Goal: Task Accomplishment & Management: Use online tool/utility

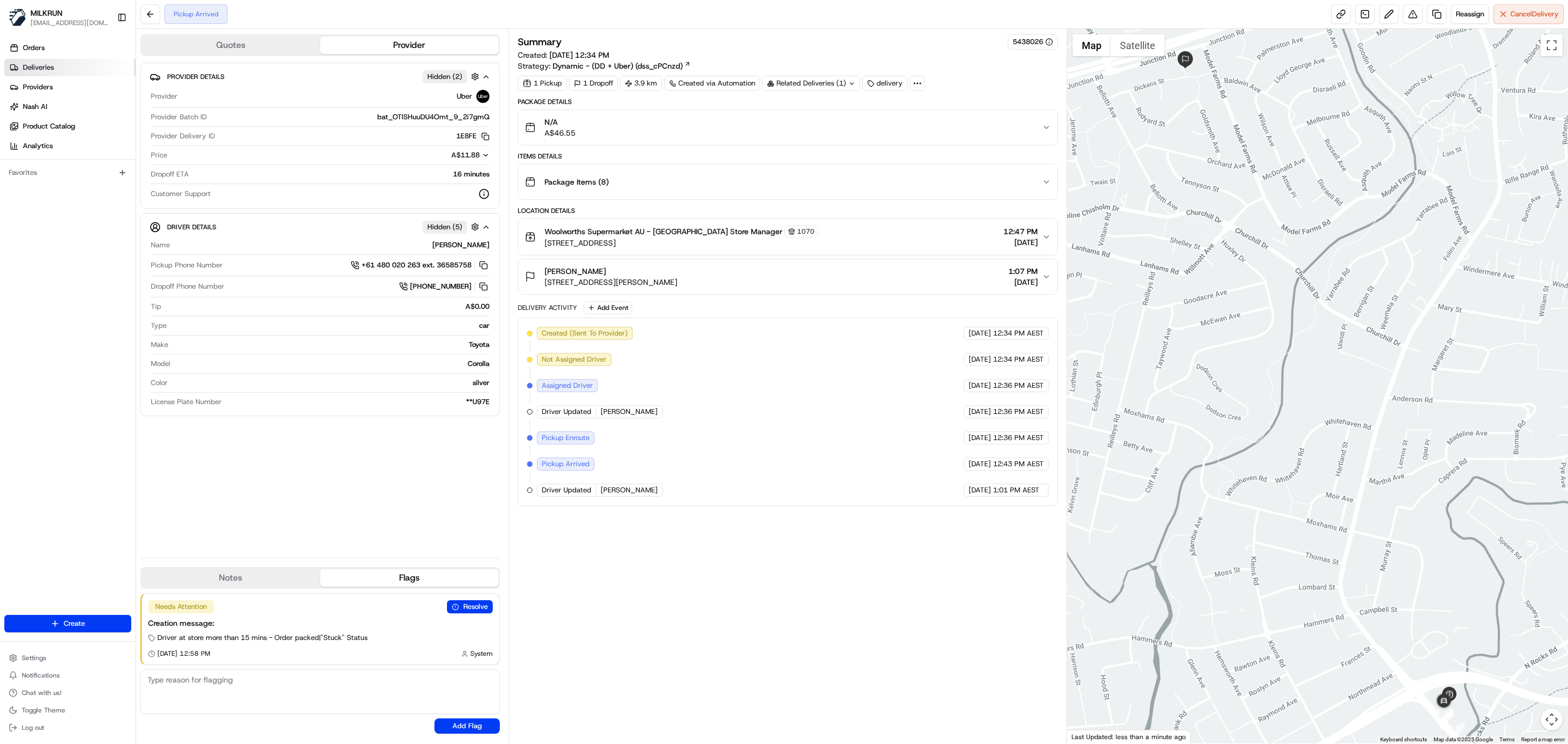
click at [34, 66] on span "Deliveries" at bounding box center [38, 67] width 31 height 10
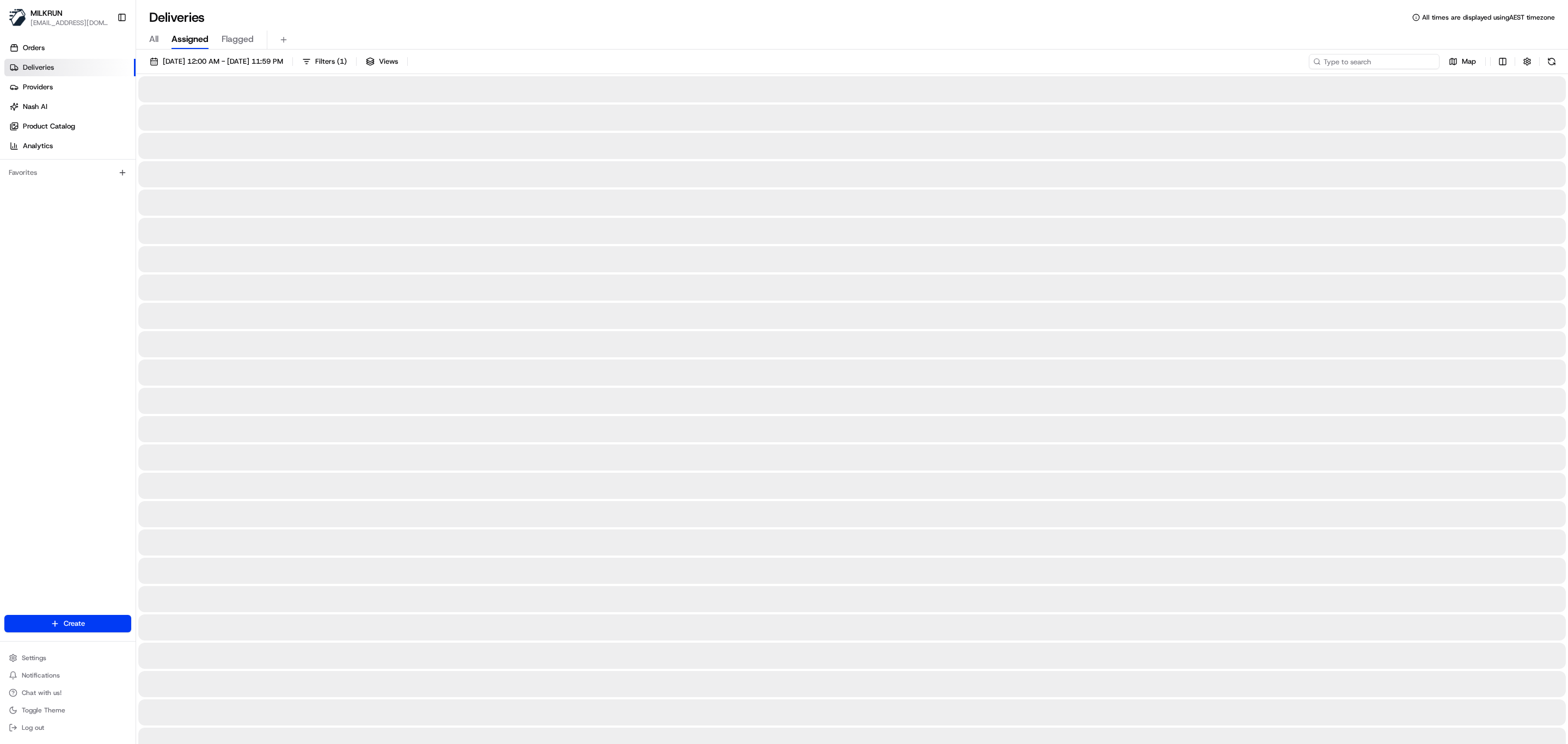
click at [1366, 64] on input at bounding box center [1374, 61] width 131 height 15
paste input "[PERSON_NAME]"
click at [1321, 59] on input "Anfernee Williams" at bounding box center [1374, 61] width 131 height 15
type input "Anfernee Williams"
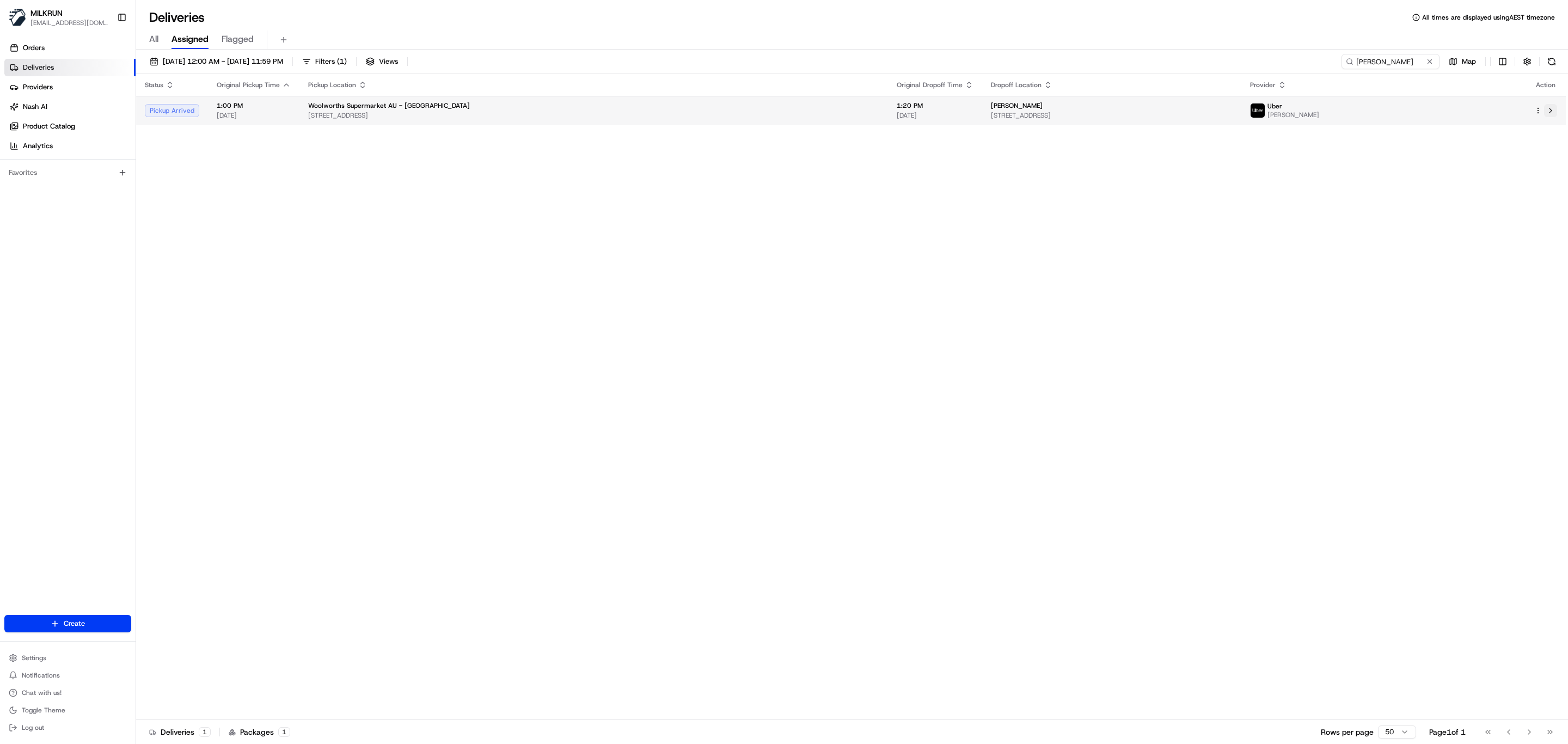
click at [1554, 113] on button at bounding box center [1550, 110] width 13 height 13
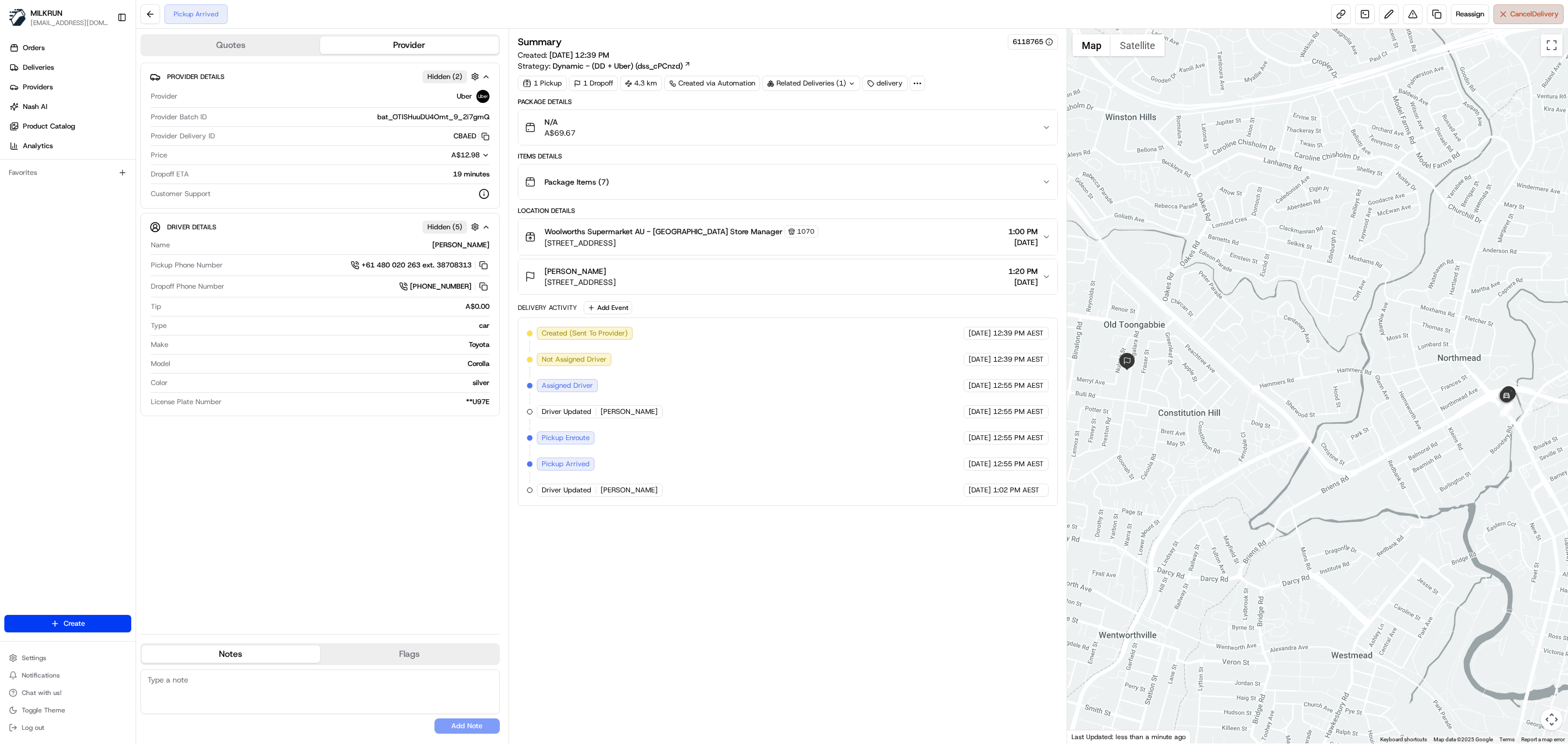
click at [1505, 13] on button "Cancel Delivery" at bounding box center [1528, 14] width 71 height 20
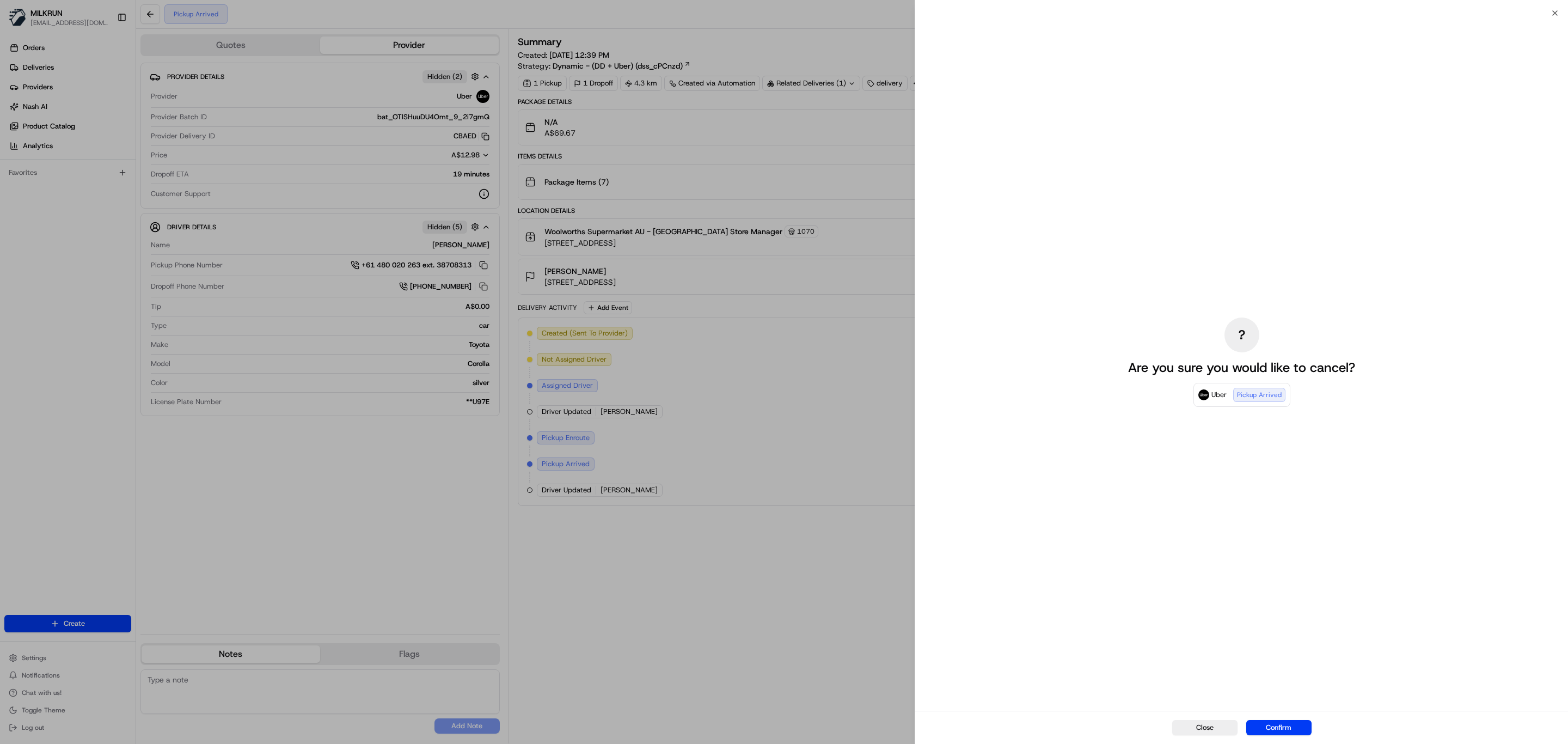
click at [1294, 736] on div "Close Confirm" at bounding box center [1242, 727] width 653 height 33
click at [1295, 731] on button "Confirm" at bounding box center [1278, 727] width 65 height 15
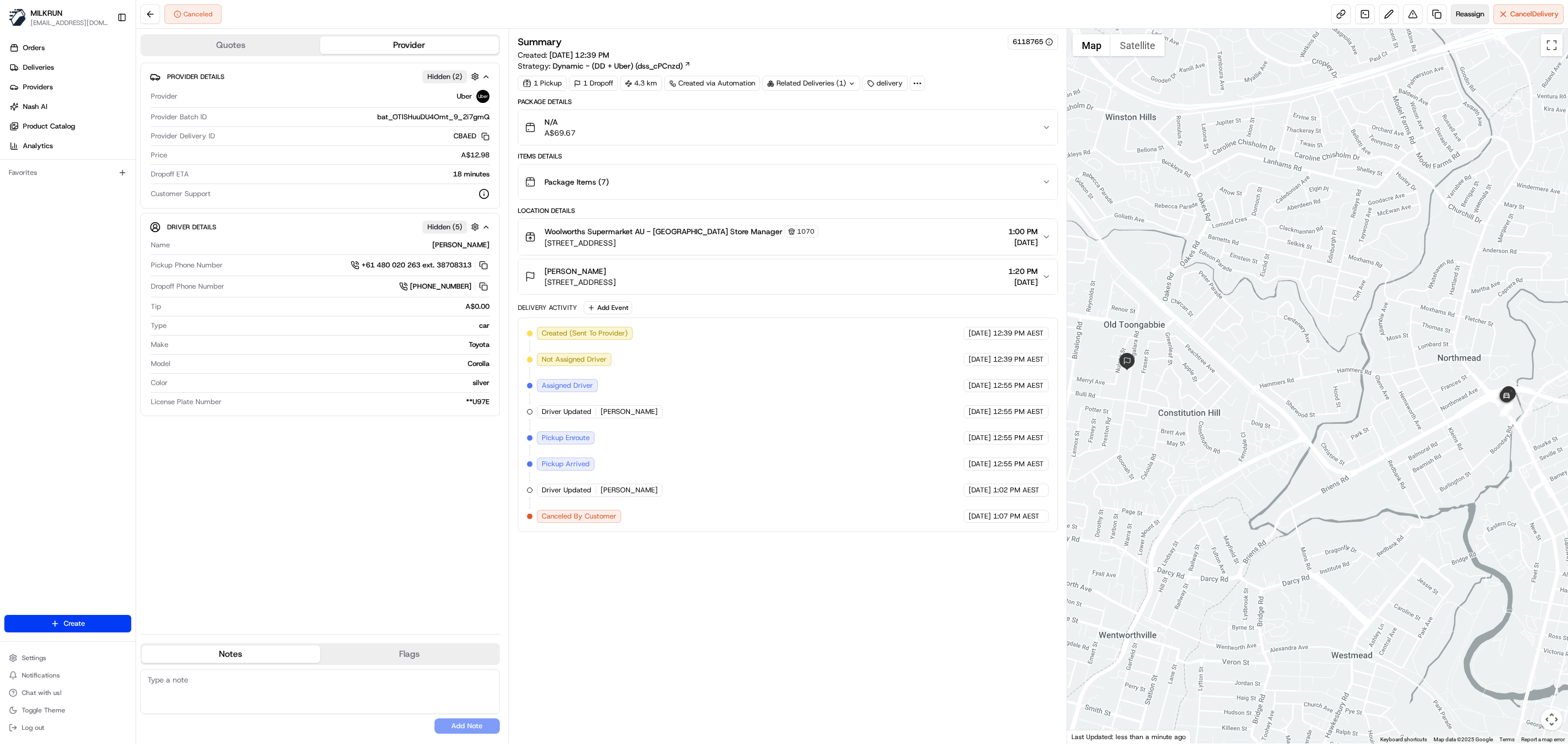
click at [1461, 19] on span "Reassign" at bounding box center [1470, 13] width 29 height 10
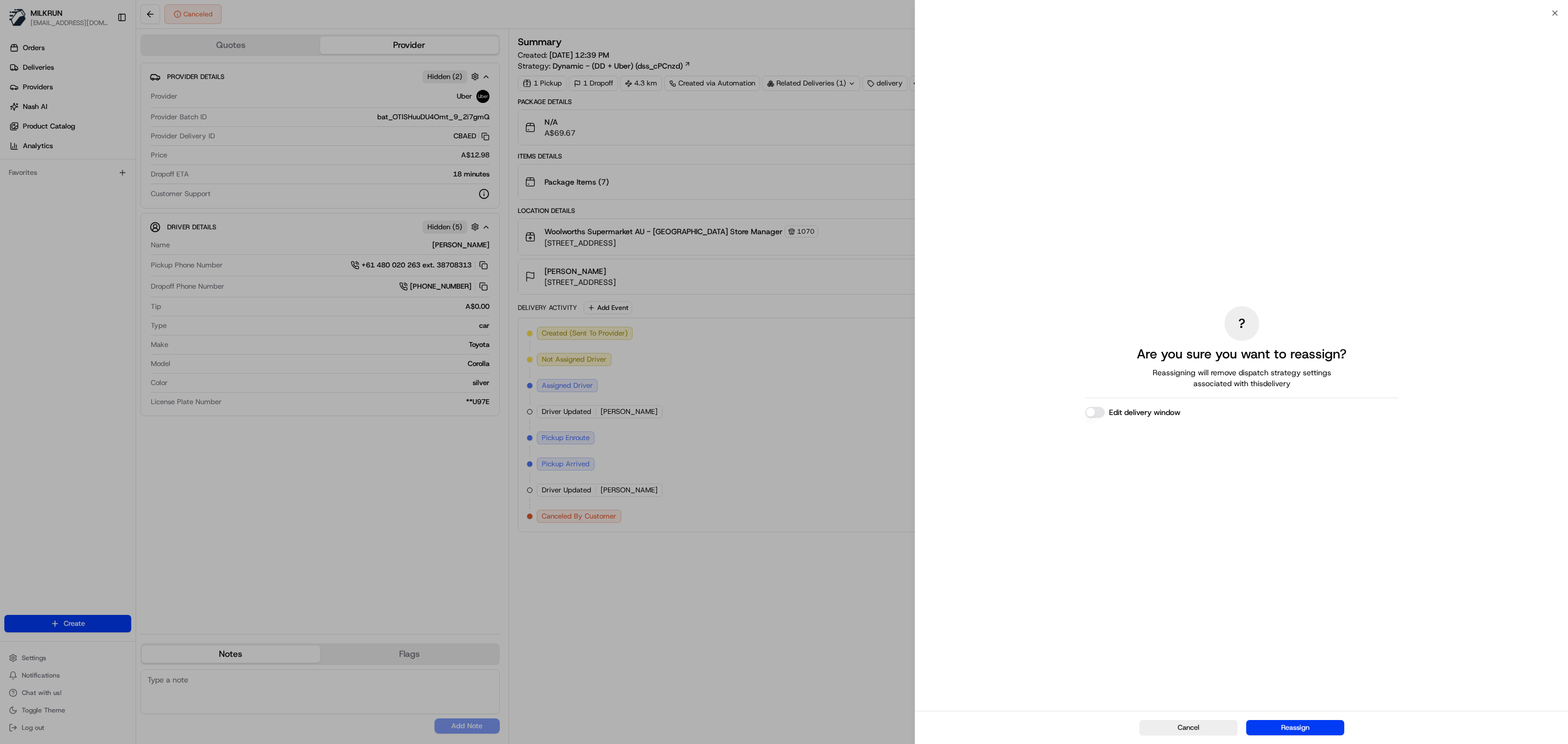
click at [1101, 410] on button "Edit delivery window" at bounding box center [1095, 412] width 20 height 11
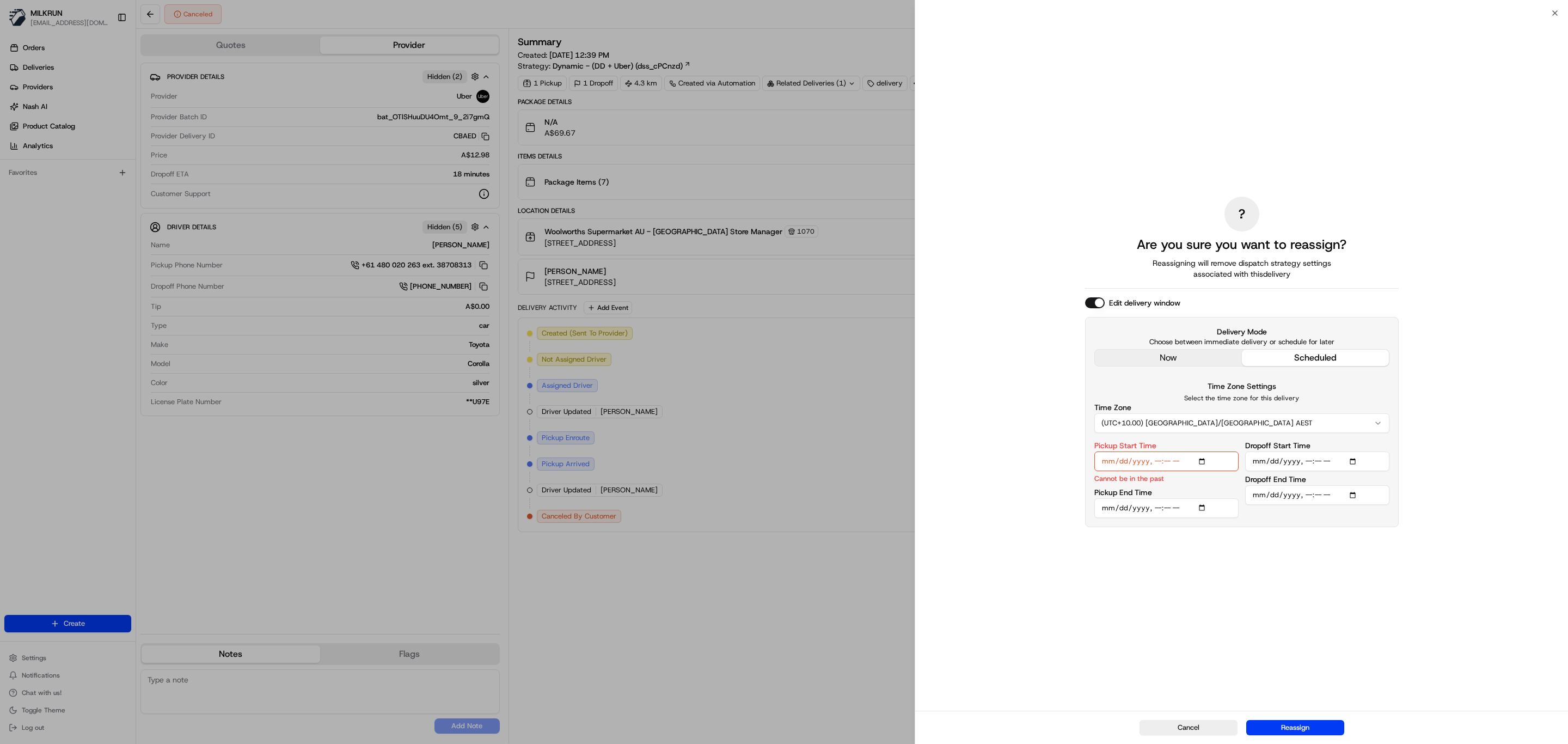
click at [1155, 464] on input "Pickup Start Time" at bounding box center [1166, 461] width 144 height 20
click at [1205, 500] on input "Pickup End Time" at bounding box center [1166, 502] width 144 height 20
click at [1165, 466] on input "Pickup Start Time" at bounding box center [1166, 468] width 144 height 20
type input "2025-08-19T14:05"
click at [1202, 499] on input "Pickup End Time" at bounding box center [1166, 502] width 144 height 20
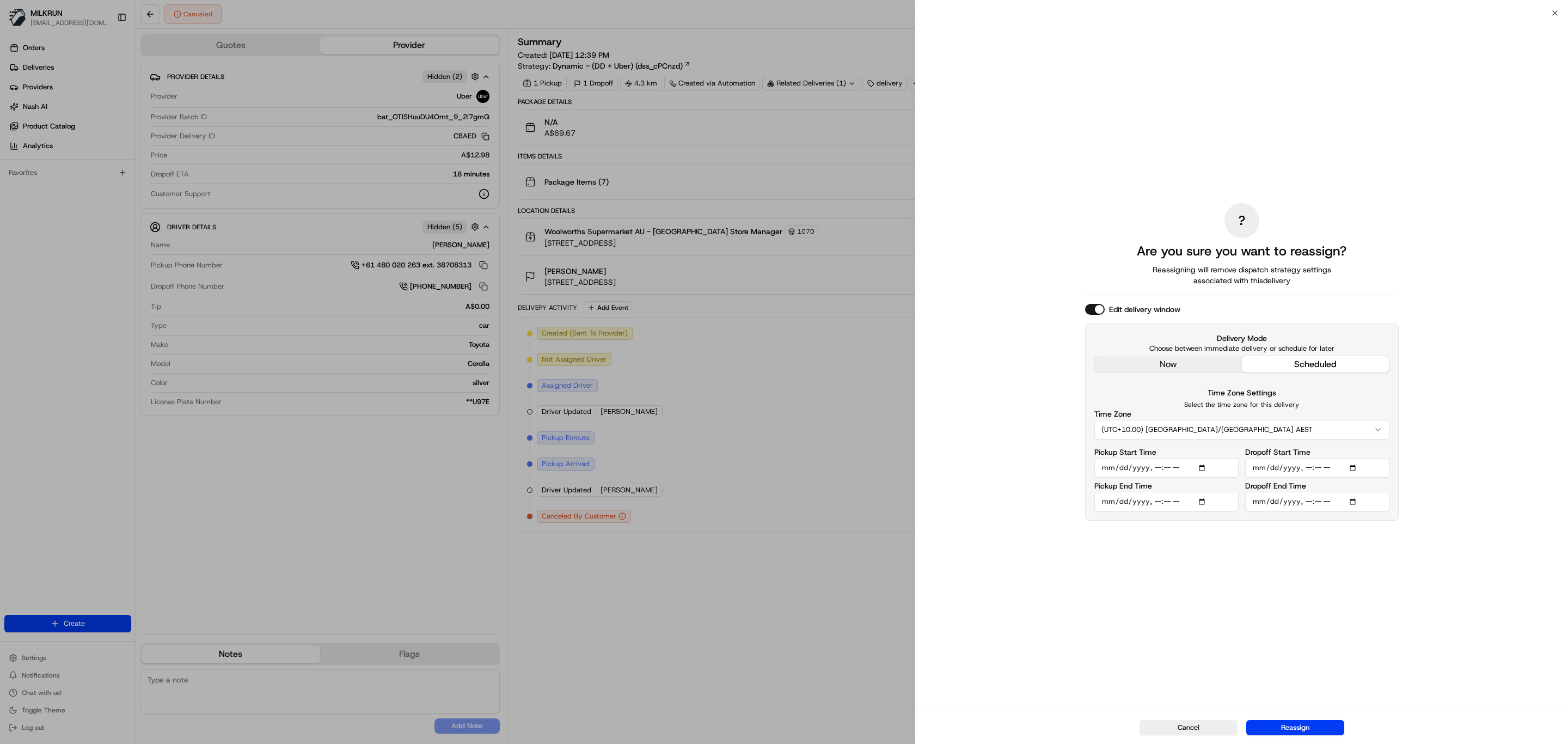
click at [1202, 502] on input "Pickup End Time" at bounding box center [1166, 502] width 144 height 20
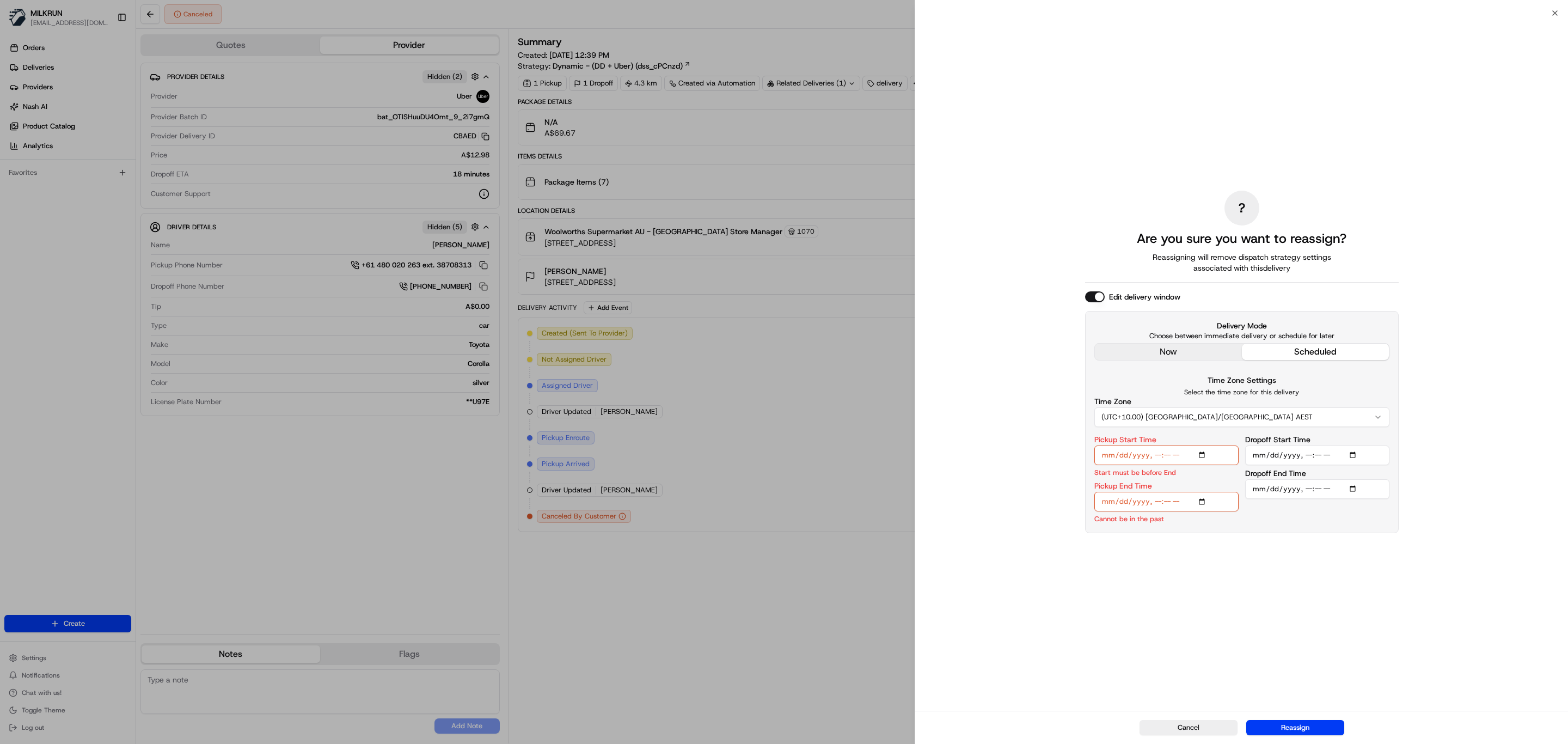
type input "2025-08-19T13:07"
click at [1155, 503] on input "Pickup End Time" at bounding box center [1166, 502] width 144 height 20
type input "2025-08-19T14:10"
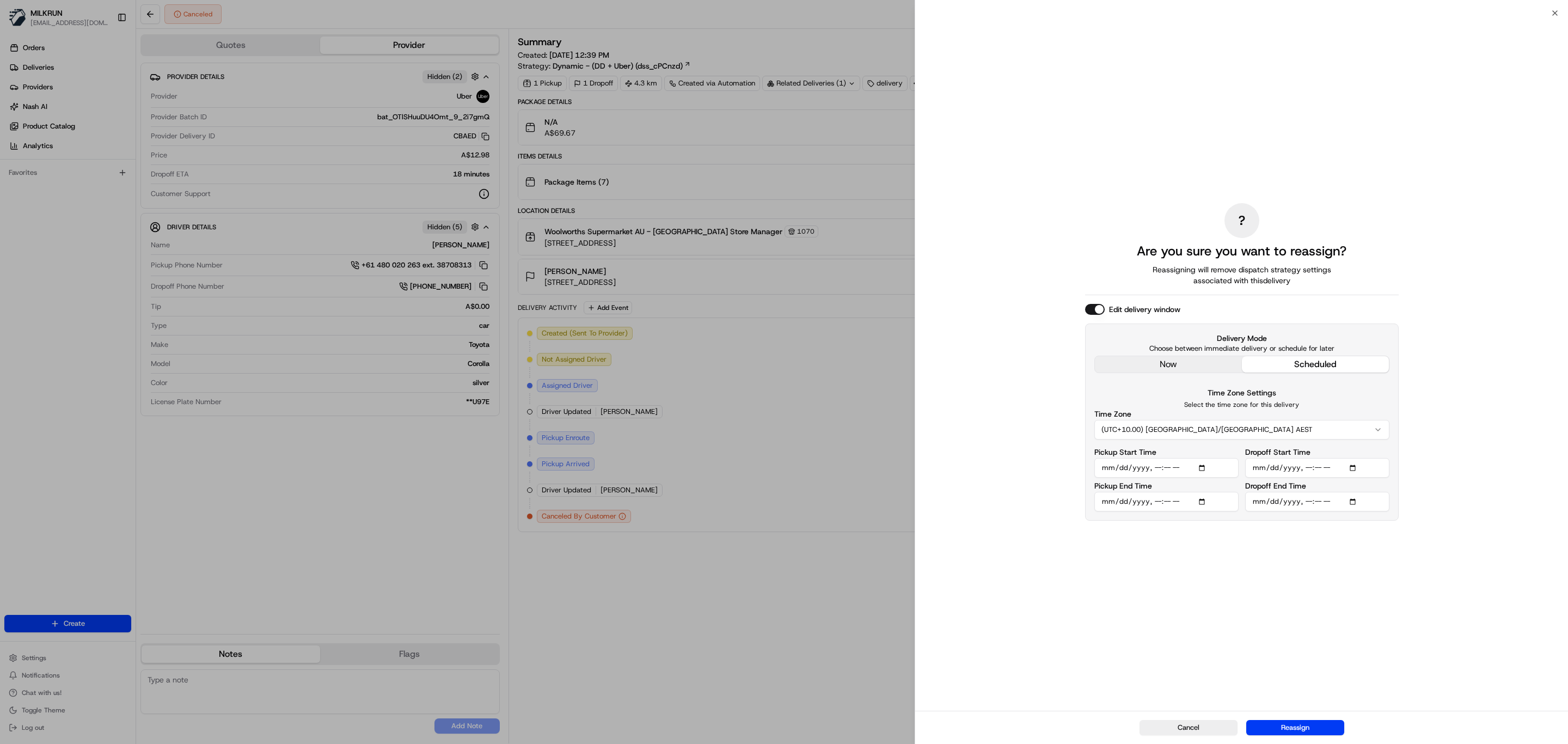
click at [1356, 466] on input "Dropoff Start Time" at bounding box center [1317, 468] width 144 height 20
type input "2025-08-19T13:07"
click at [1304, 462] on input "Dropoff Start Time" at bounding box center [1317, 461] width 144 height 20
type input "2025-08-19T14:30"
click at [1303, 507] on input "Dropoff End Time" at bounding box center [1317, 508] width 144 height 20
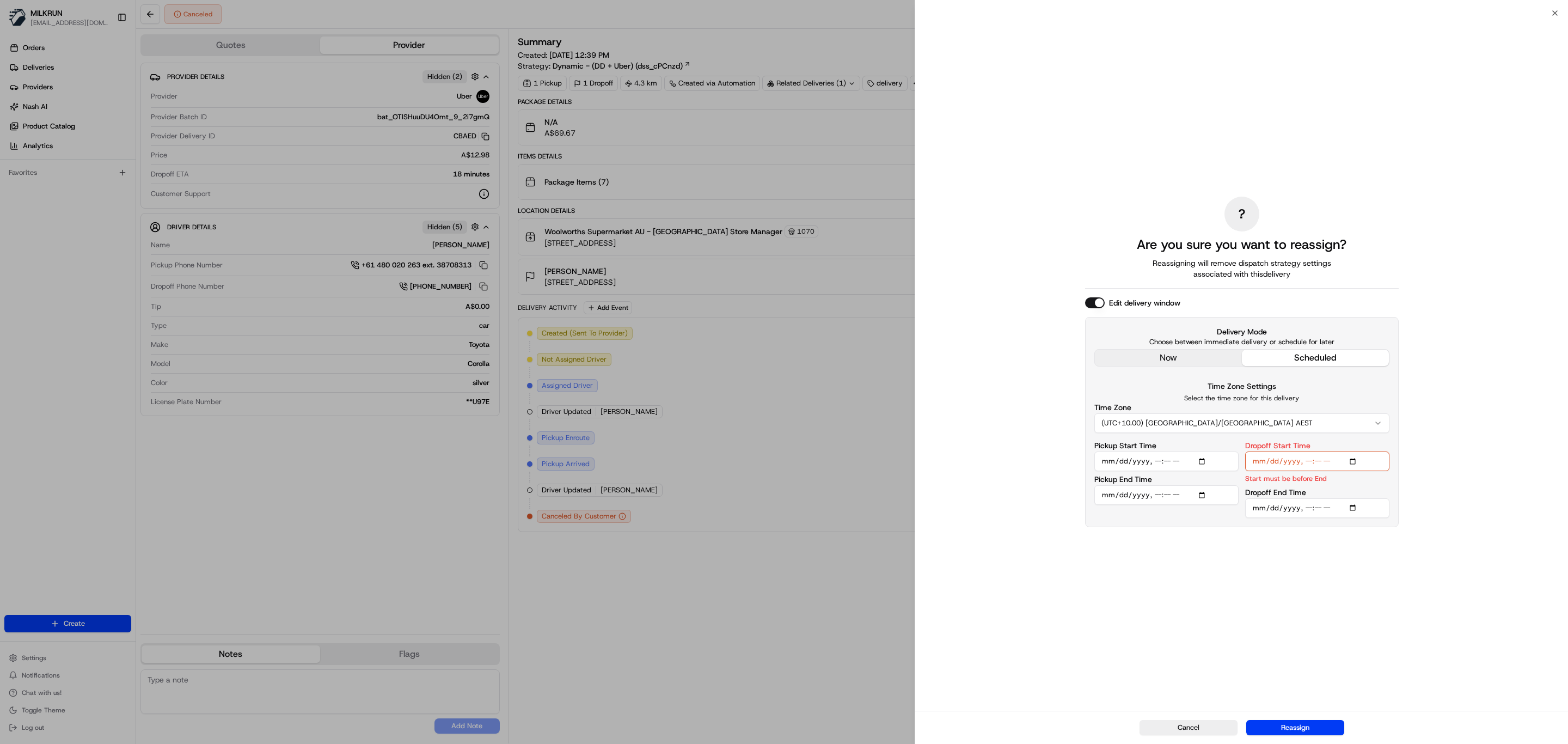
type input "2025-08-19T14:35"
click at [1227, 592] on div "? Are you sure you want to reassign? Reassigning will remove dispatch strategy …" at bounding box center [1242, 361] width 314 height 693
click at [1255, 586] on div "? Are you sure you want to reassign? Reassigning will remove dispatch strategy …" at bounding box center [1242, 361] width 314 height 693
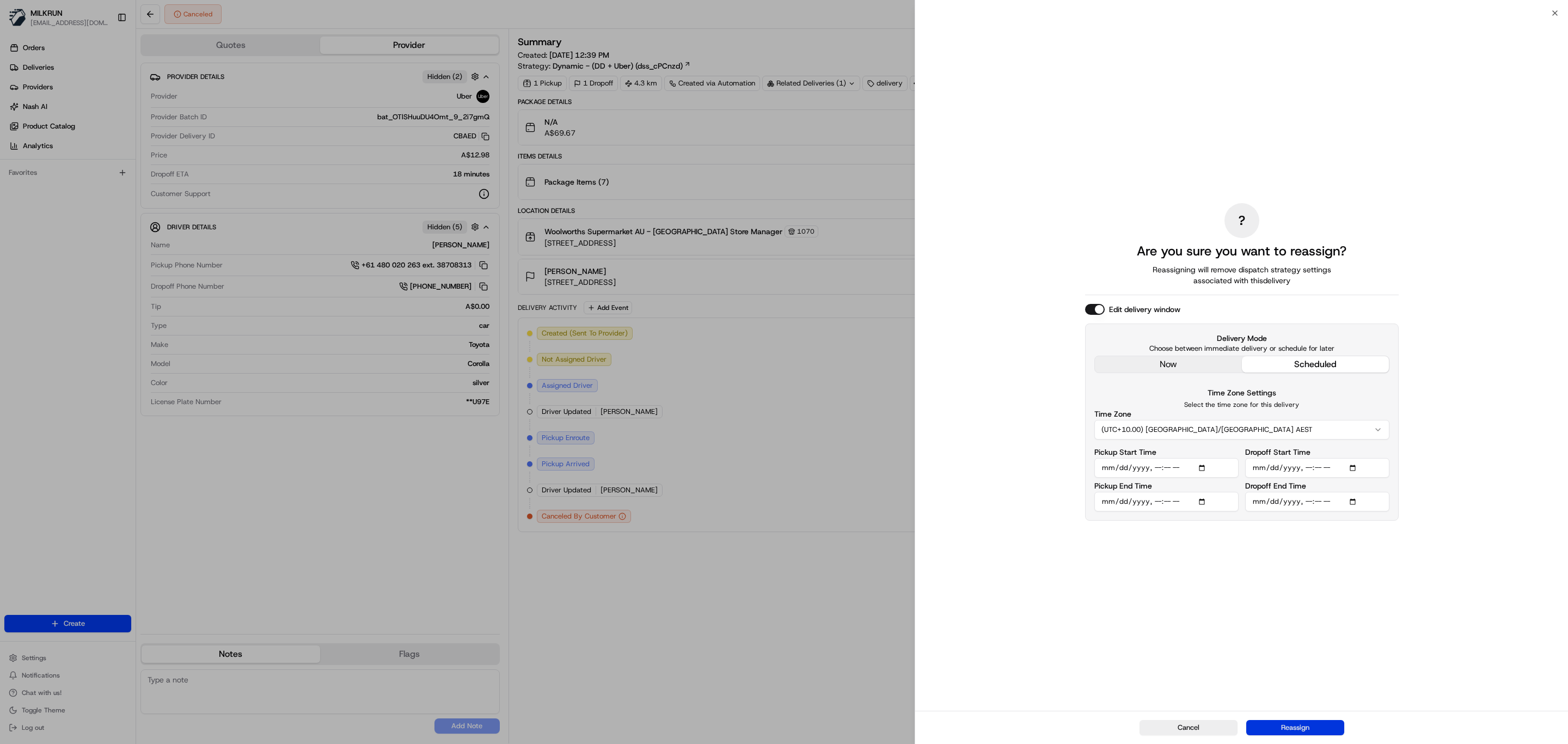
click at [1294, 729] on button "Reassign" at bounding box center [1295, 727] width 98 height 15
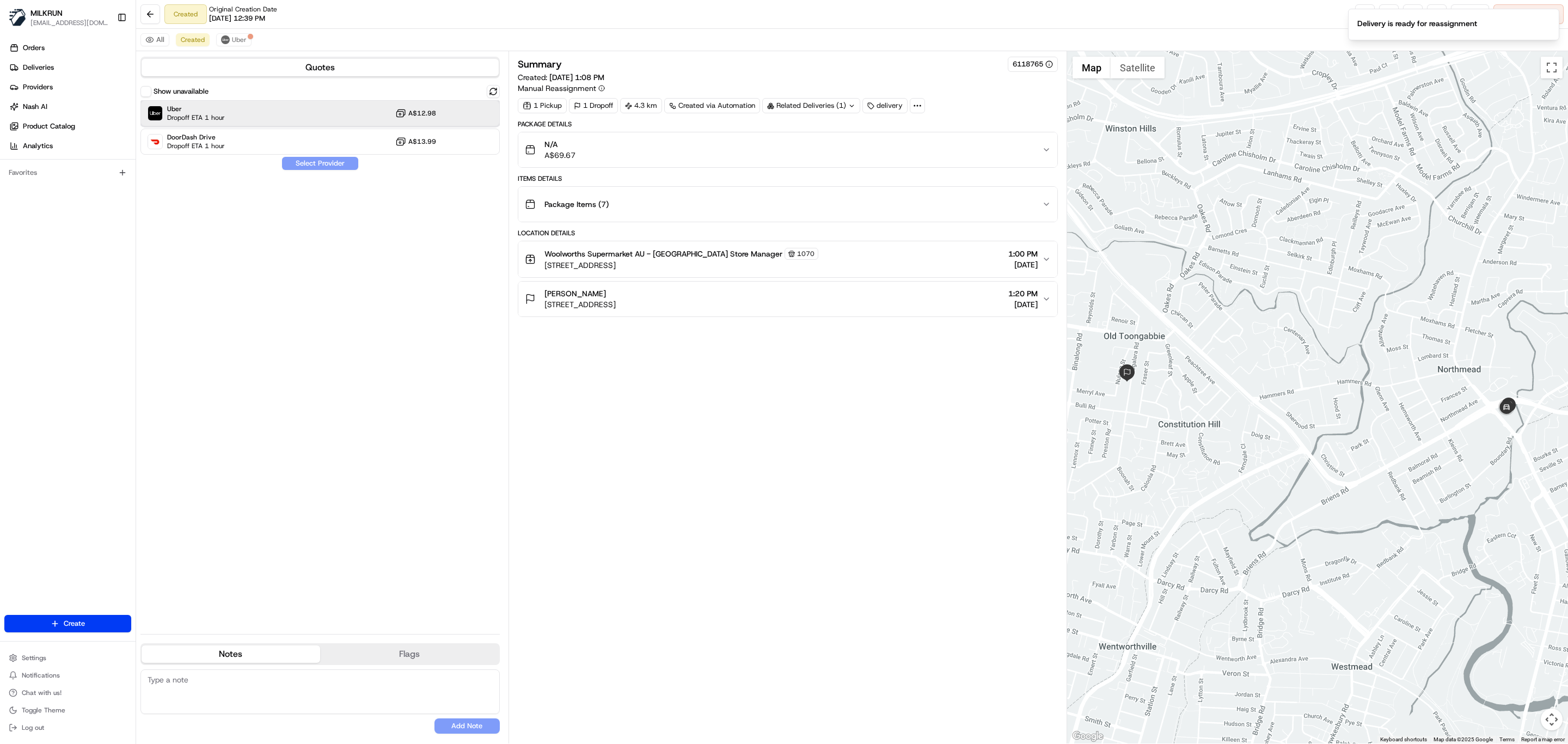
click at [213, 114] on span "Dropoff ETA 1 hour" at bounding box center [196, 118] width 58 height 9
click at [299, 170] on button "Assign Provider" at bounding box center [320, 163] width 77 height 13
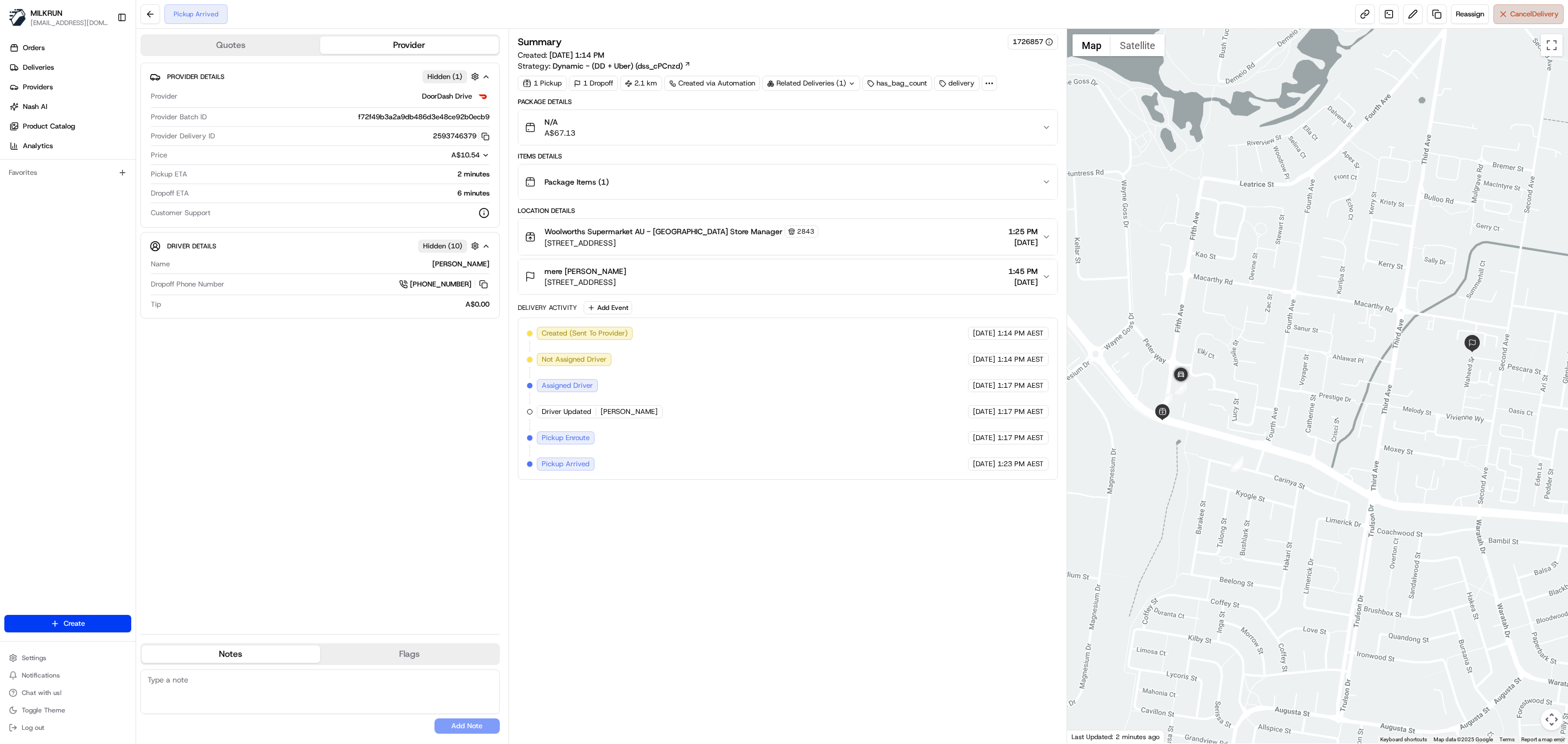
click at [1522, 13] on span "Cancel Delivery" at bounding box center [1534, 13] width 48 height 10
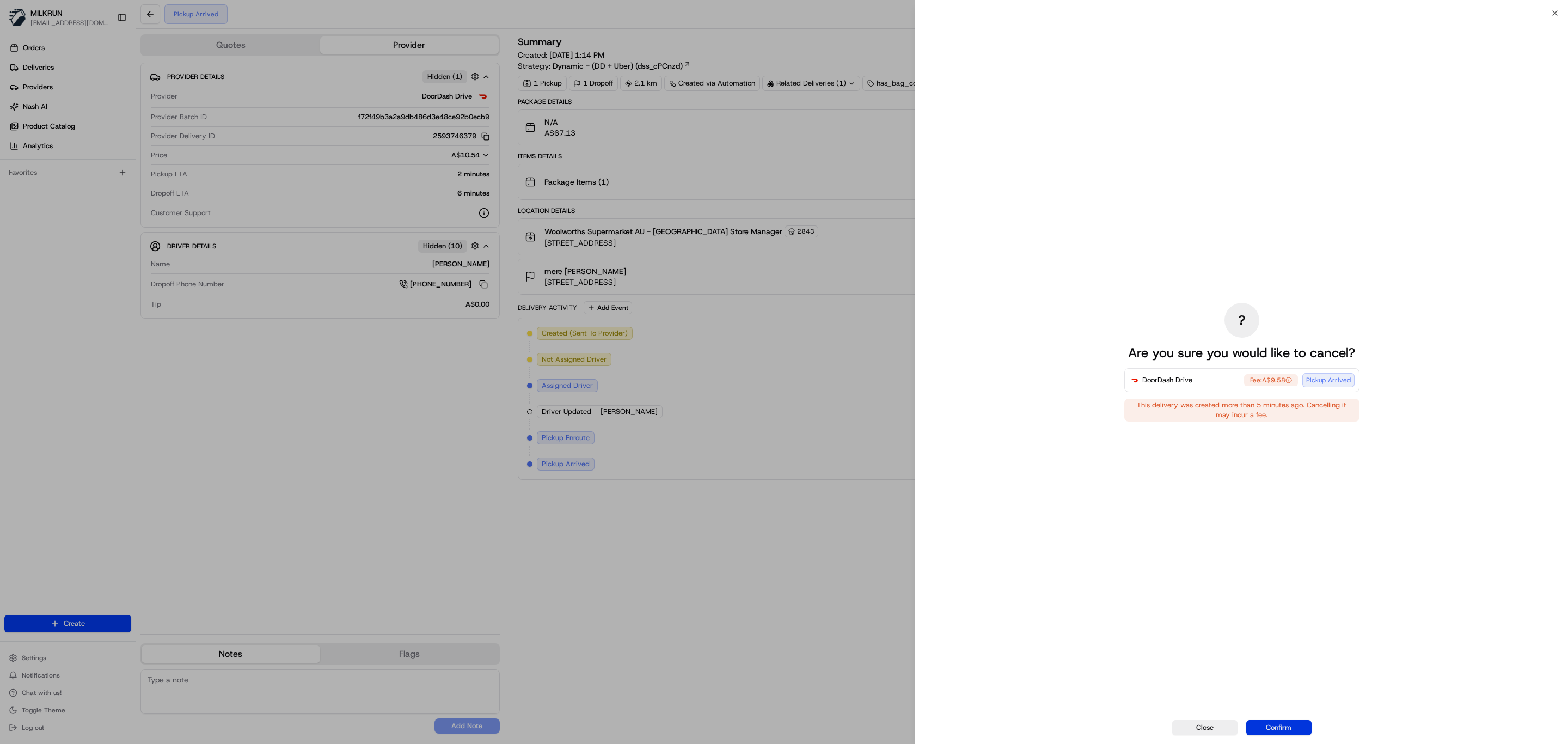
click at [1279, 723] on button "Confirm" at bounding box center [1278, 727] width 65 height 15
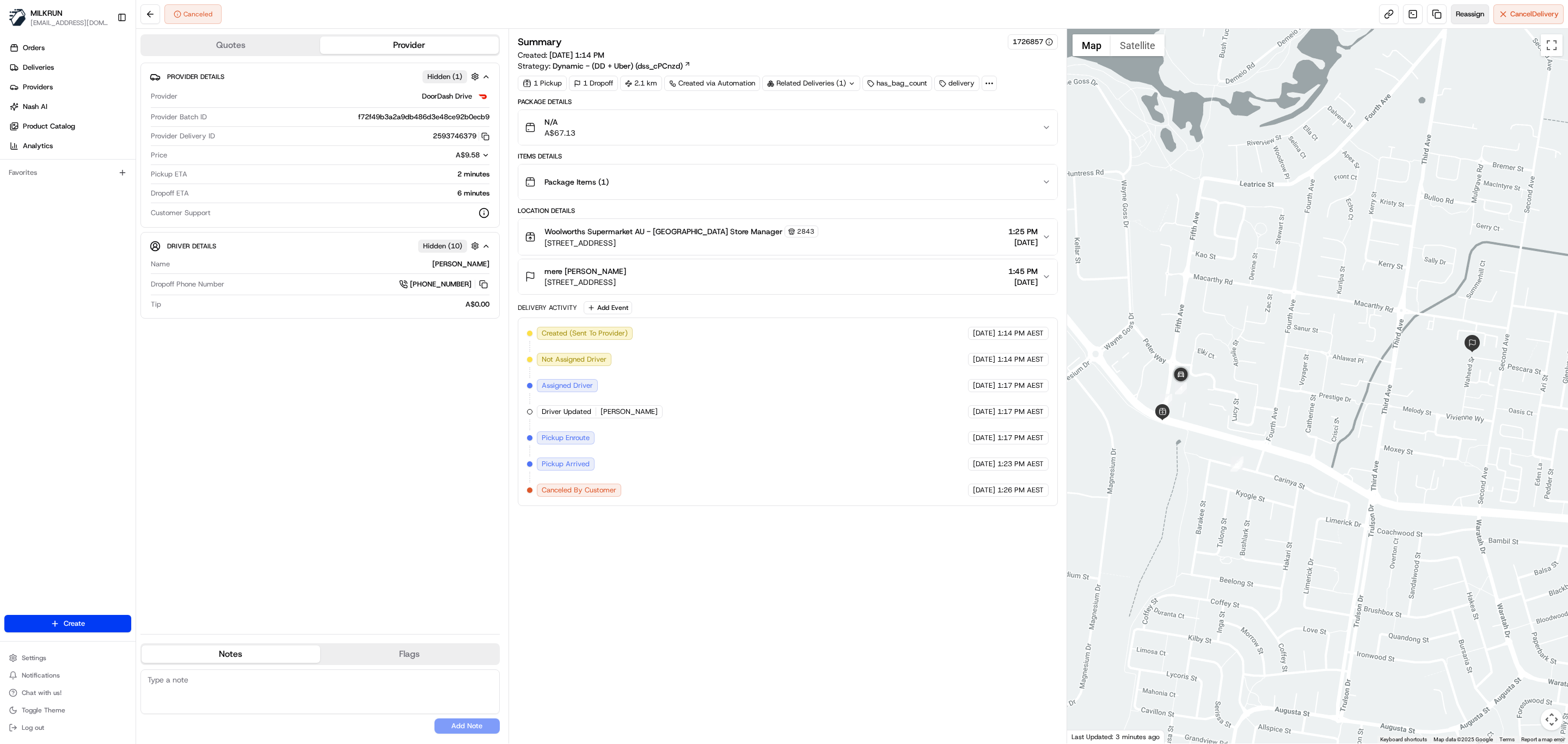
click at [1472, 12] on span "Reassign" at bounding box center [1470, 13] width 29 height 10
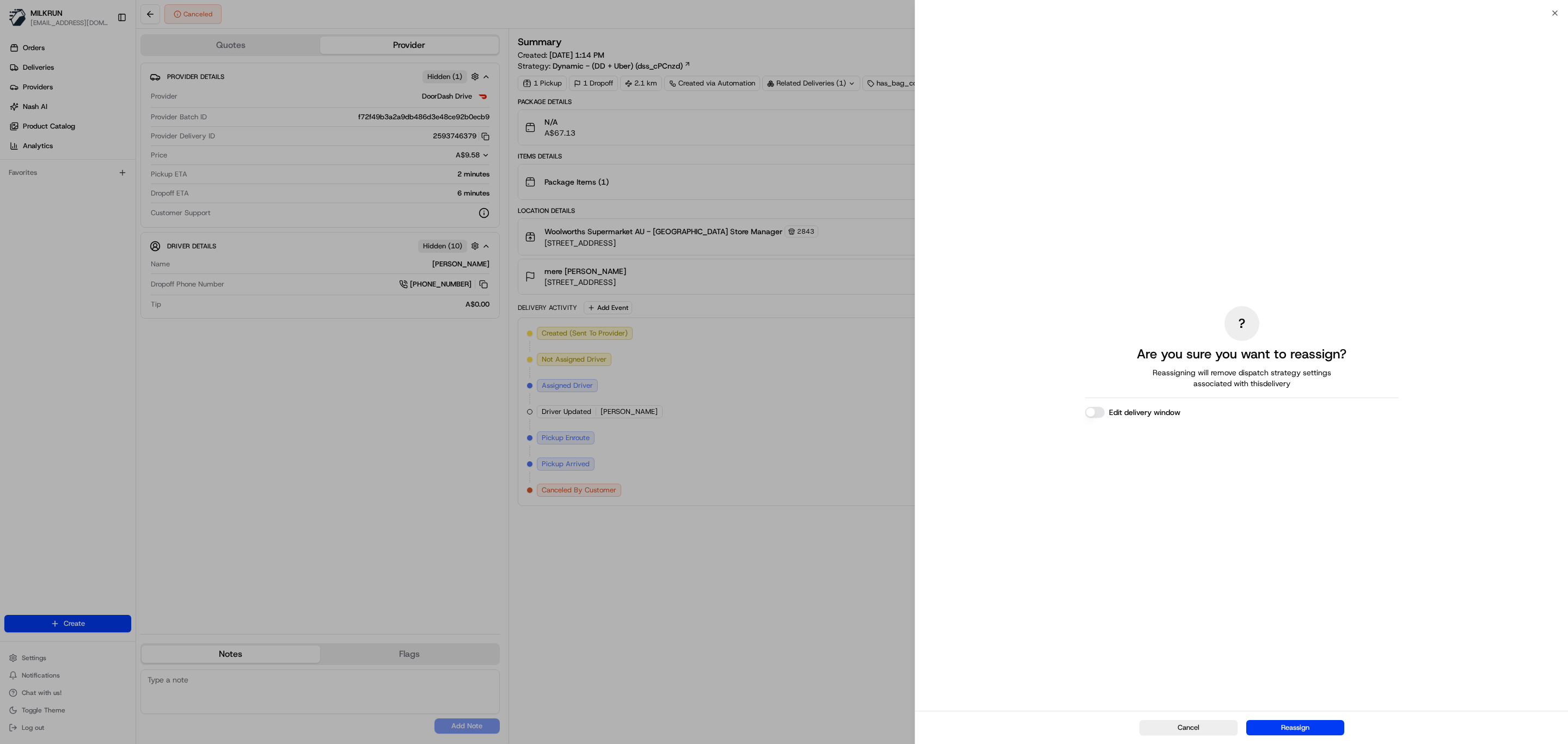
click at [1100, 408] on button "Edit delivery window" at bounding box center [1095, 412] width 20 height 11
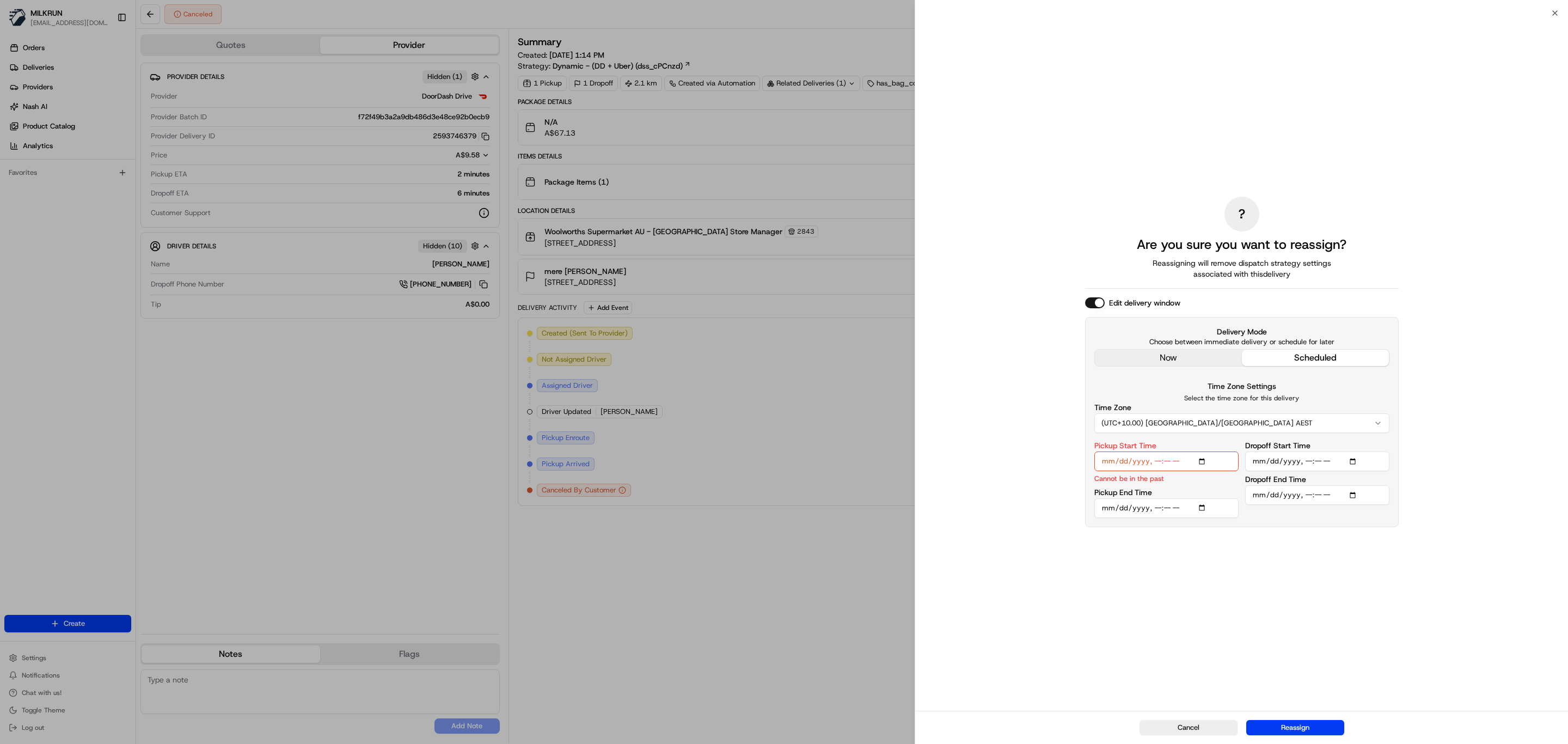
click at [1167, 458] on input "Pickup Start Time" at bounding box center [1166, 461] width 144 height 20
type input "2025-08-19T13:52"
click at [1200, 497] on input "Pickup End Time" at bounding box center [1166, 502] width 144 height 20
click at [1168, 503] on input "Pickup End Time" at bounding box center [1166, 502] width 144 height 20
type input "2025-08-19T13:57"
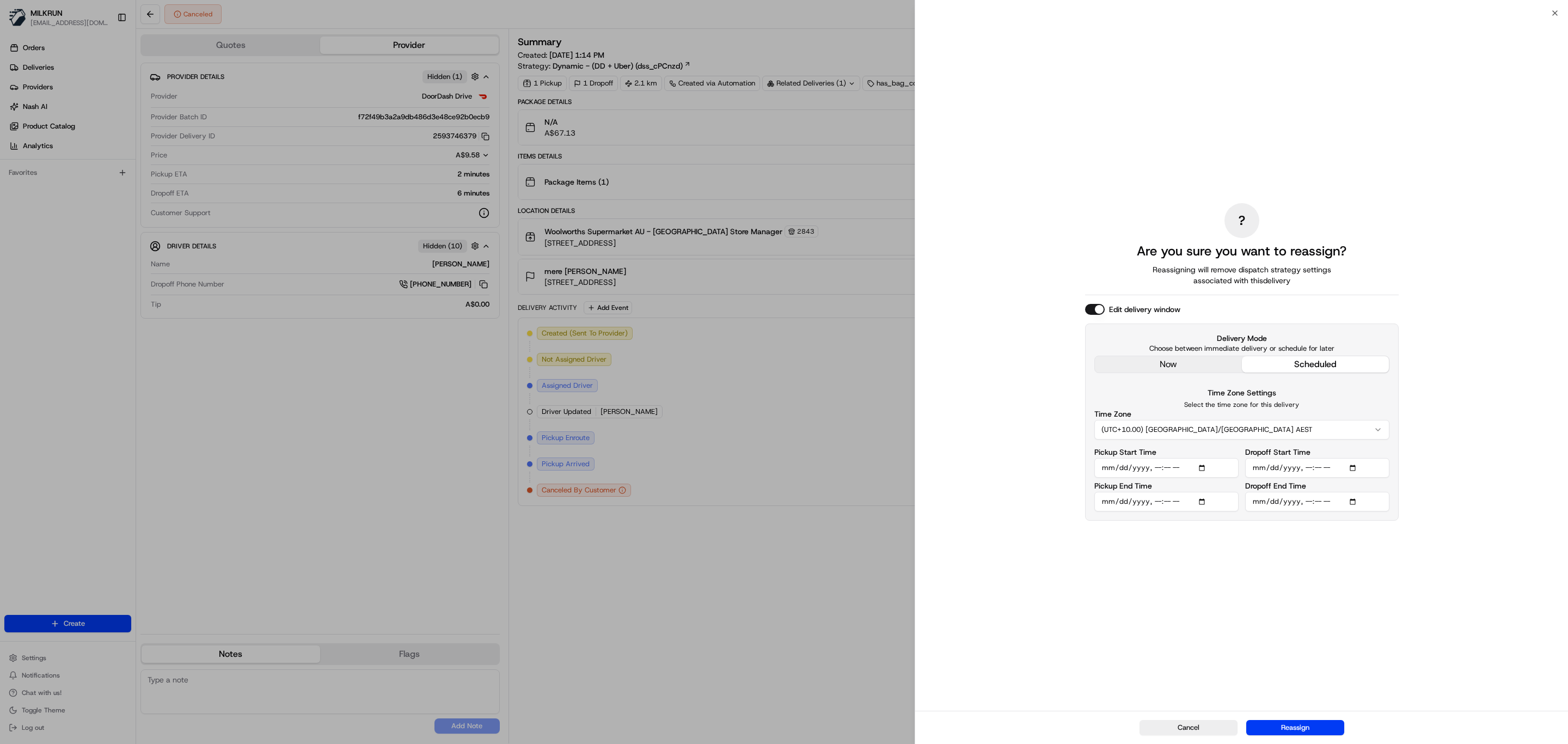
click at [1355, 468] on input "Dropoff Start Time" at bounding box center [1317, 468] width 144 height 20
click at [1317, 459] on input "Dropoff Start Time" at bounding box center [1317, 461] width 144 height 20
type input "2025-08-19T13:17"
click at [1305, 460] on input "Dropoff Start Time" at bounding box center [1317, 461] width 144 height 20
type input "2025-08-19T14:17"
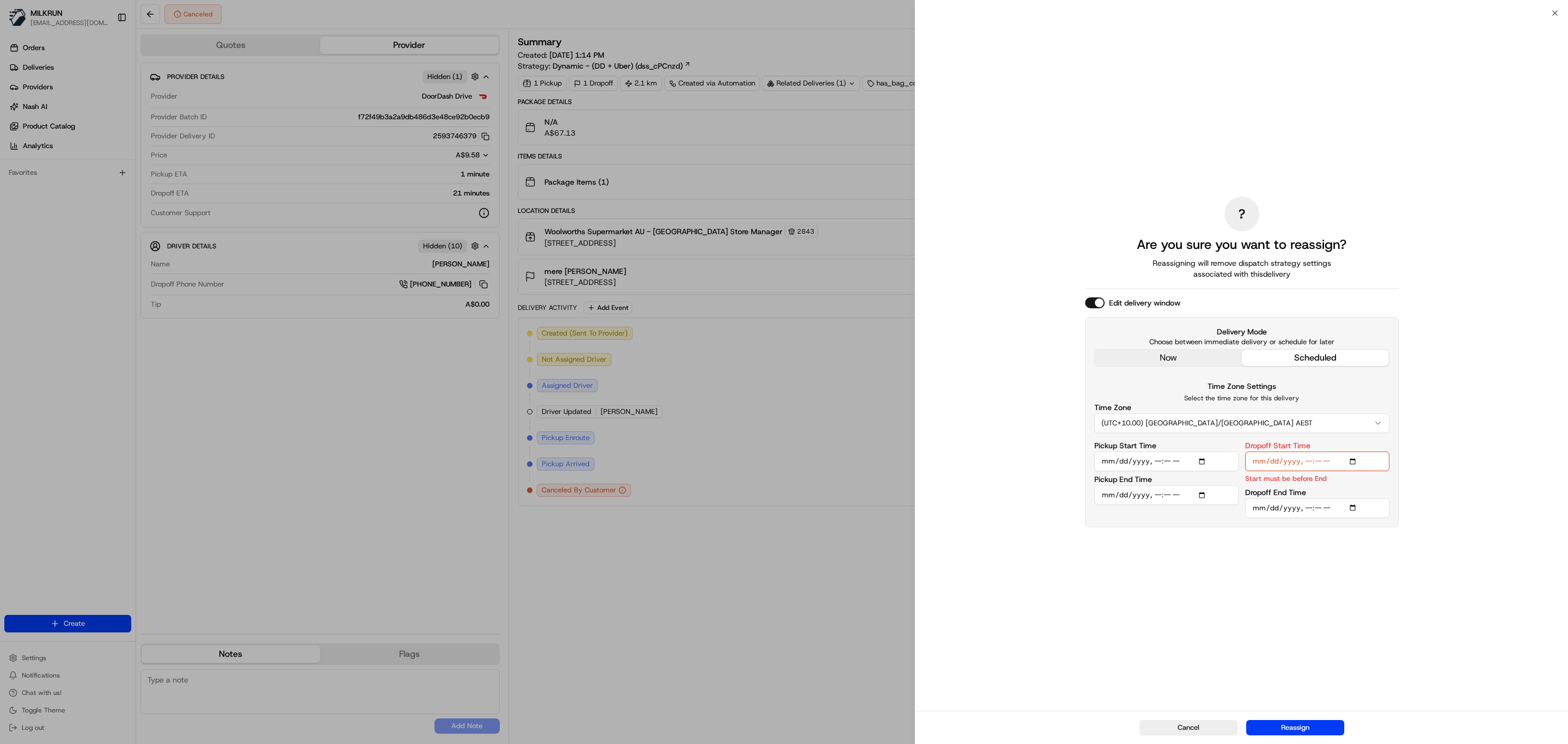
click at [1300, 571] on div "? Are you sure you want to reassign? Reassigning will remove dispatch strategy …" at bounding box center [1242, 361] width 314 height 693
click at [1307, 506] on input "Dropoff End Time" at bounding box center [1317, 508] width 144 height 20
type input "2025-08-19T14:22"
click at [1302, 563] on div "? Are you sure you want to reassign? Reassigning will remove dispatch strategy …" at bounding box center [1242, 361] width 314 height 693
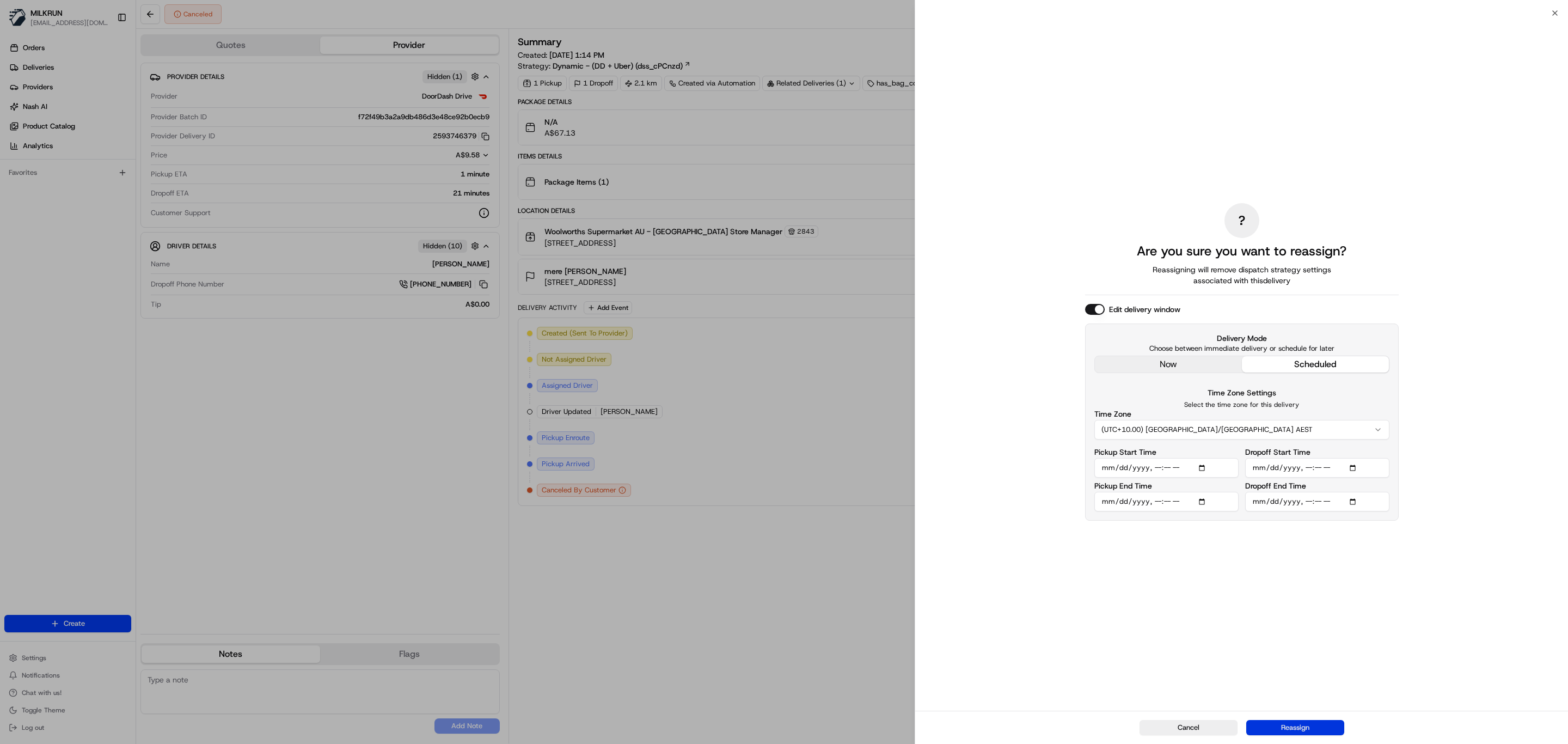
click at [1327, 728] on button "Reassign" at bounding box center [1295, 727] width 98 height 15
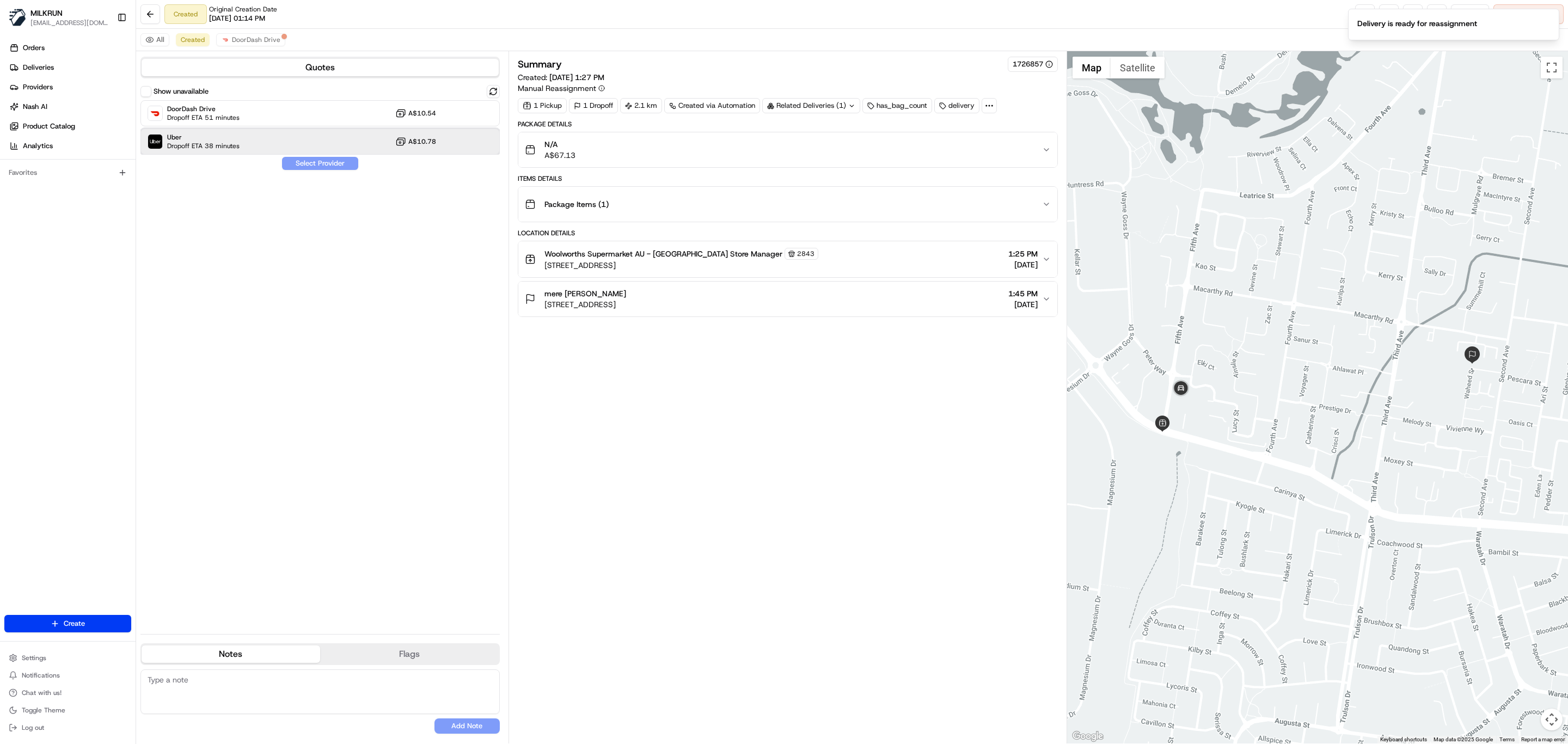
click at [219, 137] on span "Uber" at bounding box center [203, 138] width 72 height 9
click at [333, 164] on button "Assign Provider" at bounding box center [320, 163] width 77 height 13
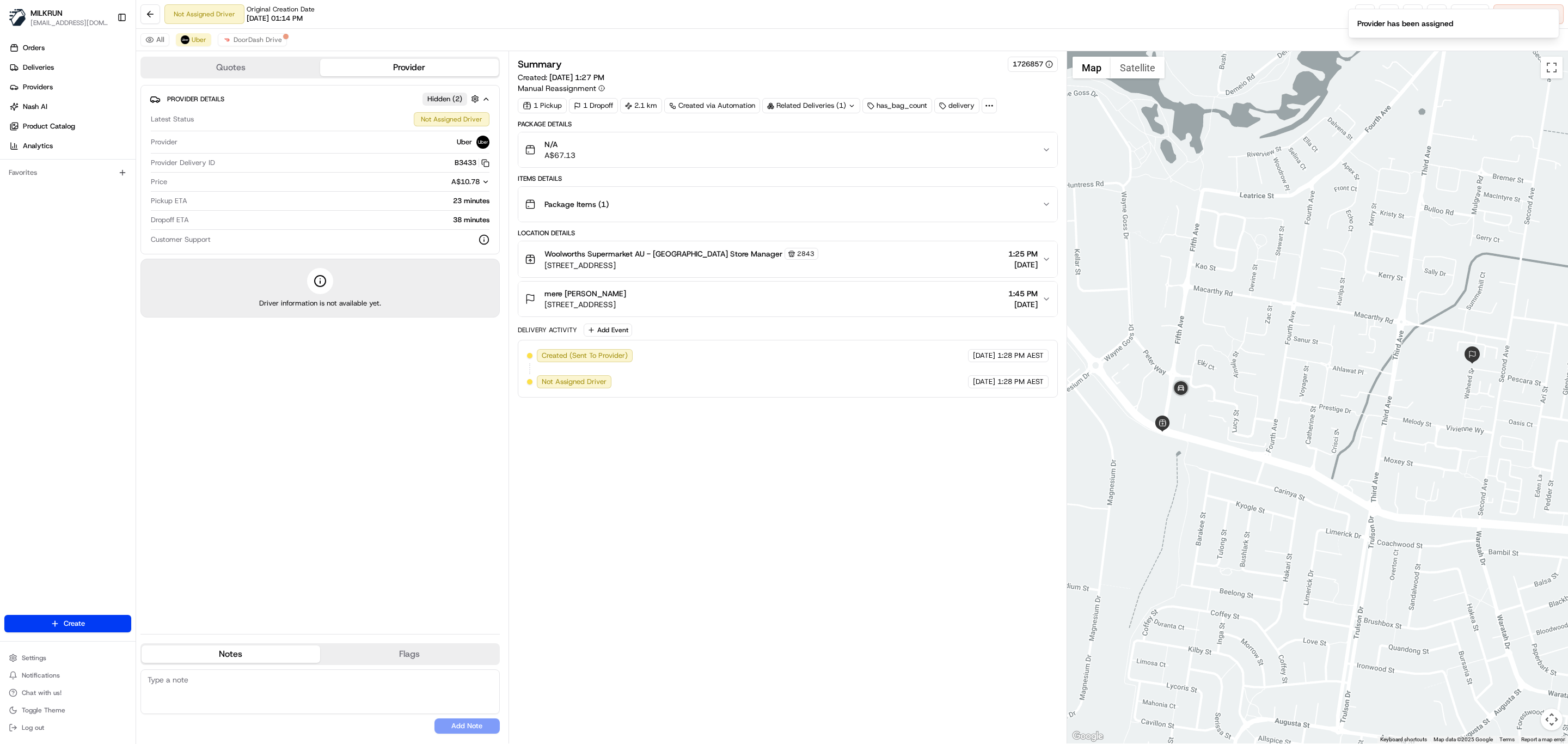
click at [842, 515] on div "Summary 1726857 Created: 19/08/2025 1:27 PM Manual Reassignment 1 Pickup 1 Drop…" at bounding box center [788, 397] width 540 height 681
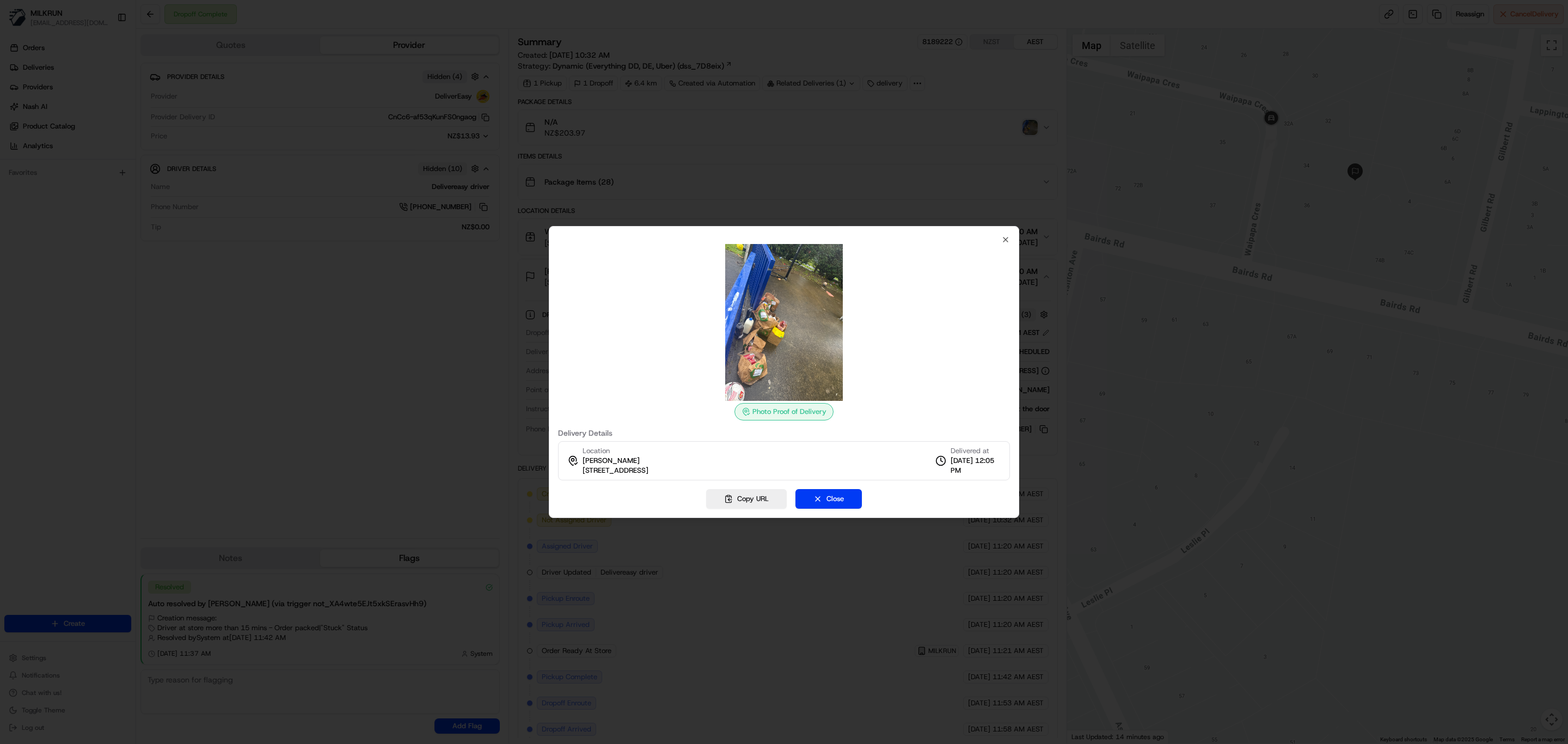
scroll to position [44, 0]
click at [997, 239] on div "Photo Proof of Delivery Delivery Details Location Willow Jackson 34A Waipapa Cr…" at bounding box center [783, 358] width 451 height 245
click at [1005, 239] on icon "button" at bounding box center [1006, 240] width 9 height 9
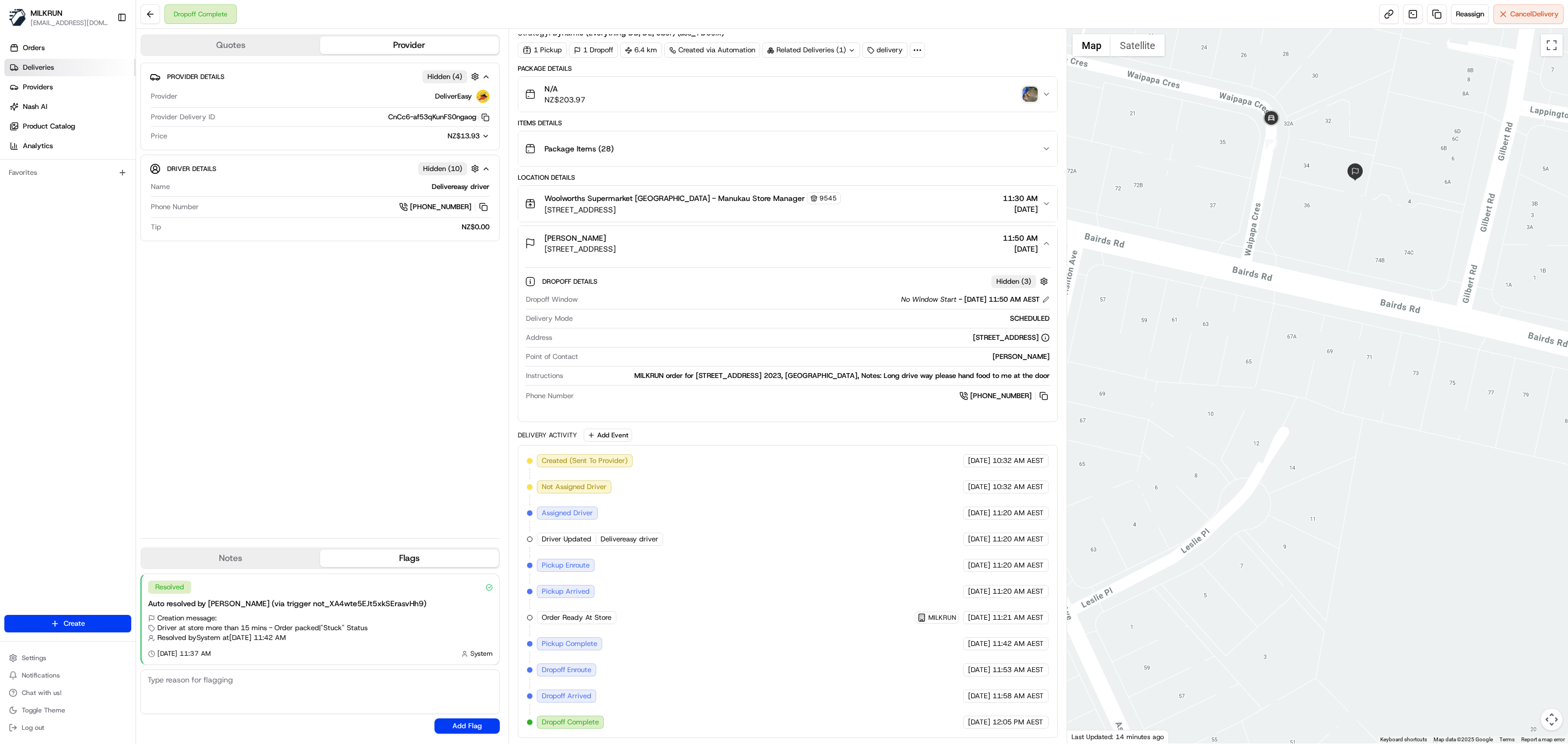
click at [48, 63] on span "Deliveries" at bounding box center [38, 67] width 31 height 10
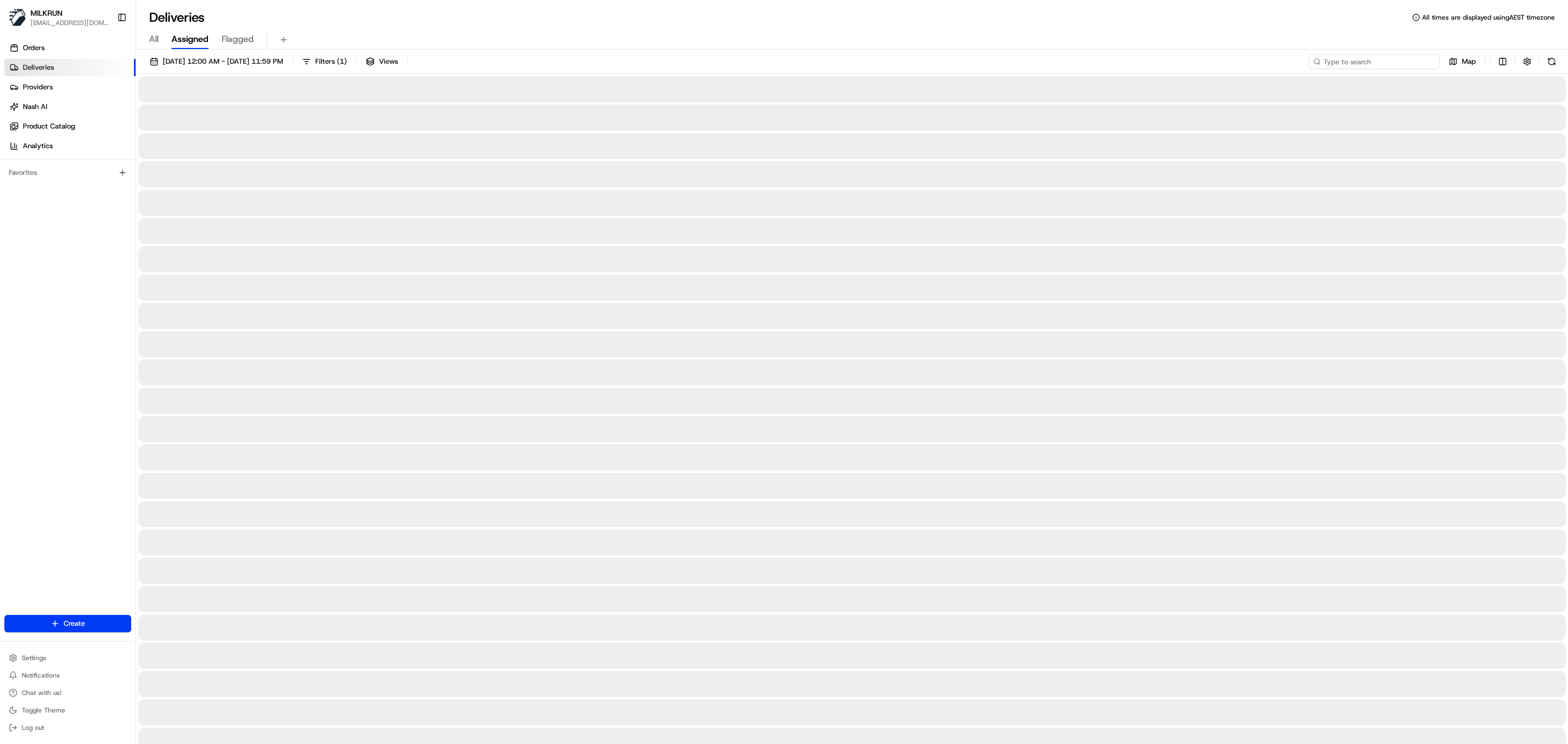
click at [1362, 57] on input at bounding box center [1374, 61] width 131 height 15
paste input "Legend [PERSON_NAME]"
click at [1323, 58] on input "Legend [PERSON_NAME]" at bounding box center [1374, 61] width 131 height 15
type input "Legend [PERSON_NAME]"
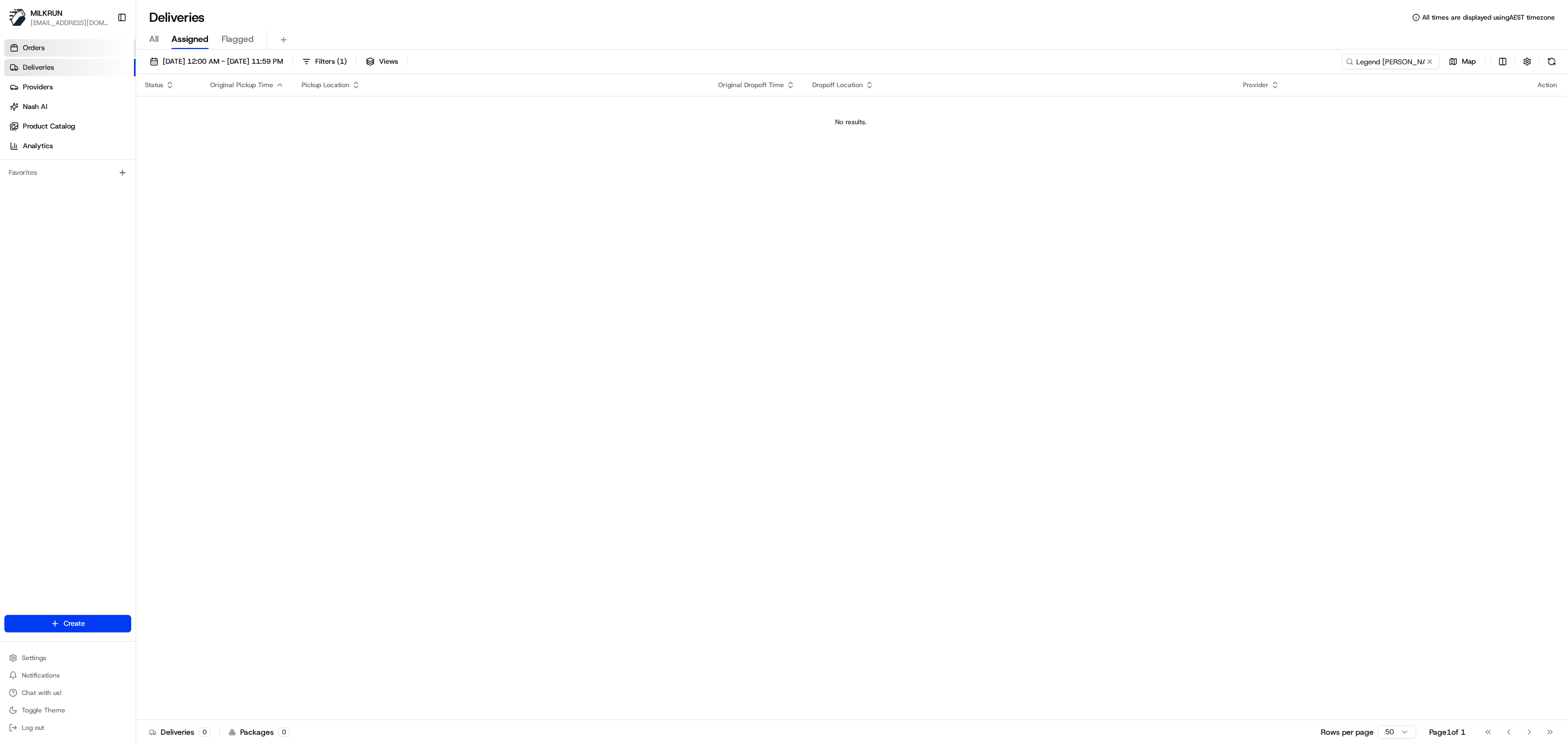
click at [56, 49] on link "Orders" at bounding box center [70, 47] width 131 height 17
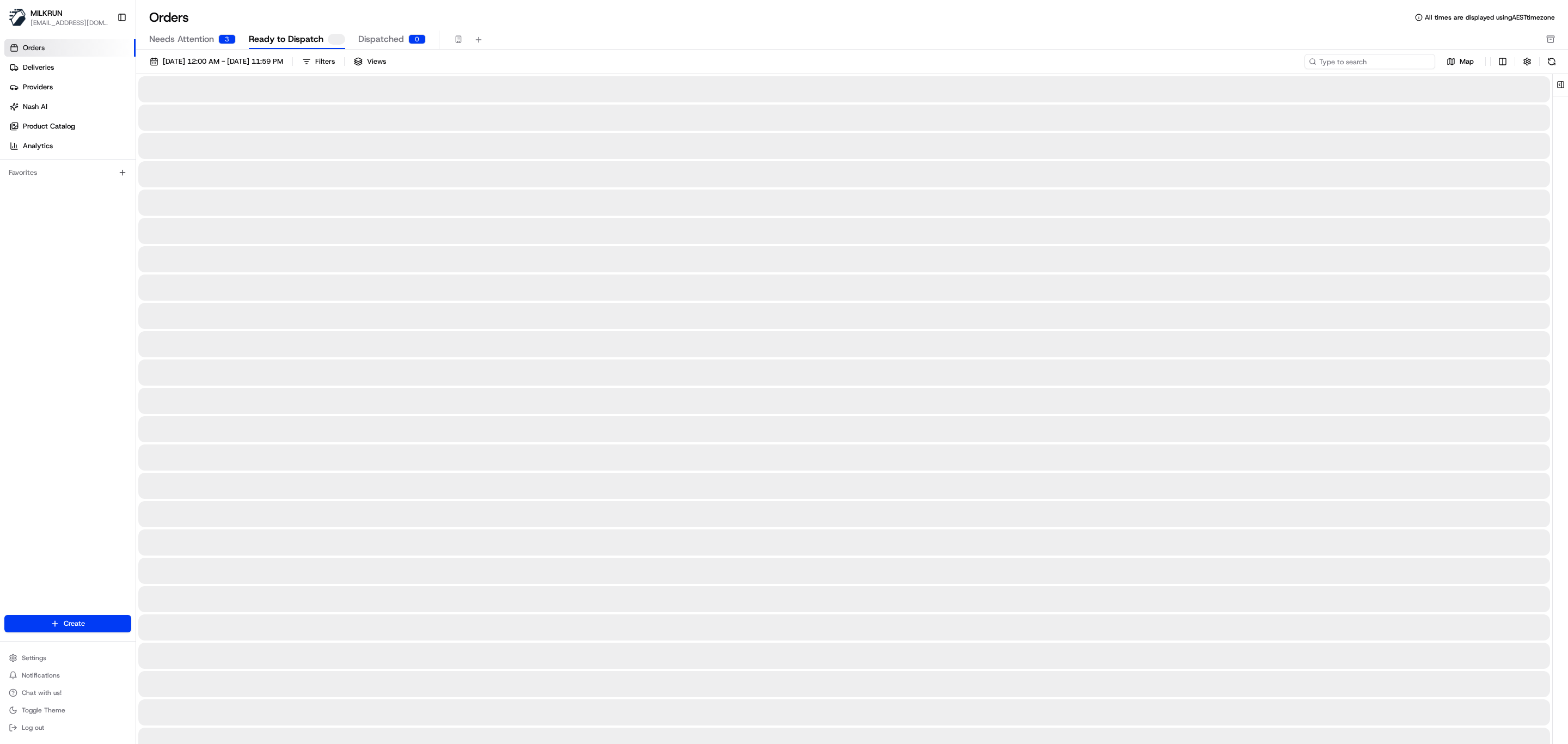
click at [1390, 65] on input at bounding box center [1370, 61] width 131 height 15
paste input "legendwork98@gmail.com"
type input "legendwork98@gmail.com"
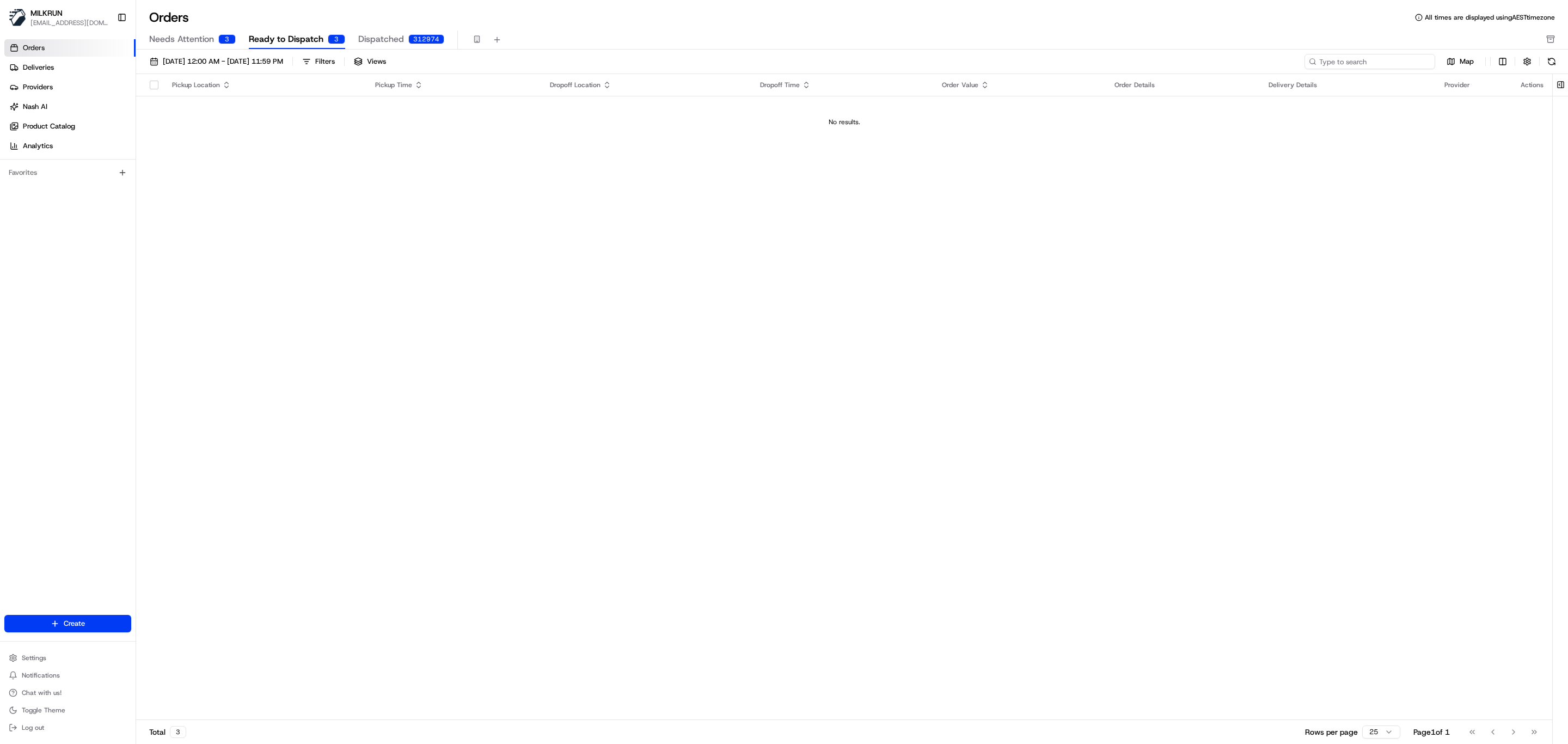
paste input "Legend Laurie"
click at [1318, 61] on input "Legend Laurie" at bounding box center [1370, 61] width 131 height 15
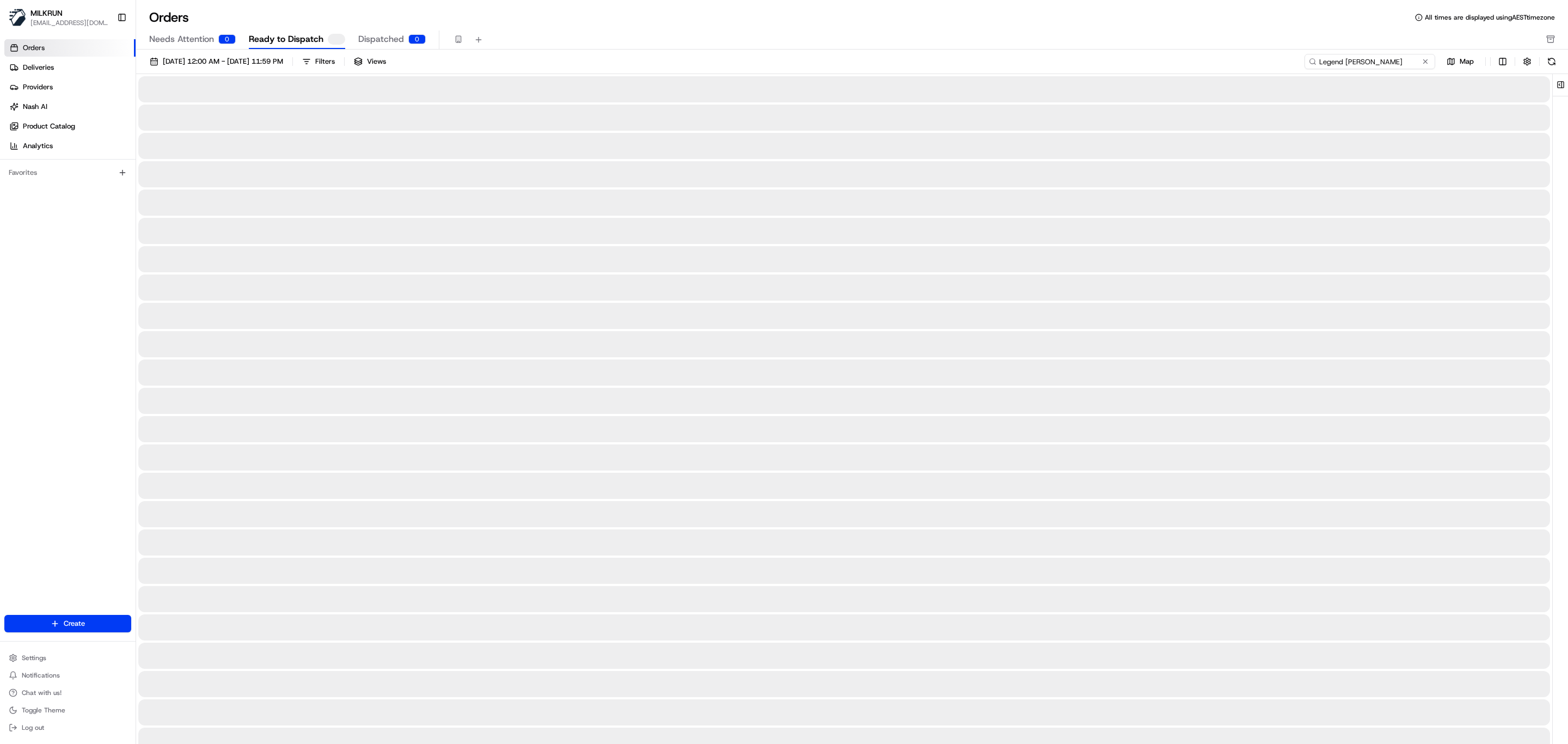
type input "Legend Laurie"
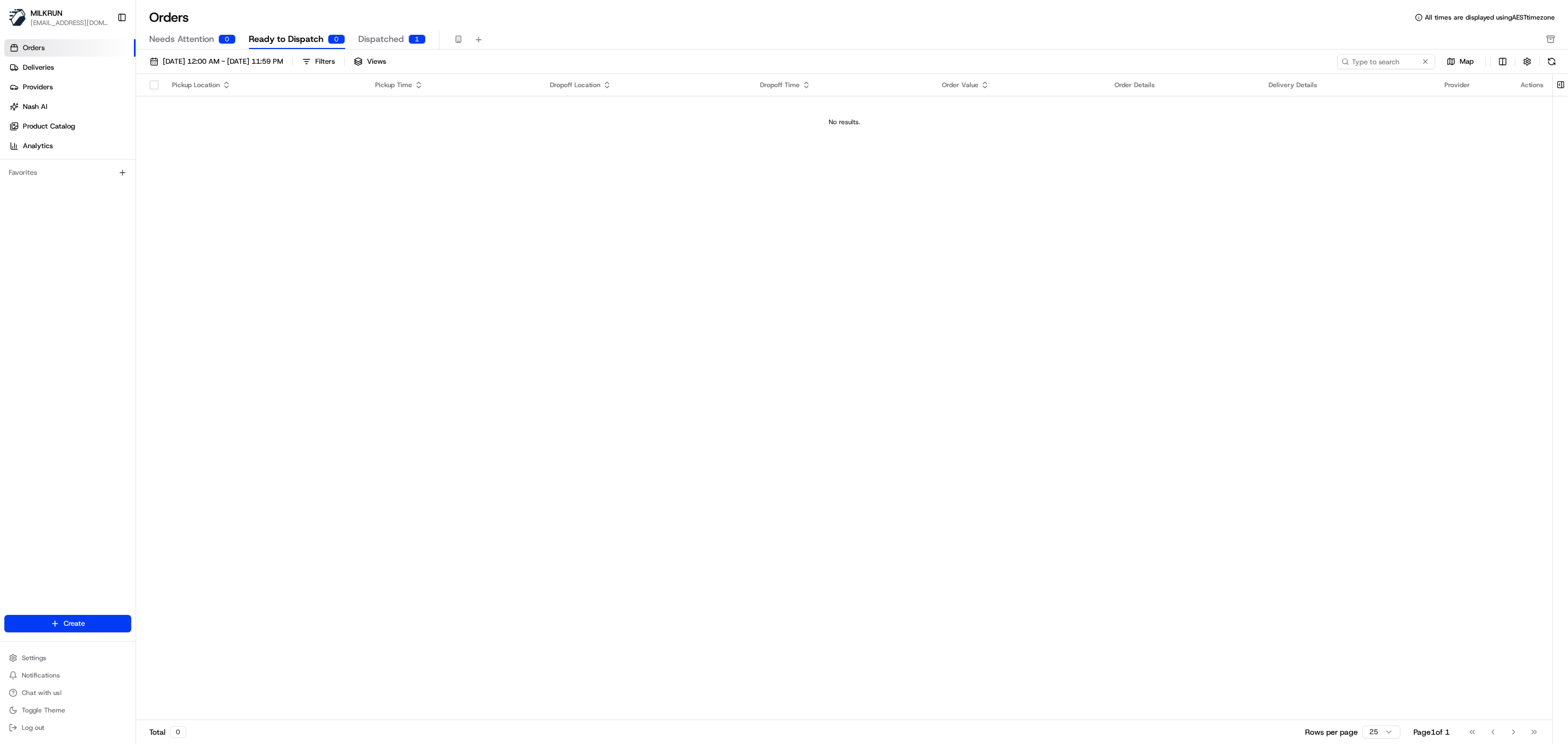
click at [193, 38] on span "Needs Attention" at bounding box center [181, 39] width 64 height 13
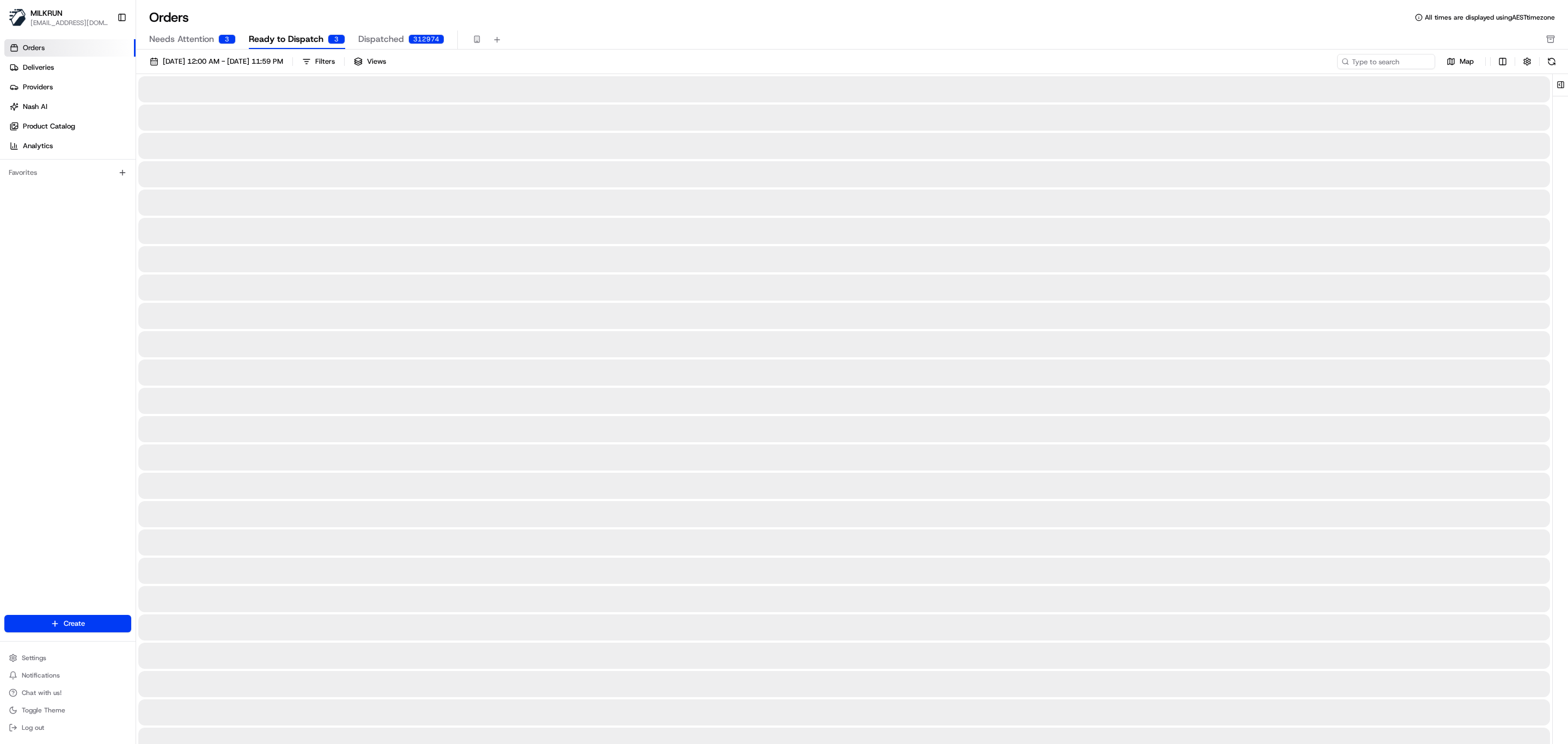
click at [270, 34] on span "Ready to Dispatch" at bounding box center [285, 39] width 74 height 13
click at [376, 38] on span "Dispatched" at bounding box center [381, 39] width 46 height 13
click at [165, 38] on span "Needs Attention" at bounding box center [181, 39] width 64 height 13
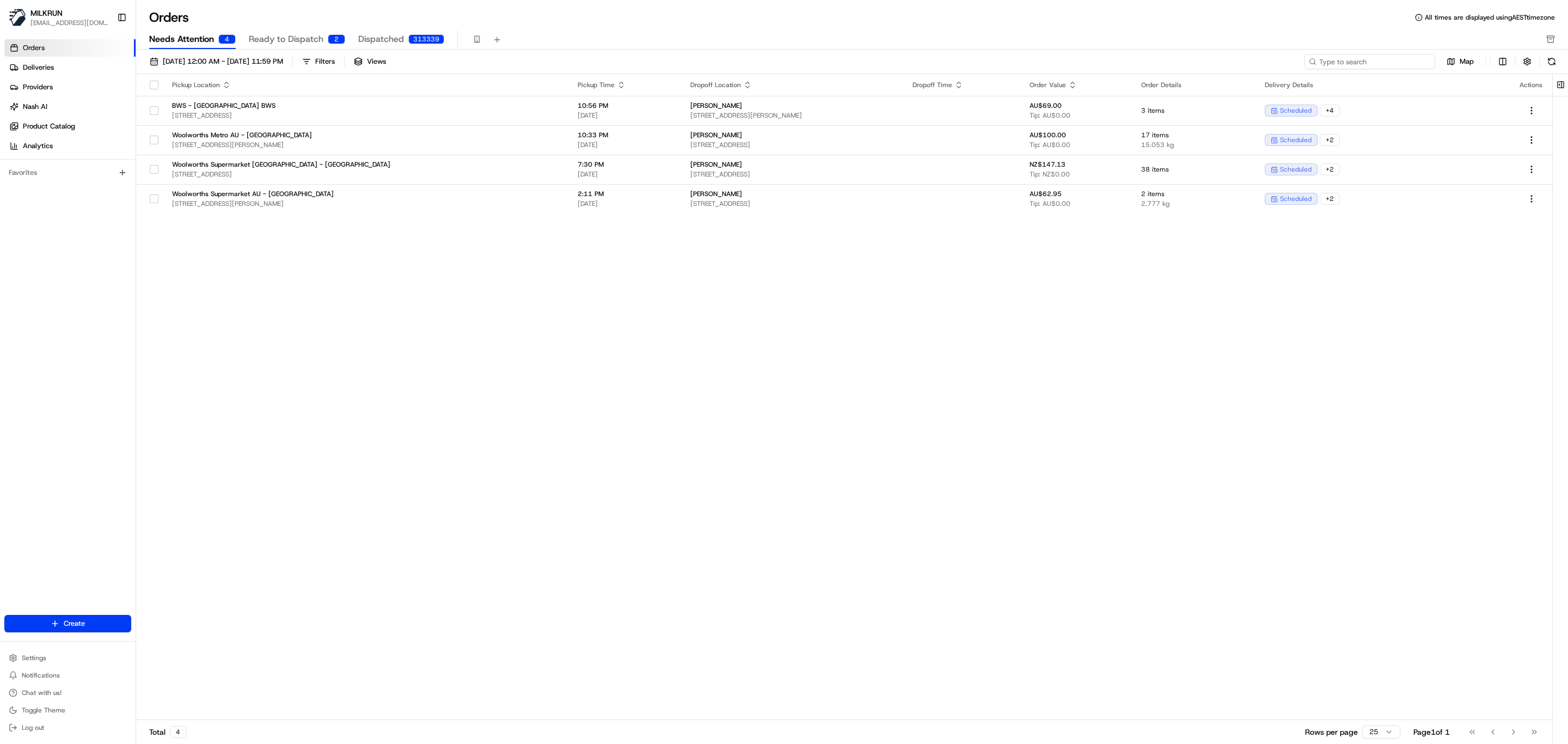
click at [1374, 58] on input at bounding box center [1370, 61] width 131 height 15
paste input "vishvat gautami"
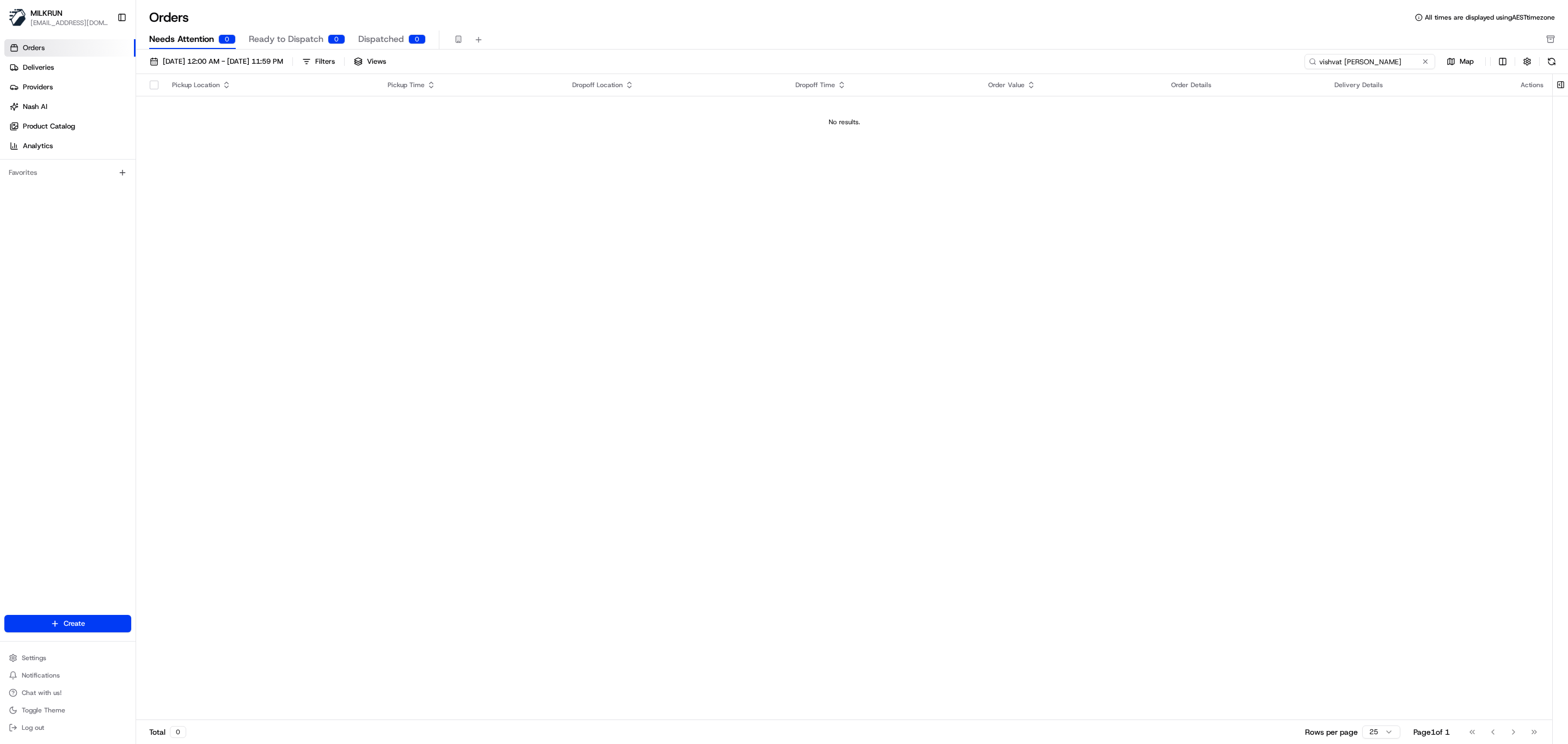
type input "vishvat gautami"
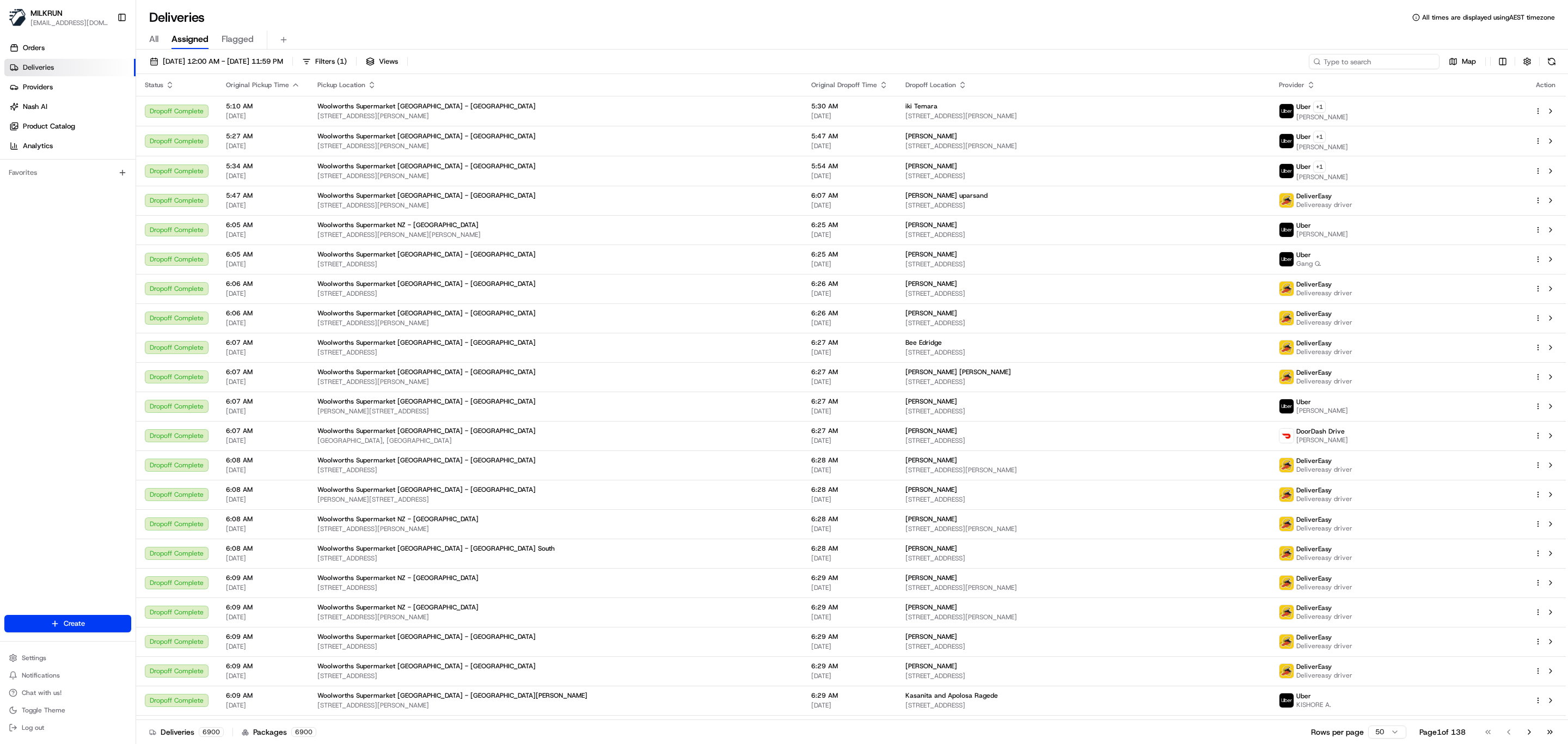
click at [1384, 63] on input at bounding box center [1374, 61] width 131 height 15
paste input "Legend [PERSON_NAME]"
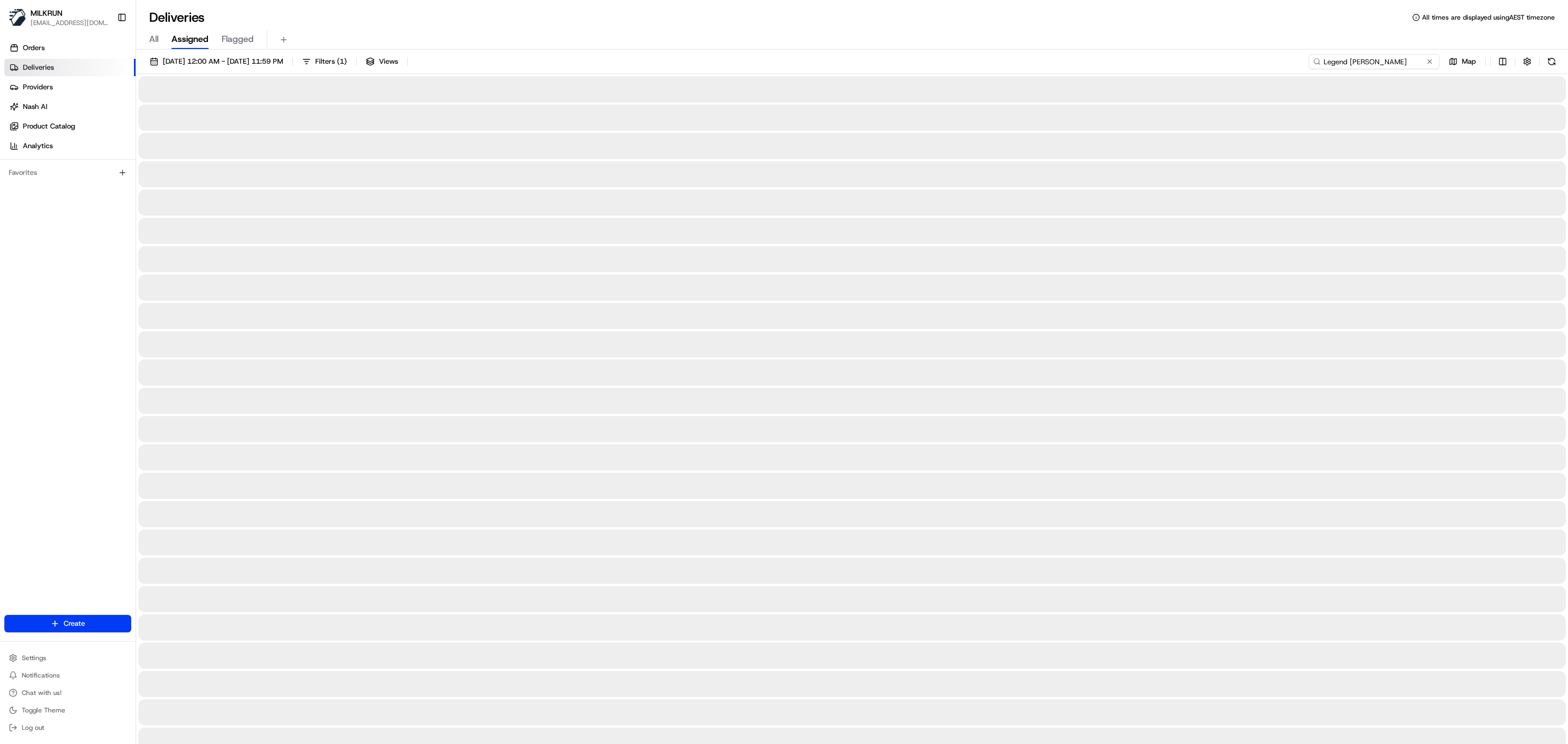
click at [1323, 59] on input "Legend [PERSON_NAME]" at bounding box center [1374, 61] width 131 height 15
type input "Legend [PERSON_NAME]"
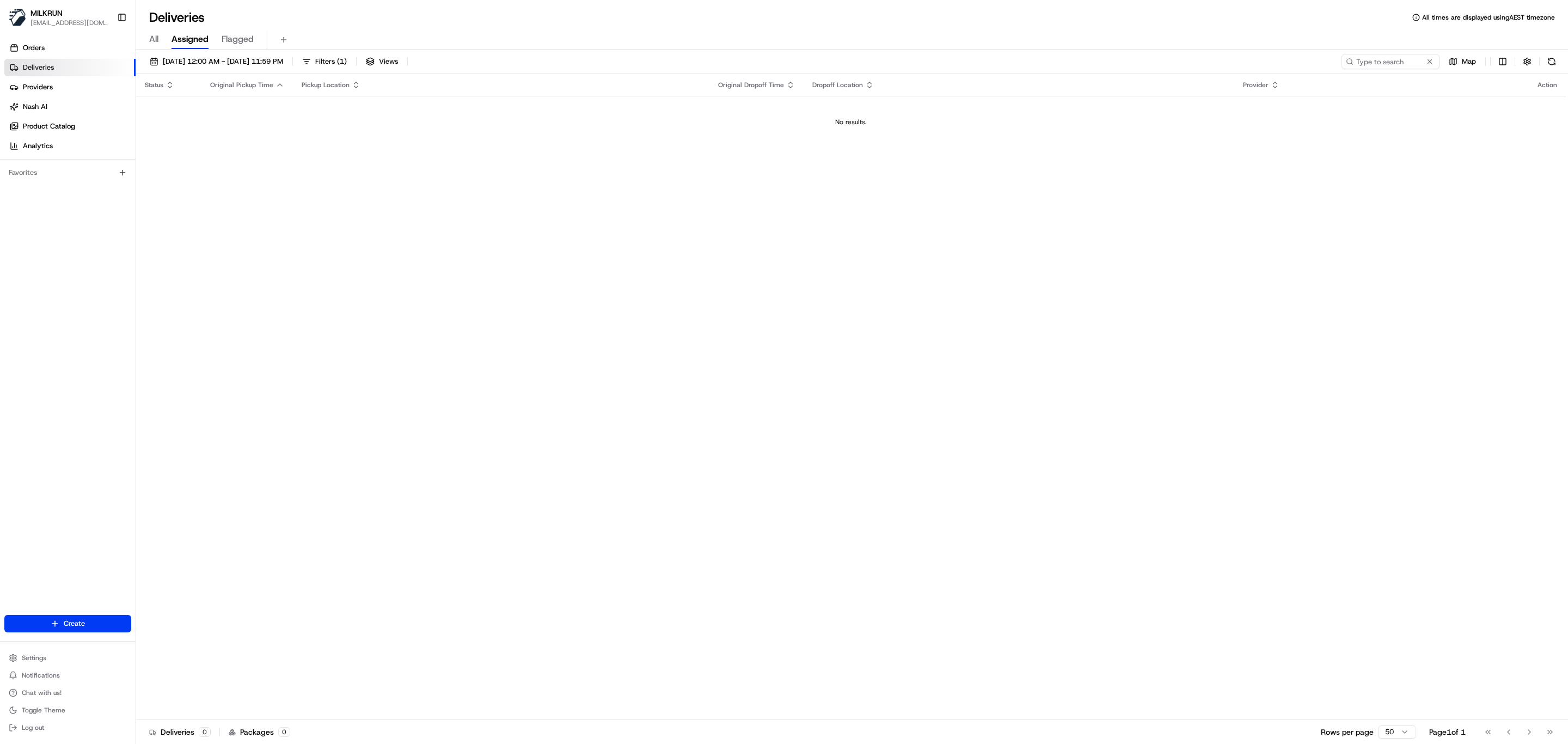
click at [150, 33] on span "All" at bounding box center [154, 39] width 9 height 13
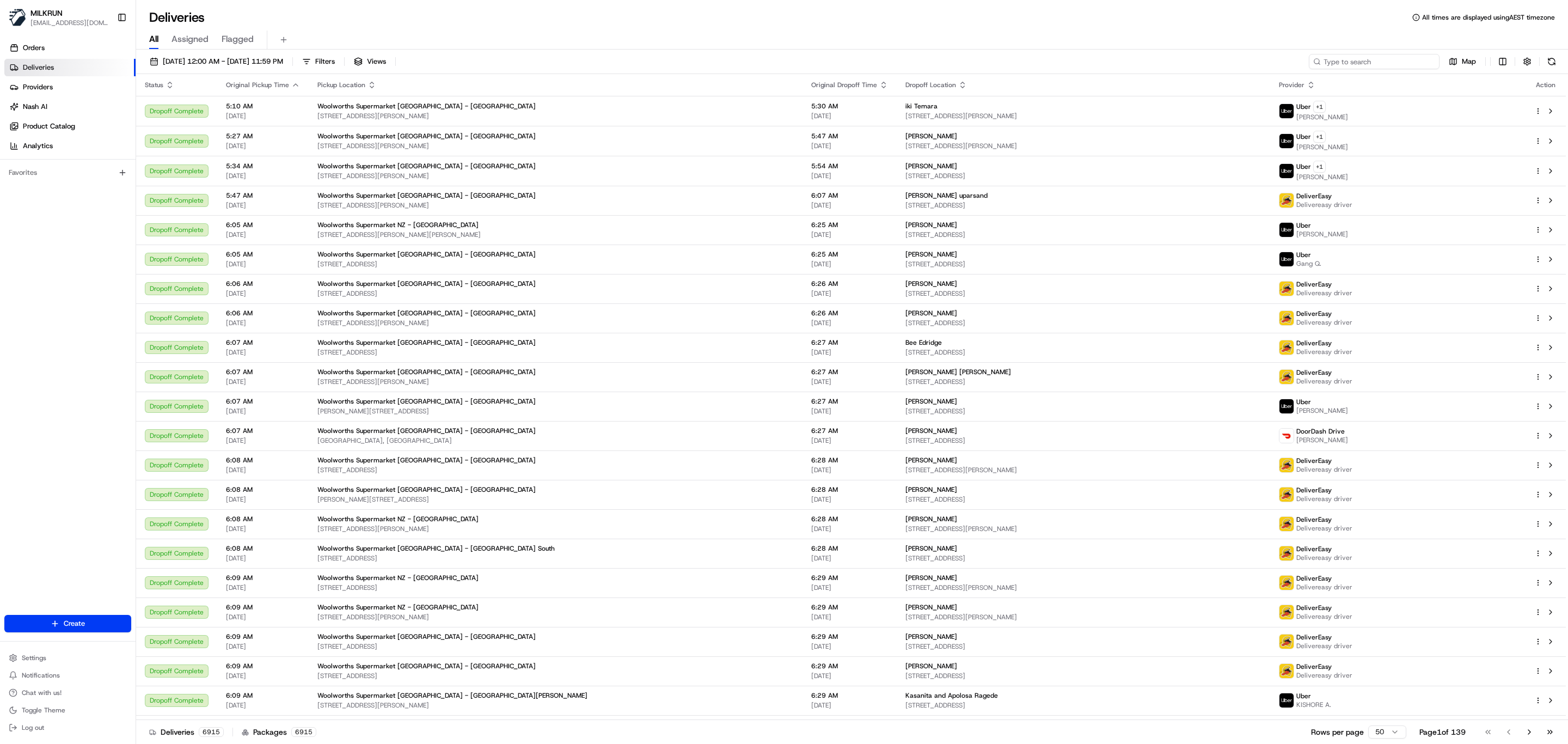
click at [1396, 58] on input at bounding box center [1374, 61] width 131 height 15
paste input "Legend [PERSON_NAME]"
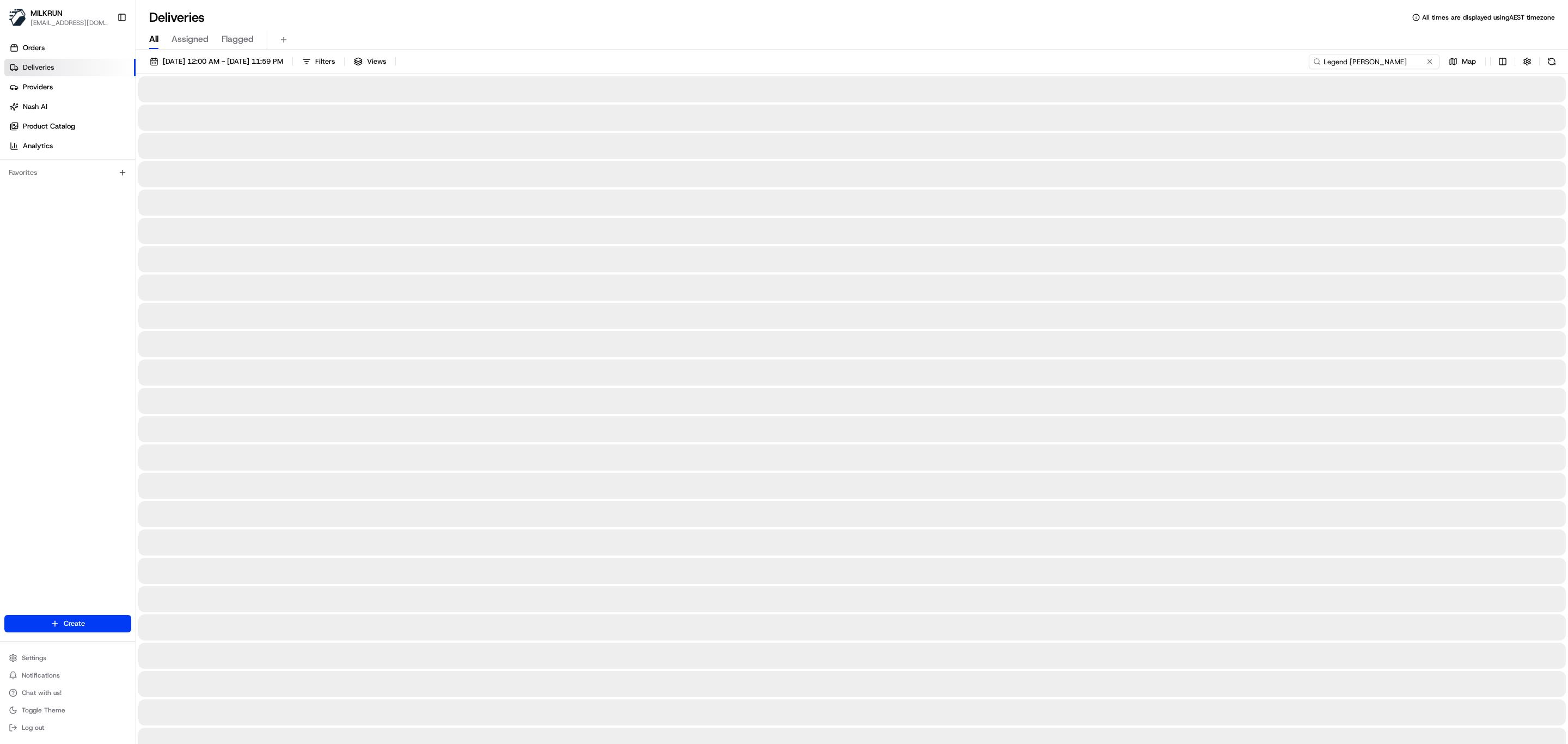
click at [1325, 59] on input "Legend [PERSON_NAME]" at bounding box center [1374, 61] width 131 height 15
type input "Legend [PERSON_NAME]"
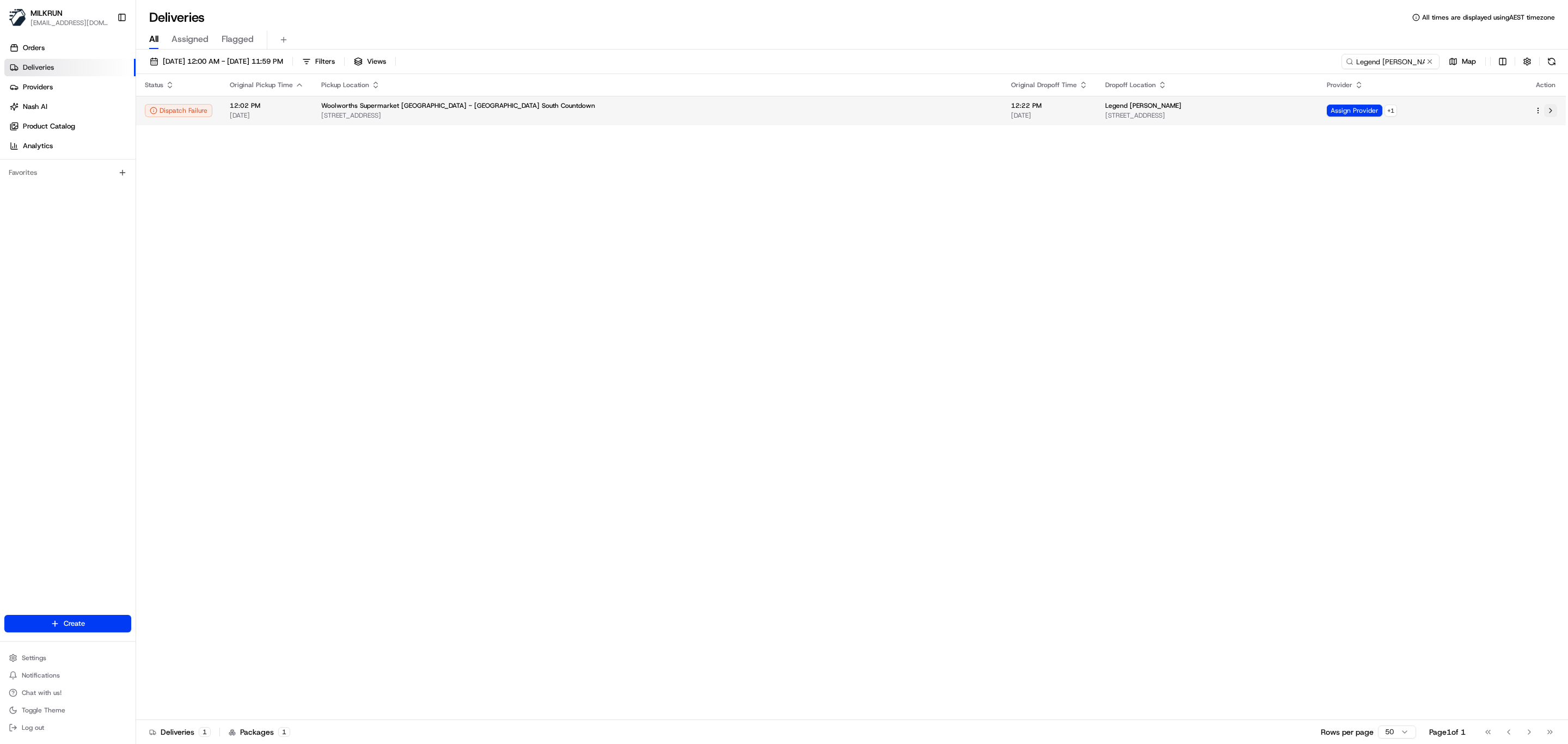
click at [1552, 116] on button at bounding box center [1550, 110] width 13 height 13
click at [1545, 114] on button at bounding box center [1550, 110] width 13 height 13
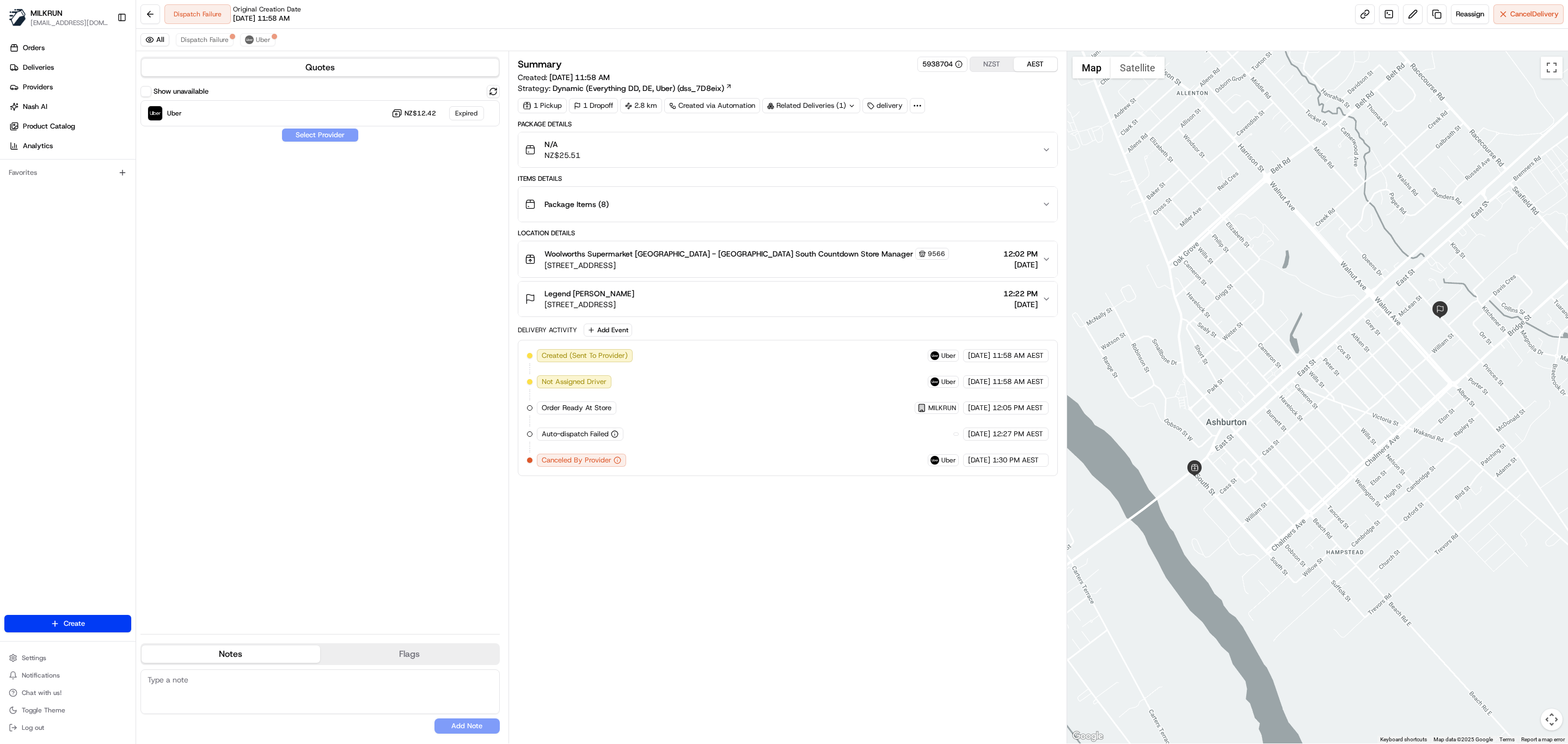
click at [675, 608] on div "Summary 5938704 NZST AEST Created: 19/08/2025 11:58 AM Strategy: Dynamic (Every…" at bounding box center [788, 397] width 540 height 681
click at [261, 35] on button "Uber" at bounding box center [258, 39] width 36 height 13
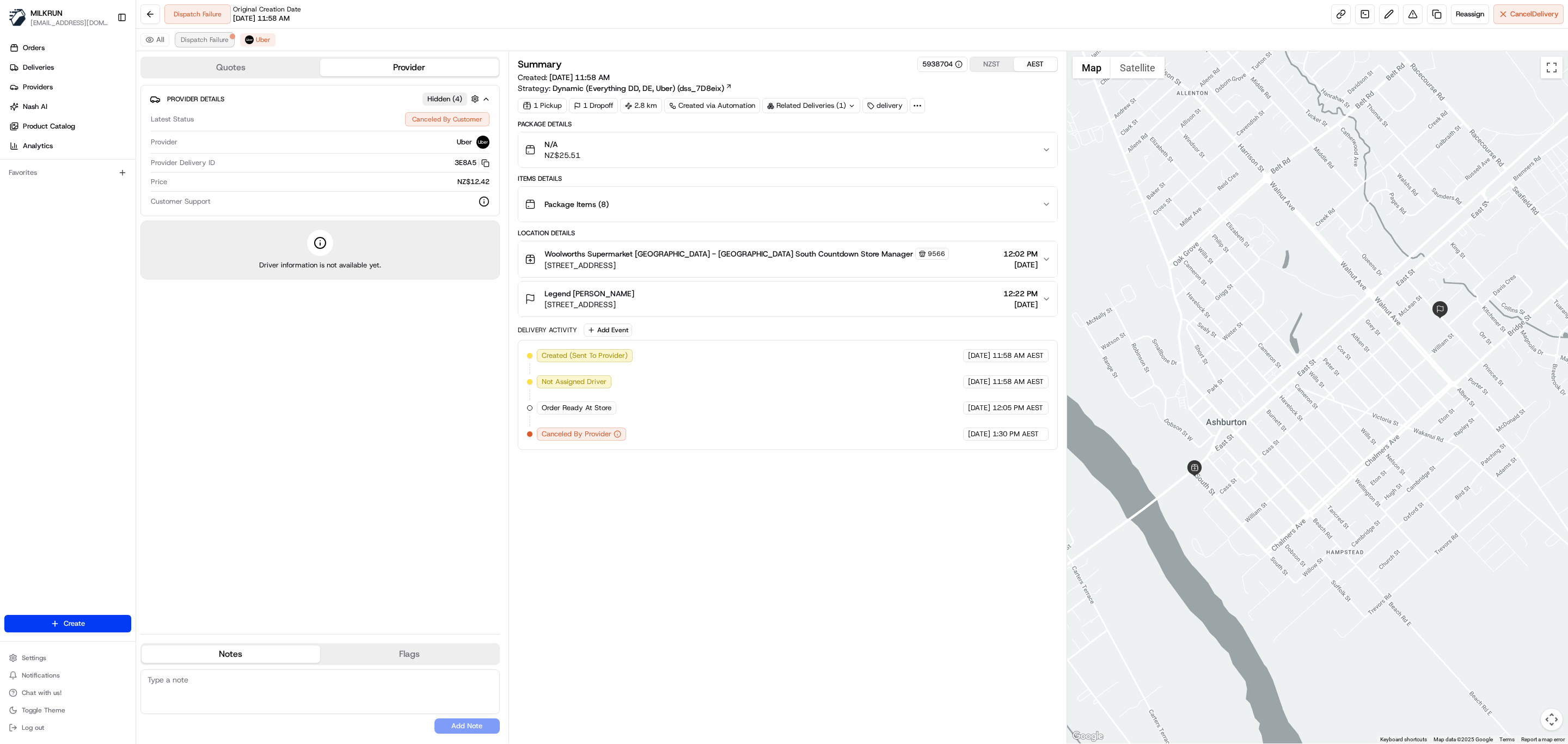
click at [194, 38] on span "Dispatch Failure" at bounding box center [205, 40] width 48 height 9
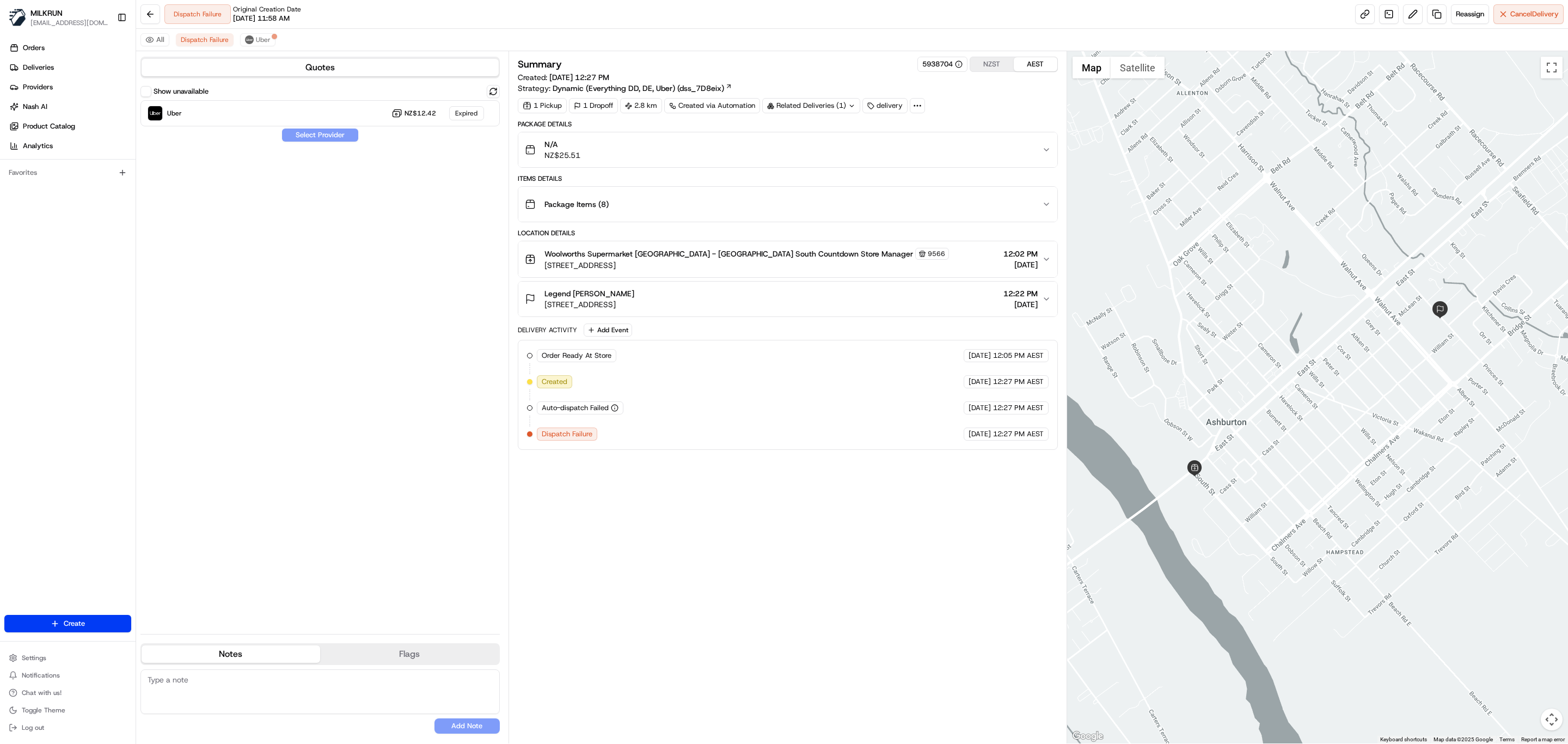
click at [726, 628] on div "Summary 5938704 NZST AEST Created: 19/08/2025 12:27 PM Strategy: Dynamic (Every…" at bounding box center [788, 397] width 540 height 681
click at [252, 38] on img at bounding box center [249, 40] width 9 height 9
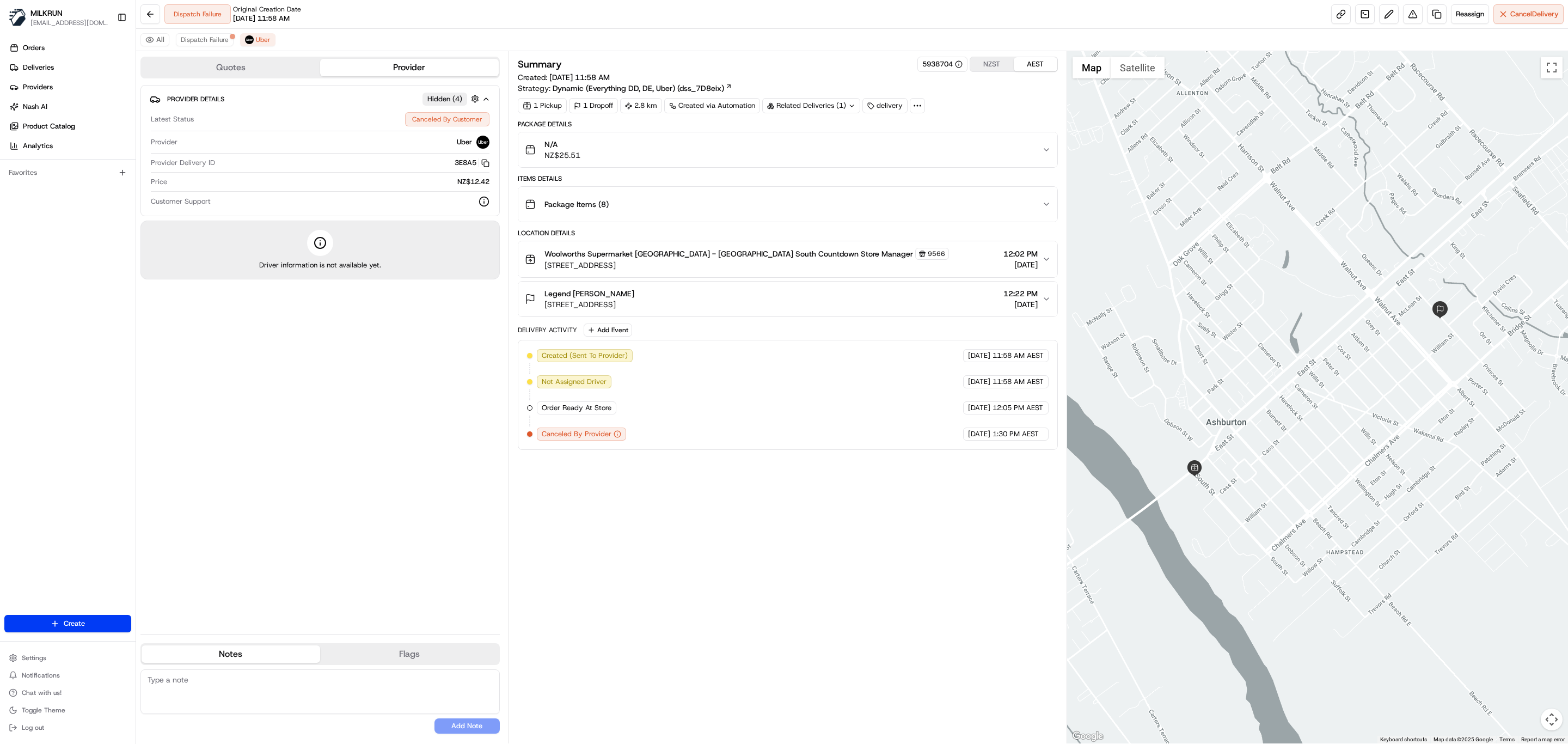
drag, startPoint x: 665, startPoint y: 517, endPoint x: 667, endPoint y: 503, distance: 14.1
click at [667, 512] on div "Summary 5938704 NZST AEST Created: 19/08/2025 11:58 AM Strategy: Dynamic (Every…" at bounding box center [788, 397] width 540 height 681
click at [208, 38] on span "Dispatch Failure" at bounding box center [205, 40] width 48 height 9
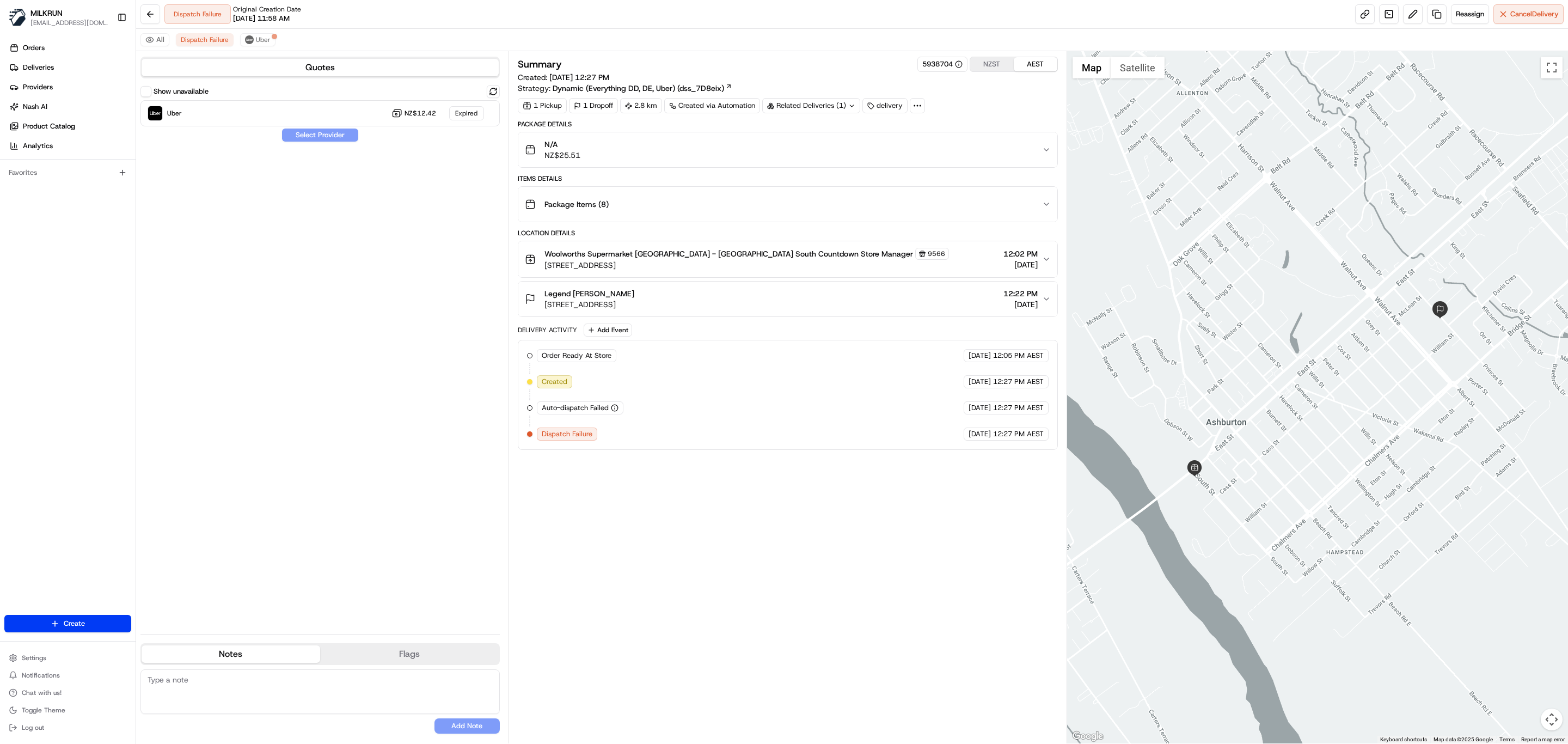
click at [722, 547] on div "Summary 5938704 NZST AEST Created: 19/08/2025 12:27 PM Strategy: Dynamic (Every…" at bounding box center [788, 397] width 540 height 681
click at [260, 37] on span "Uber" at bounding box center [263, 40] width 14 height 9
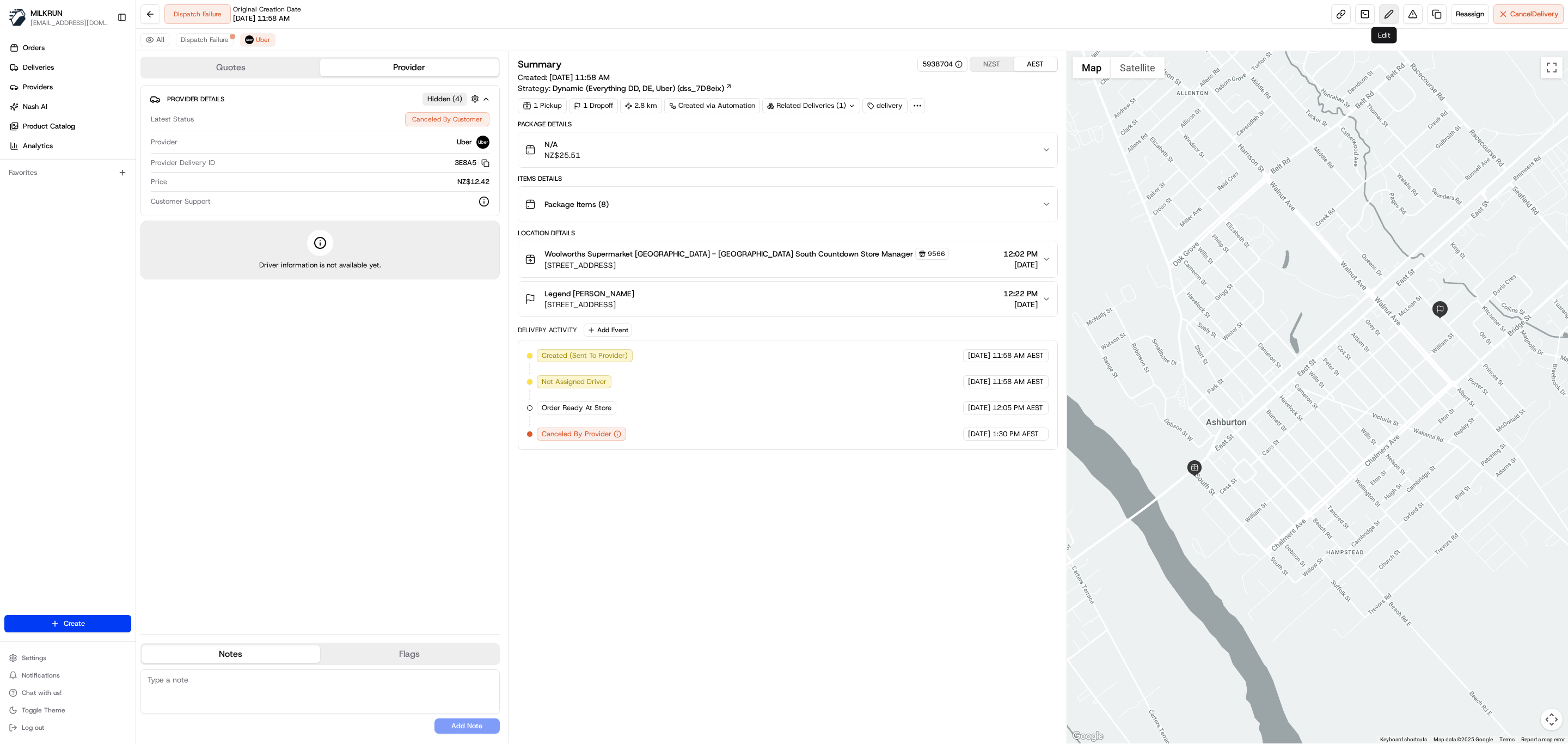
click at [1384, 13] on button at bounding box center [1389, 14] width 20 height 20
click at [197, 39] on span "Dispatch Failure" at bounding box center [205, 40] width 48 height 9
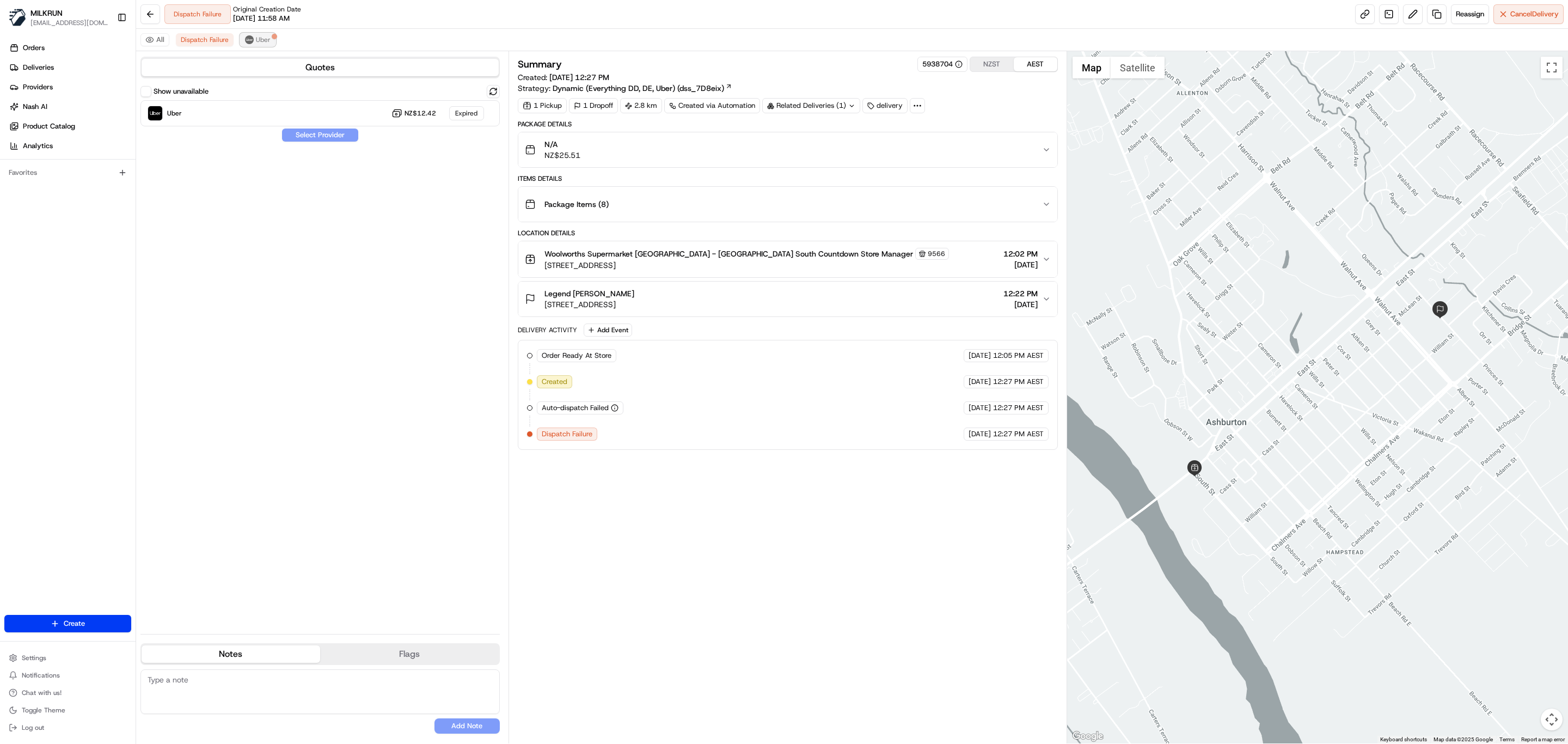
click at [262, 41] on span "Uber" at bounding box center [263, 40] width 14 height 9
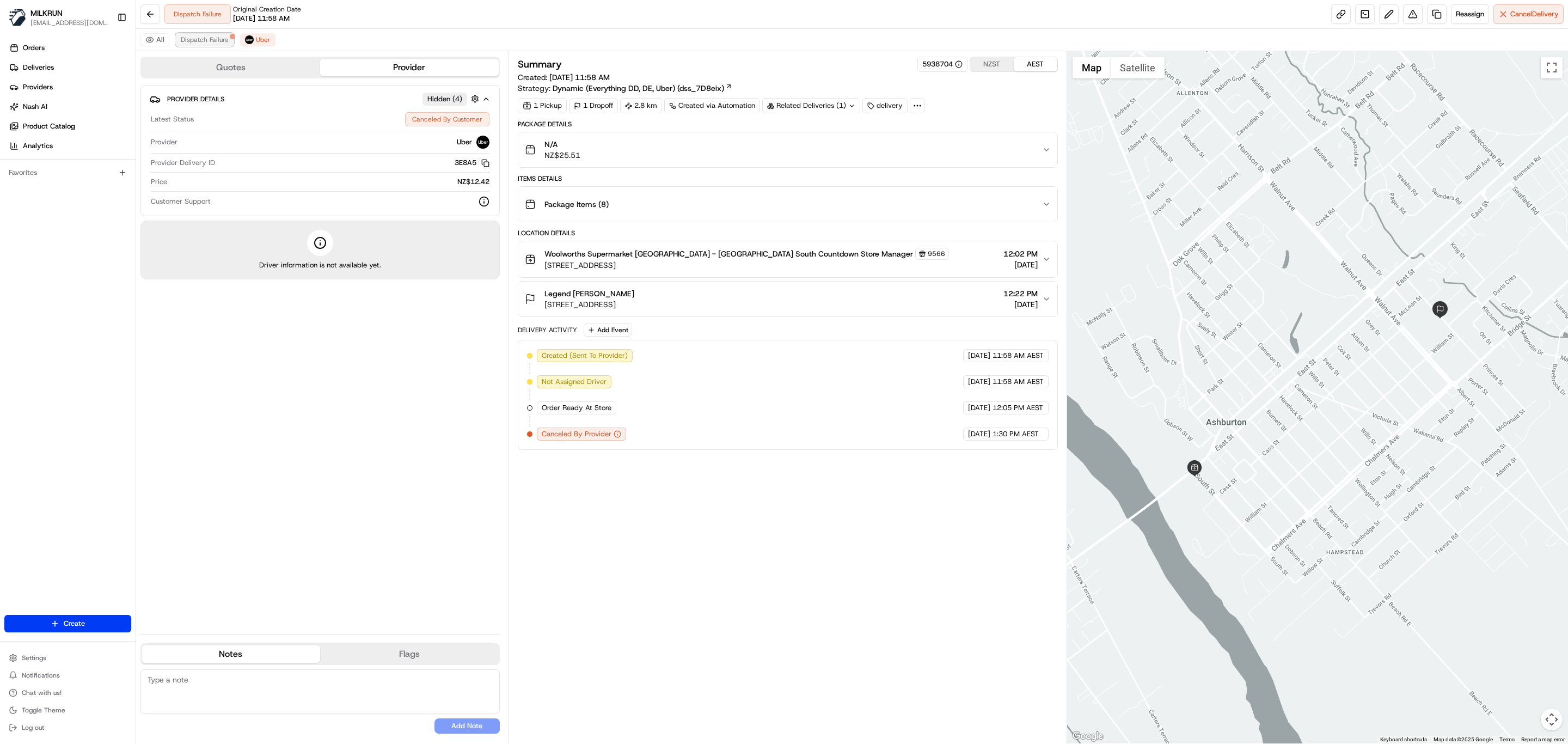
click at [201, 41] on span "Dispatch Failure" at bounding box center [205, 40] width 48 height 9
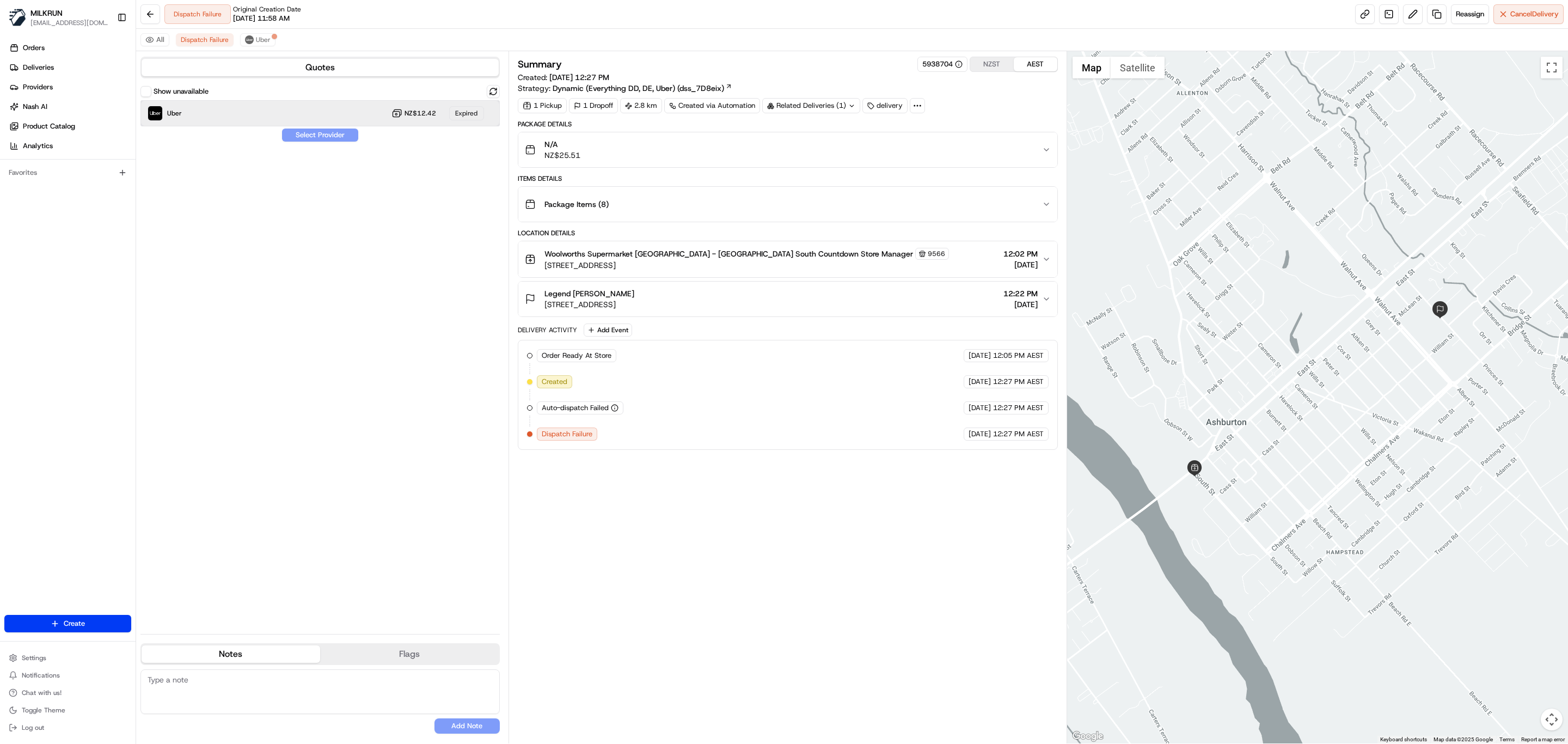
click at [186, 113] on div "Uber NZ$12.42 Expired" at bounding box center [320, 113] width 359 height 26
click at [264, 39] on span "Uber" at bounding box center [263, 40] width 14 height 9
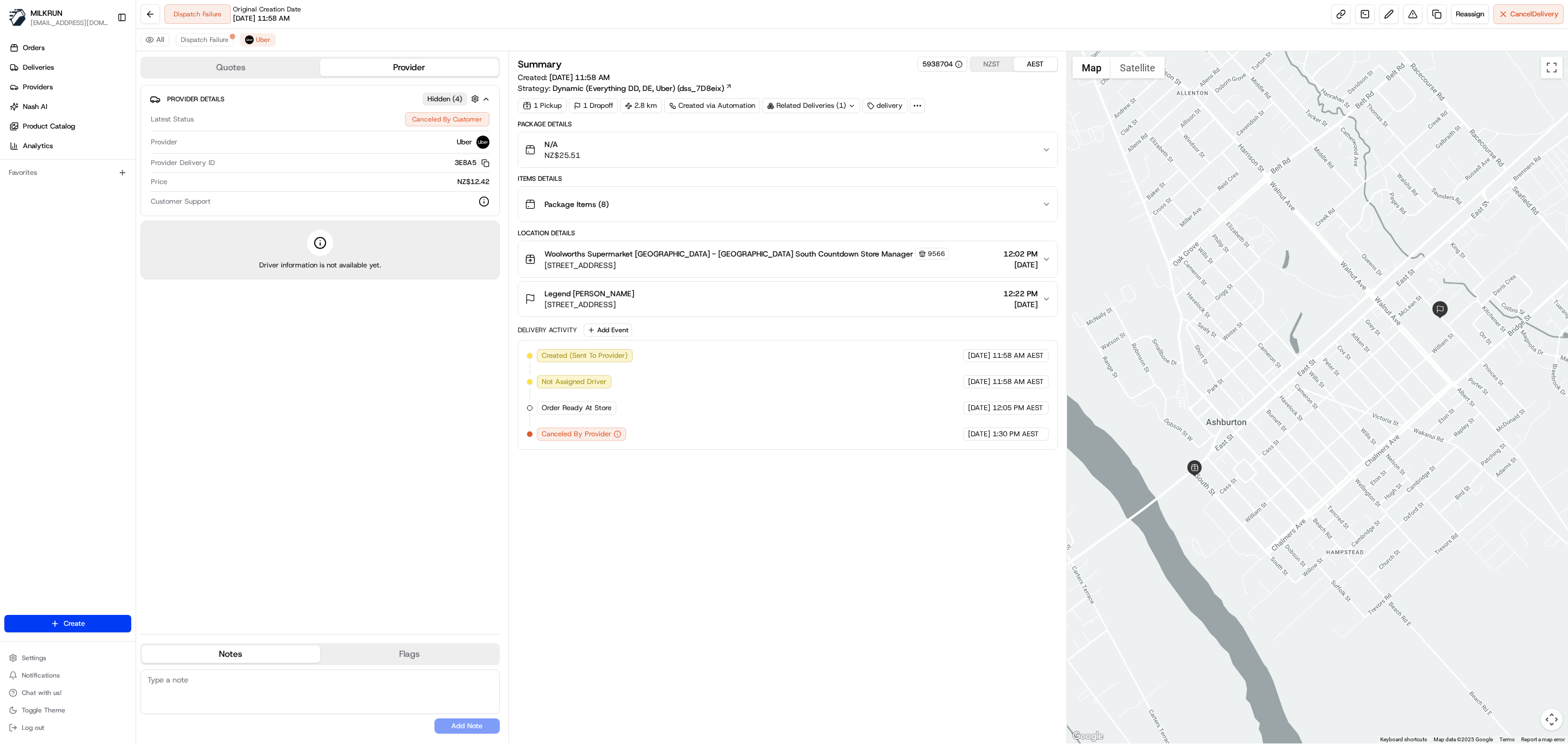
click at [675, 538] on div "Summary 5938704 NZST AEST Created: 19/08/2025 11:58 AM Strategy: Dynamic (Every…" at bounding box center [788, 397] width 540 height 681
click at [206, 39] on span "Dispatch Failure" at bounding box center [205, 40] width 48 height 9
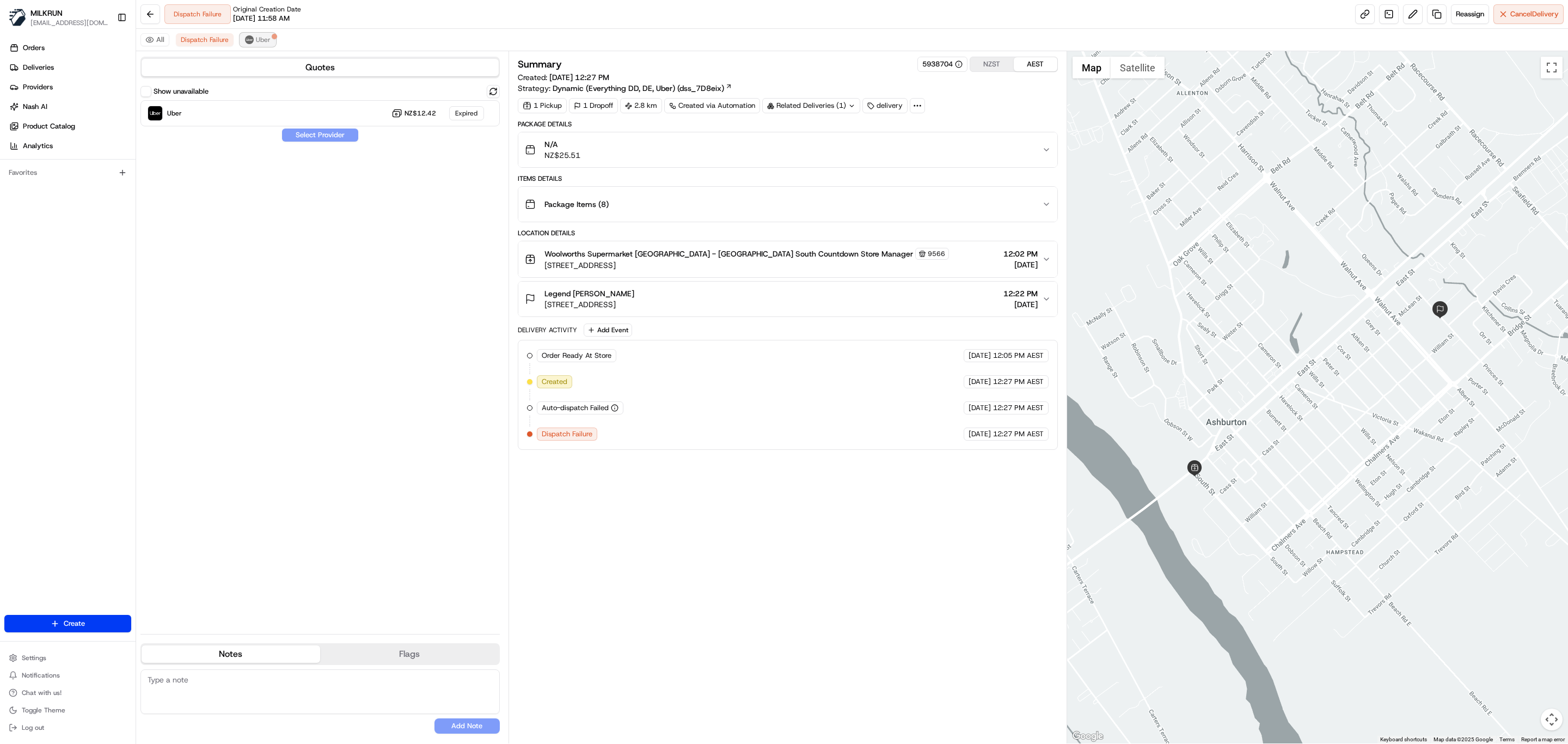
click at [263, 37] on span "Uber" at bounding box center [263, 40] width 14 height 9
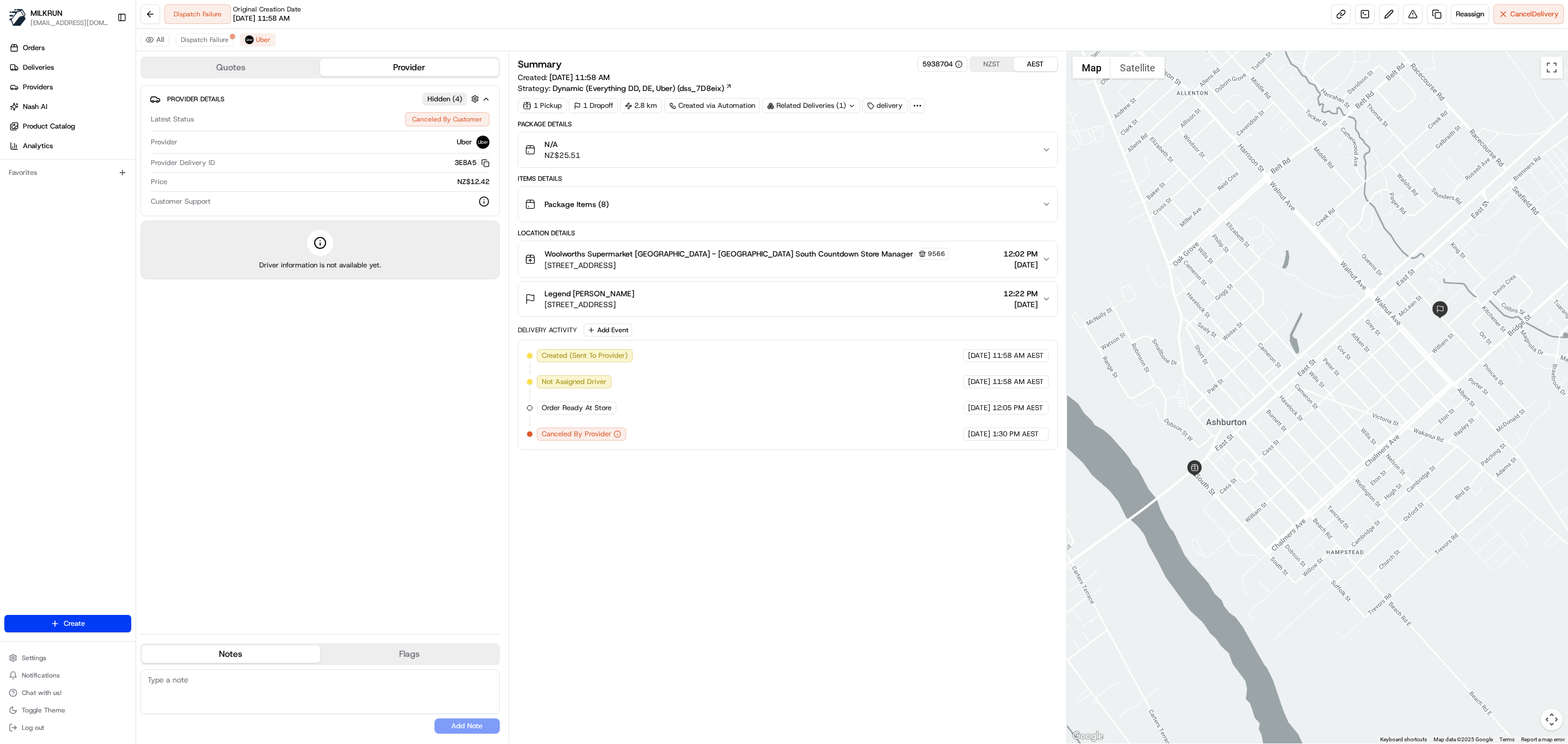
drag, startPoint x: 745, startPoint y: 519, endPoint x: 637, endPoint y: 343, distance: 206.5
click at [746, 519] on div "Summary 5938704 NZST AEST Created: 19/08/2025 11:58 AM Strategy: Dynamic (Every…" at bounding box center [788, 397] width 540 height 681
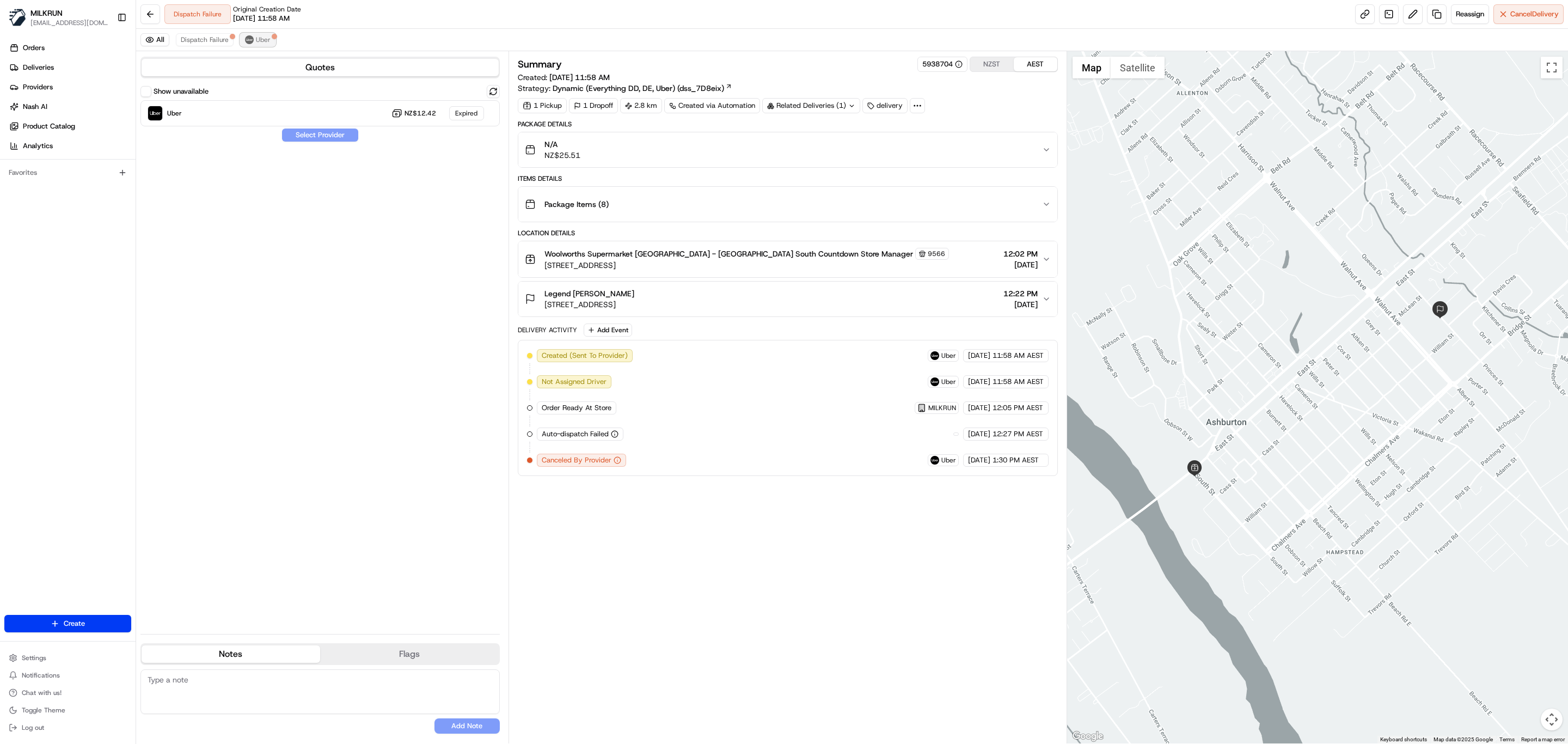
click at [257, 41] on span "Uber" at bounding box center [263, 40] width 14 height 9
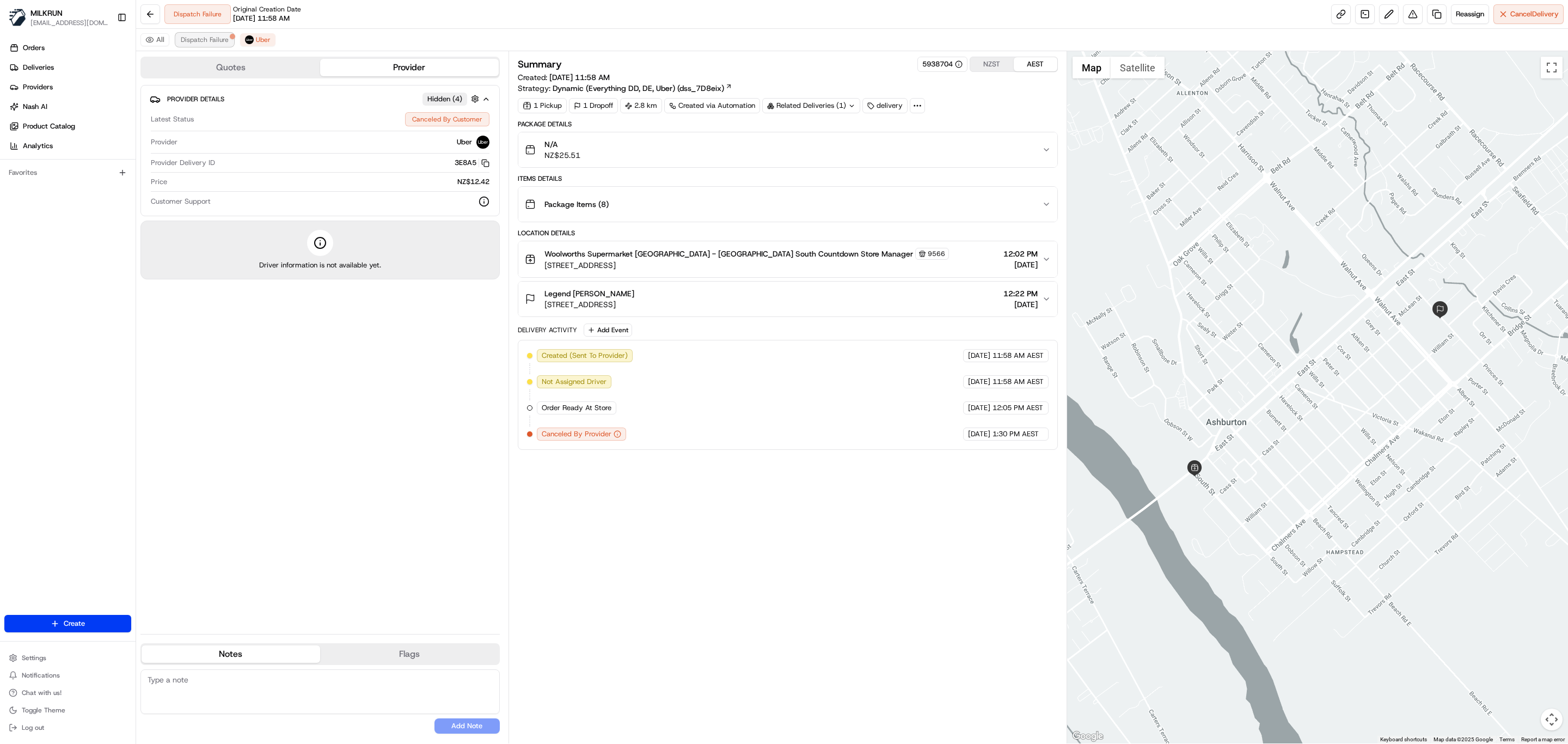
click at [187, 38] on span "Dispatch Failure" at bounding box center [205, 40] width 48 height 9
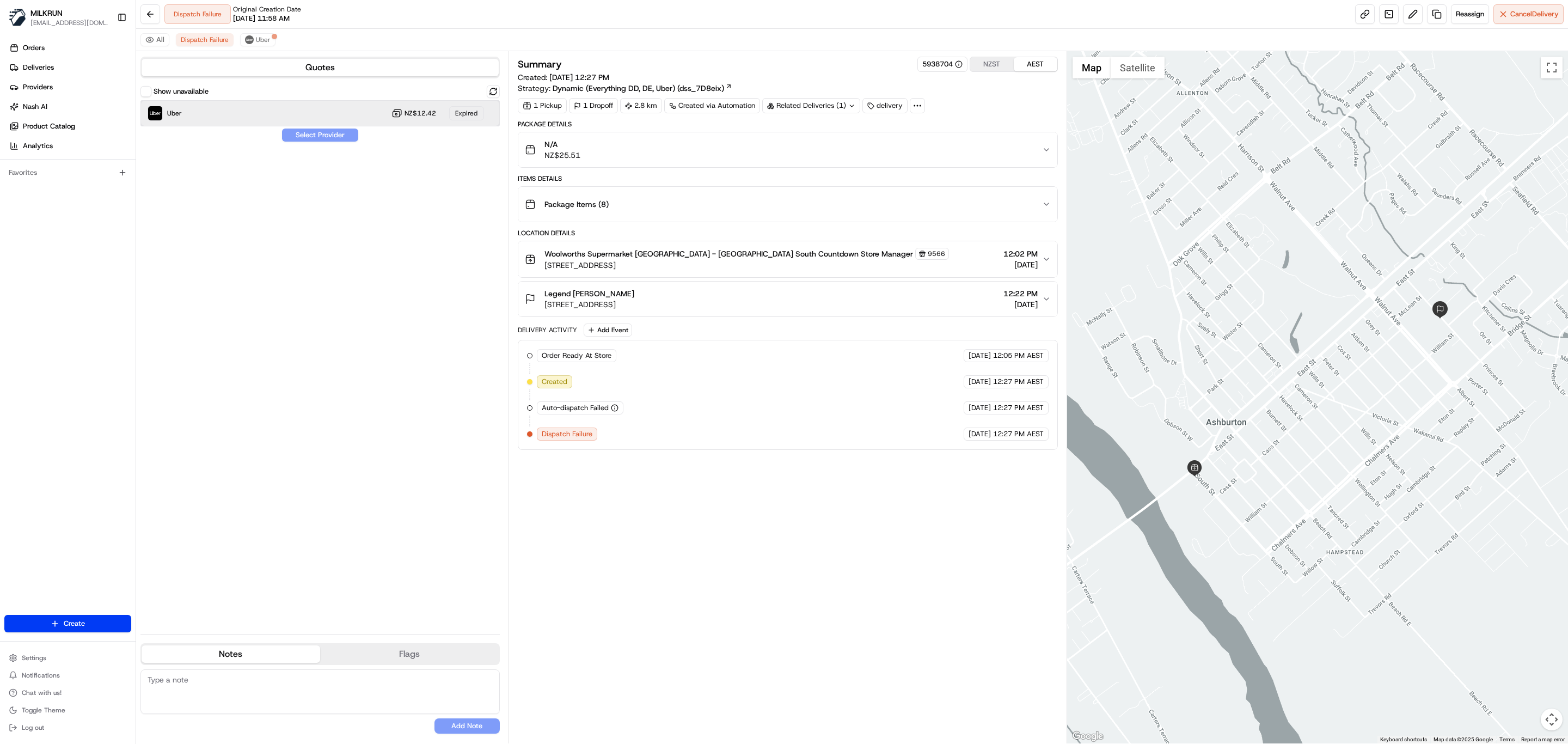
click at [222, 122] on div "Uber NZ$12.42 Expired" at bounding box center [320, 113] width 359 height 26
click at [1469, 13] on span "Reassign" at bounding box center [1470, 13] width 29 height 10
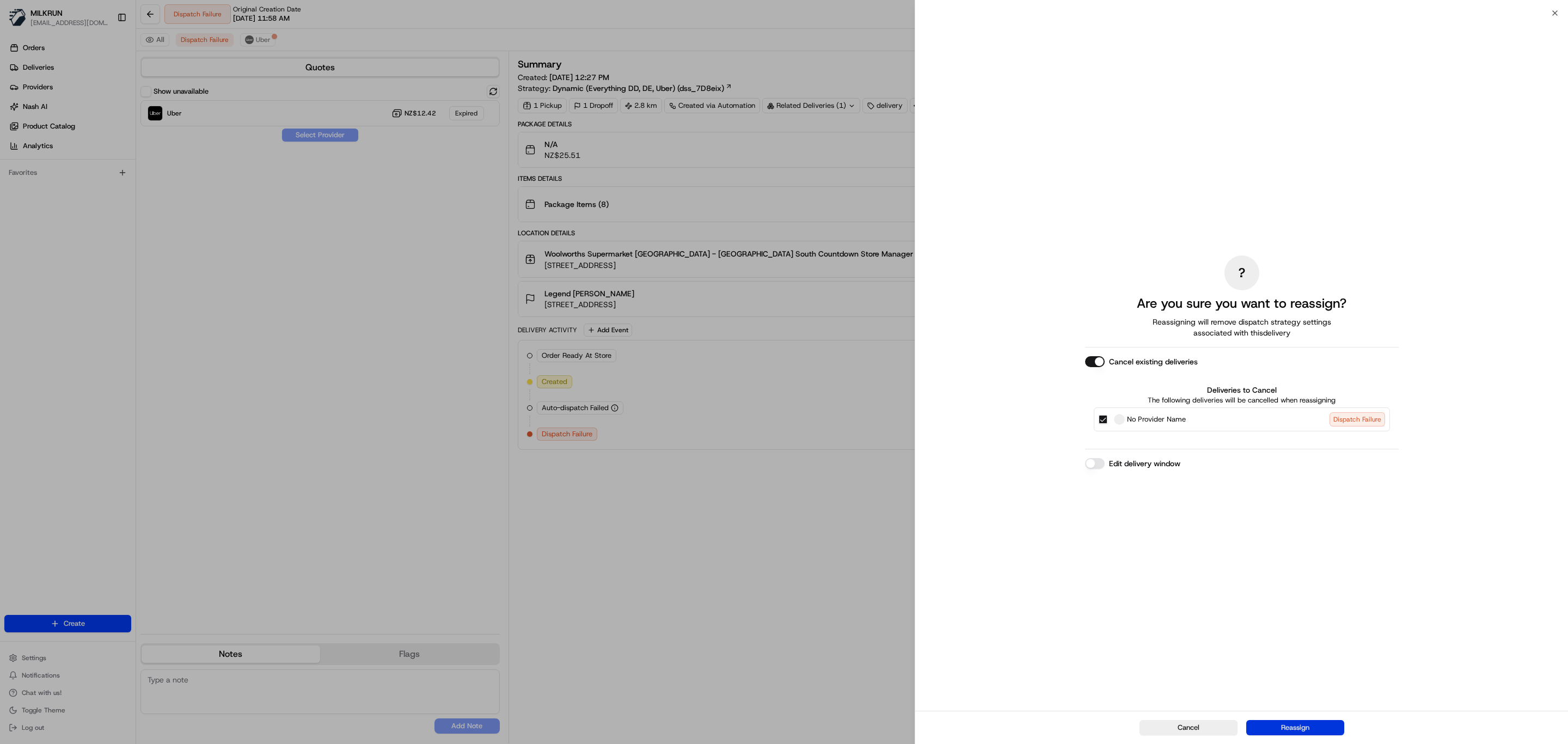
click at [1319, 725] on button "Reassign" at bounding box center [1295, 727] width 98 height 15
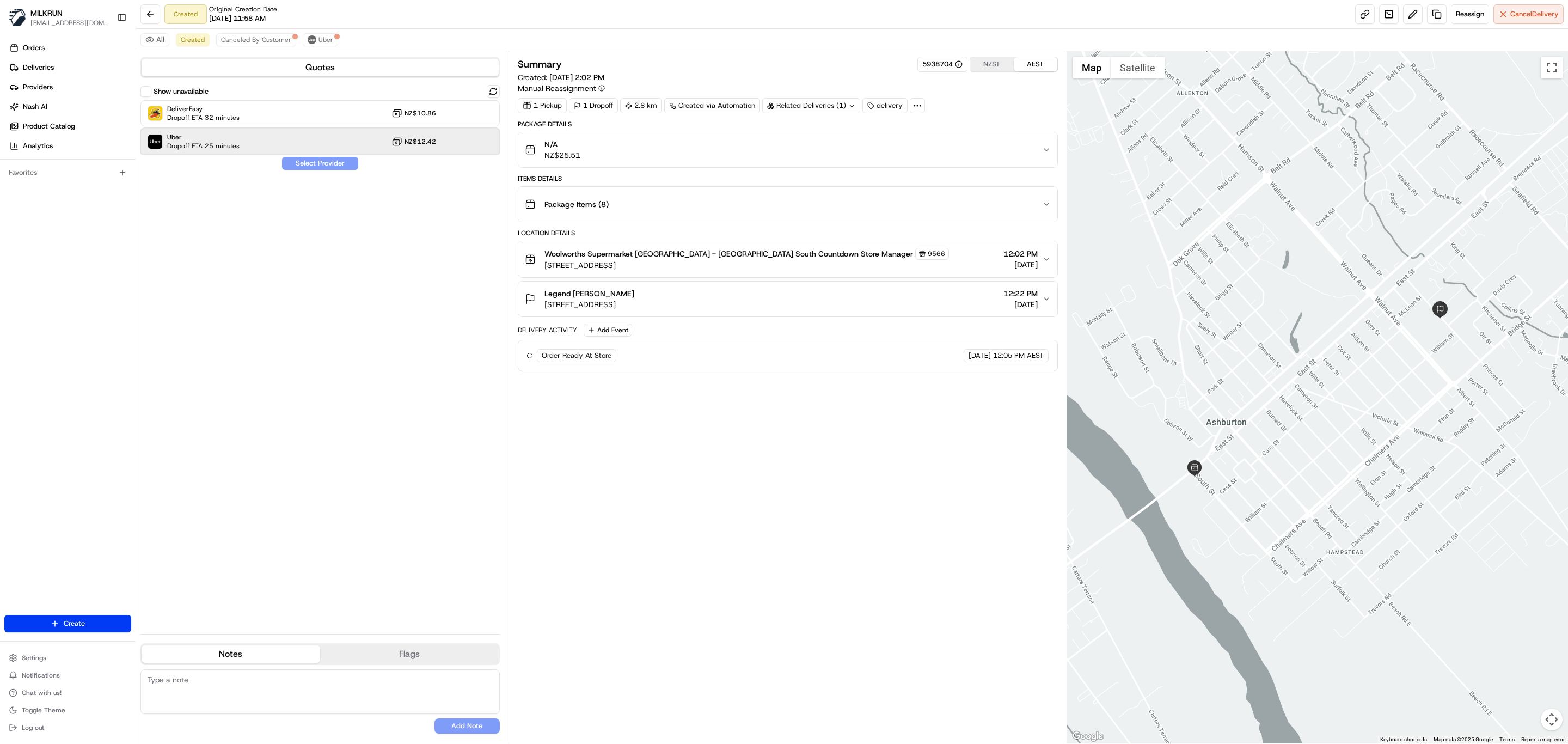
click at [208, 143] on span "Dropoff ETA 25 minutes" at bounding box center [203, 146] width 72 height 9
click at [1410, 12] on button at bounding box center [1412, 14] width 20 height 20
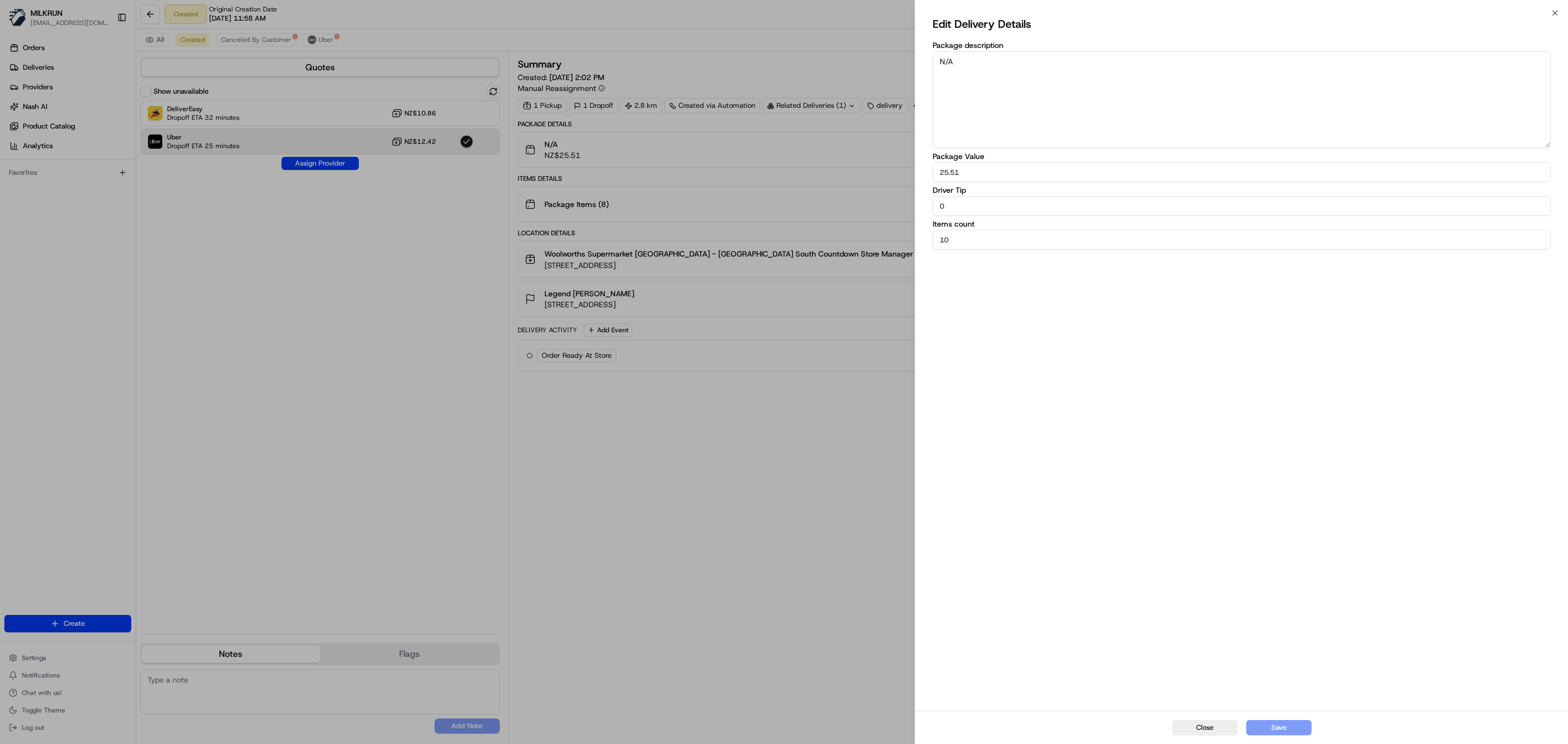
drag, startPoint x: 957, startPoint y: 203, endPoint x: 873, endPoint y: 213, distance: 84.6
click at [873, 213] on body "MILKRUN idiesca@woolworths.com.au Toggle Sidebar Orders Deliveries Providers Na…" at bounding box center [784, 372] width 1568 height 744
type input "5"
click at [1277, 729] on button "Save" at bounding box center [1278, 727] width 65 height 15
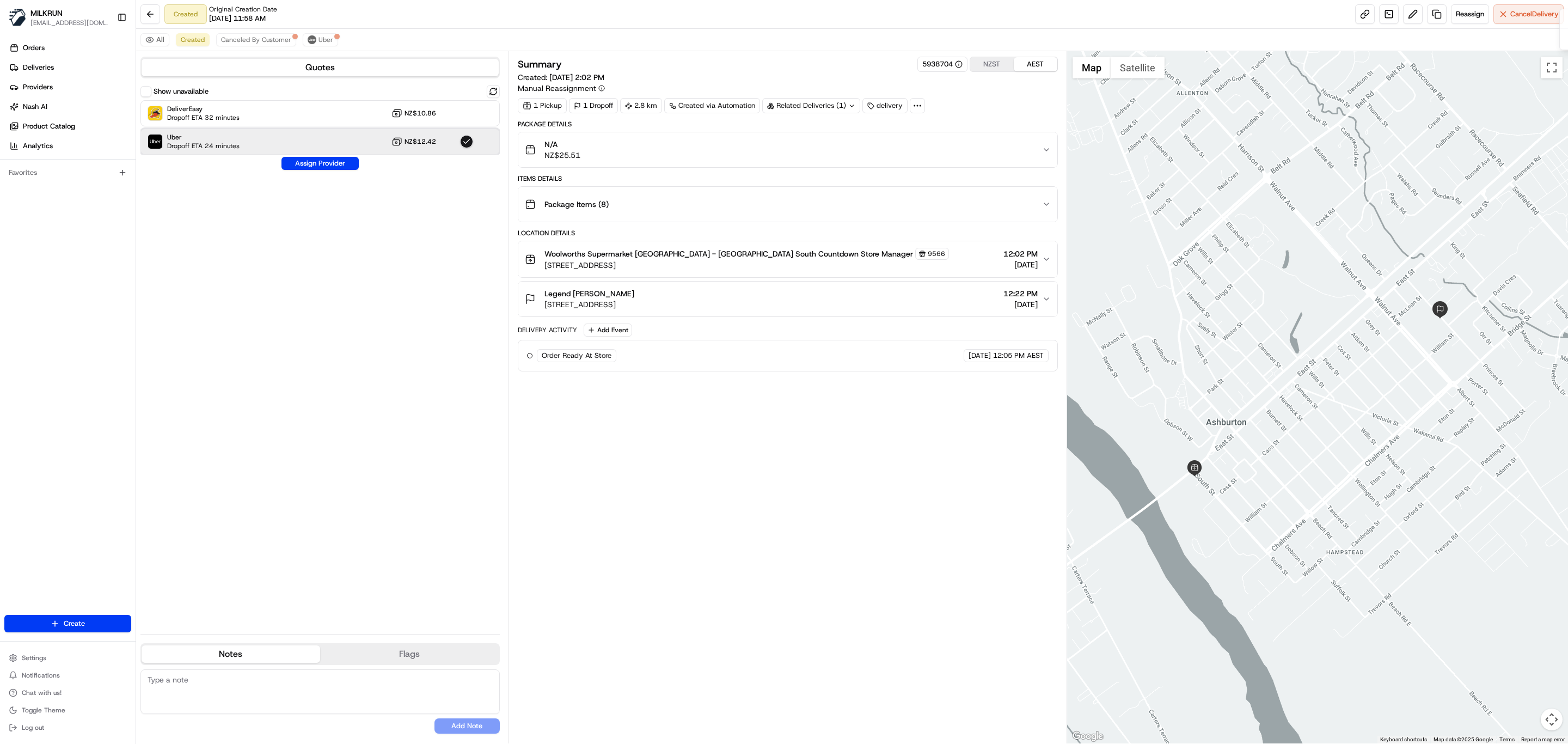
click at [235, 137] on span "Uber" at bounding box center [203, 138] width 72 height 9
click at [304, 159] on button "Assign Provider" at bounding box center [320, 163] width 77 height 13
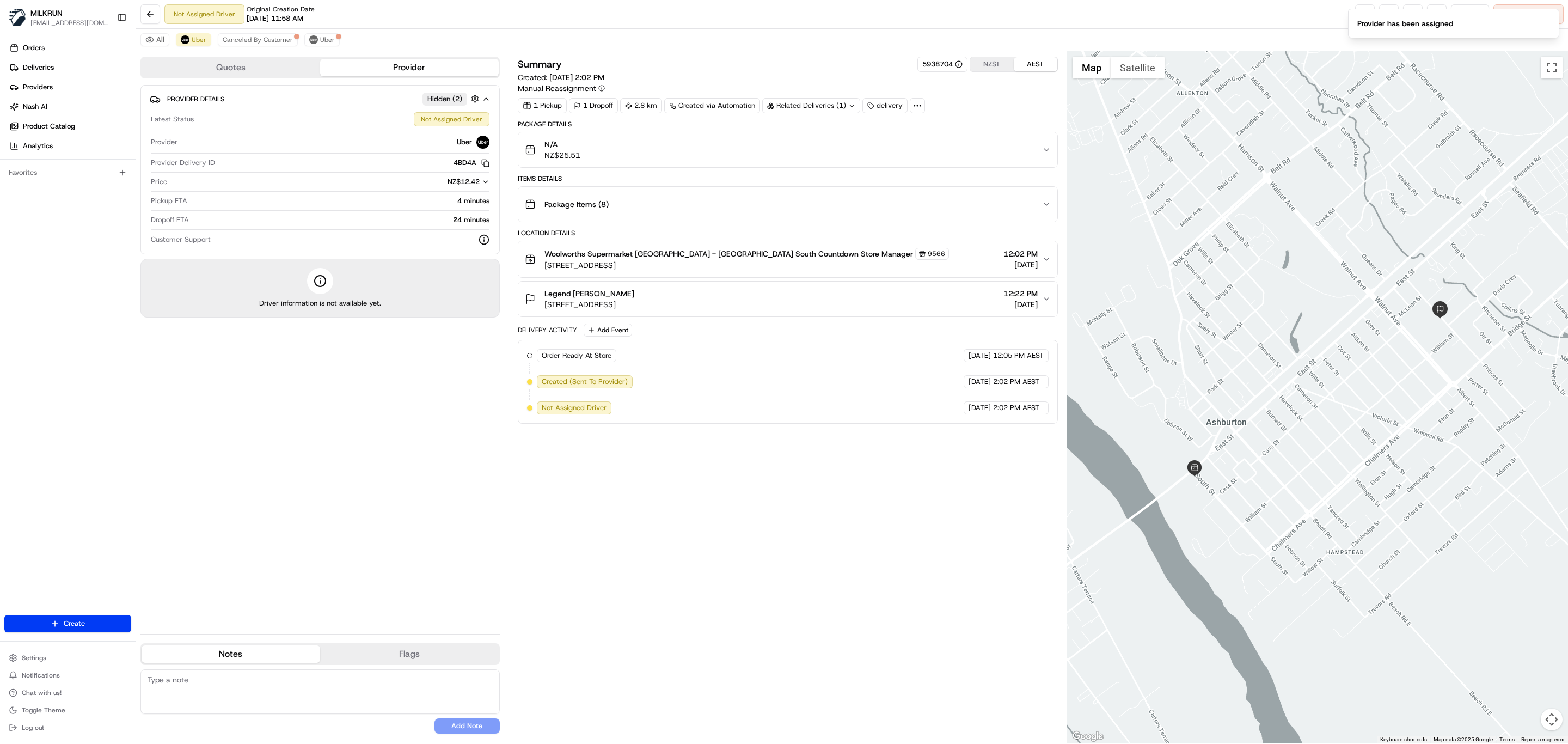
click at [740, 508] on div "Summary 5938704 NZST AEST Created: 19/08/2025 2:02 PM Manual Reassignment 1 Pic…" at bounding box center [788, 397] width 540 height 681
click at [704, 481] on div "Summary 5938704 NZST AEST Created: 19/08/2025 2:02 PM Manual Reassignment 1 Pic…" at bounding box center [788, 397] width 540 height 681
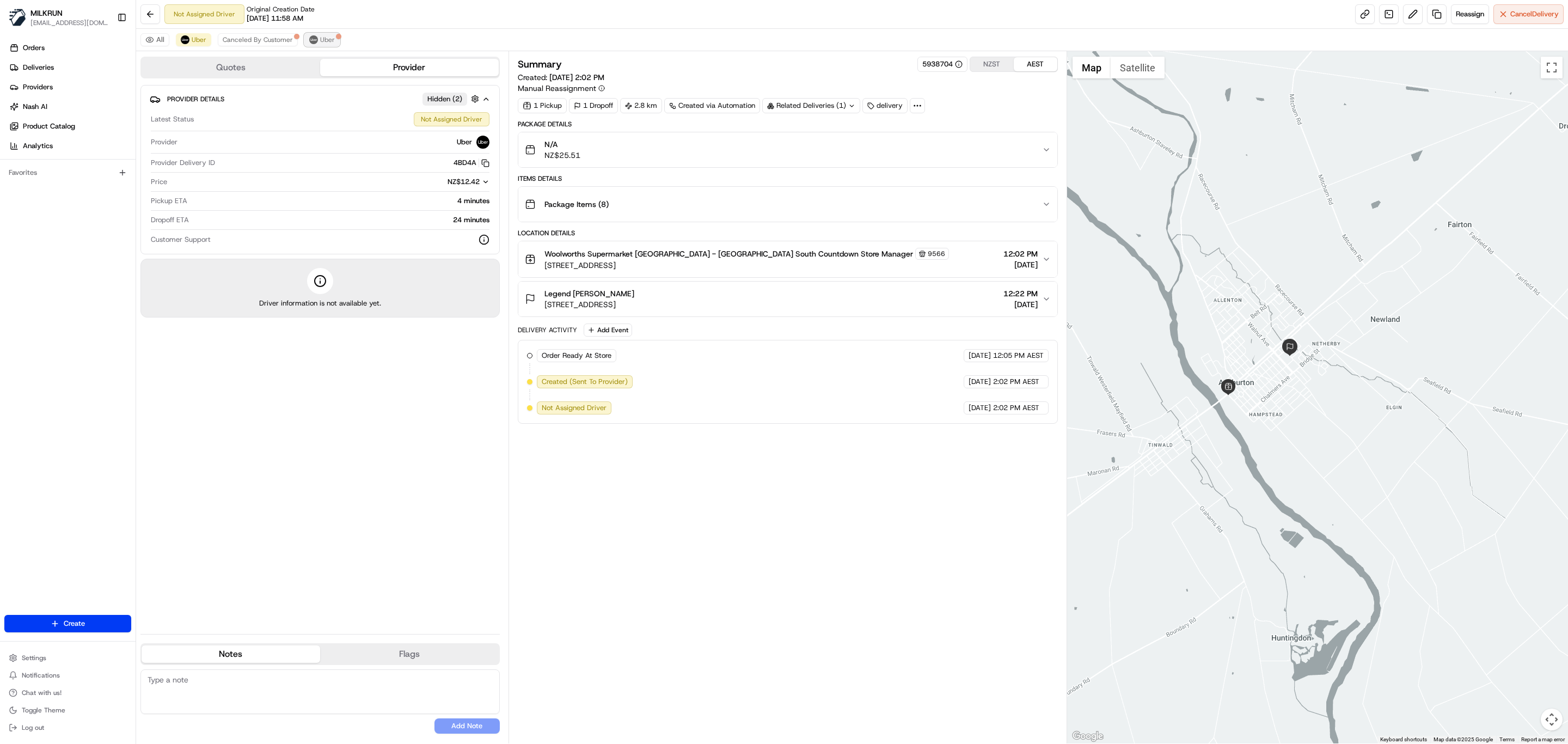
click at [323, 35] on button "Uber" at bounding box center [322, 39] width 36 height 13
click at [279, 39] on span "Canceled By Customer" at bounding box center [257, 40] width 71 height 9
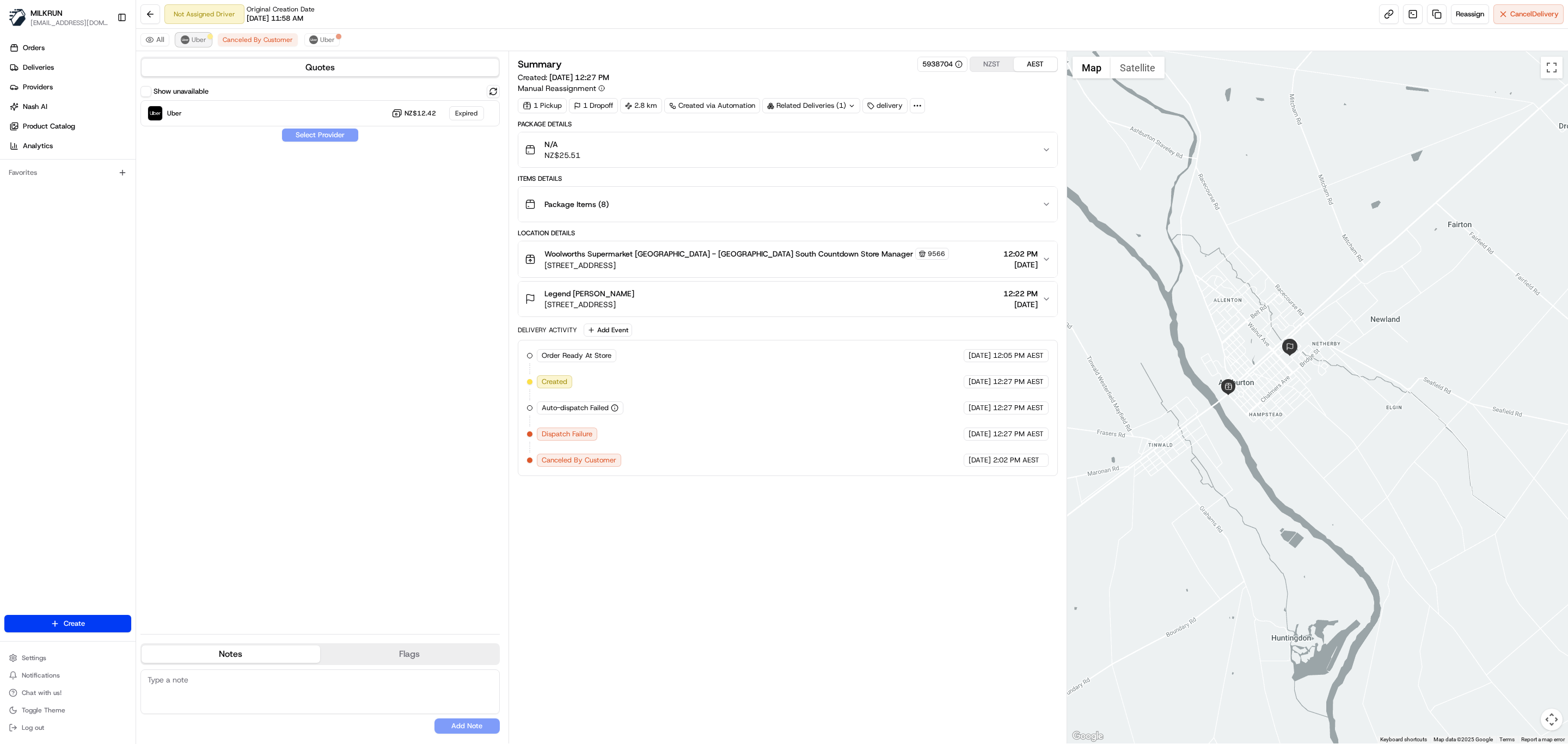
click at [197, 43] on span "Uber" at bounding box center [198, 40] width 14 height 9
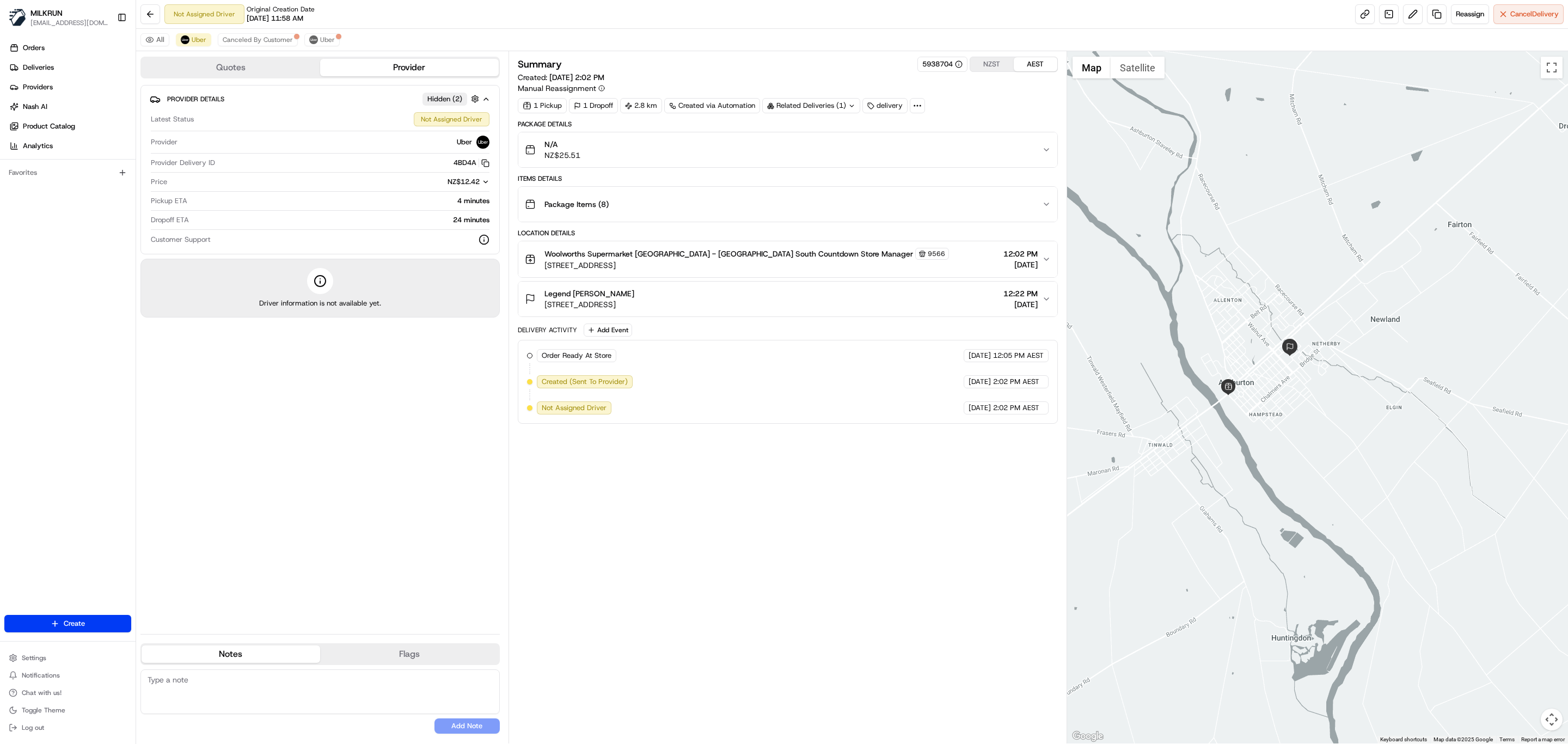
click at [696, 486] on div "Summary 5938704 NZST AEST Created: 19/08/2025 2:02 PM Manual Reassignment 1 Pic…" at bounding box center [788, 397] width 540 height 681
click at [327, 36] on span "Uber" at bounding box center [327, 40] width 14 height 9
click at [590, 523] on div "Summary 5938704 NZST AEST Created: 19/08/2025 11:58 AM Manual Reassignment 1 Pi…" at bounding box center [788, 397] width 540 height 681
click at [262, 37] on span "Canceled By Customer" at bounding box center [257, 40] width 71 height 9
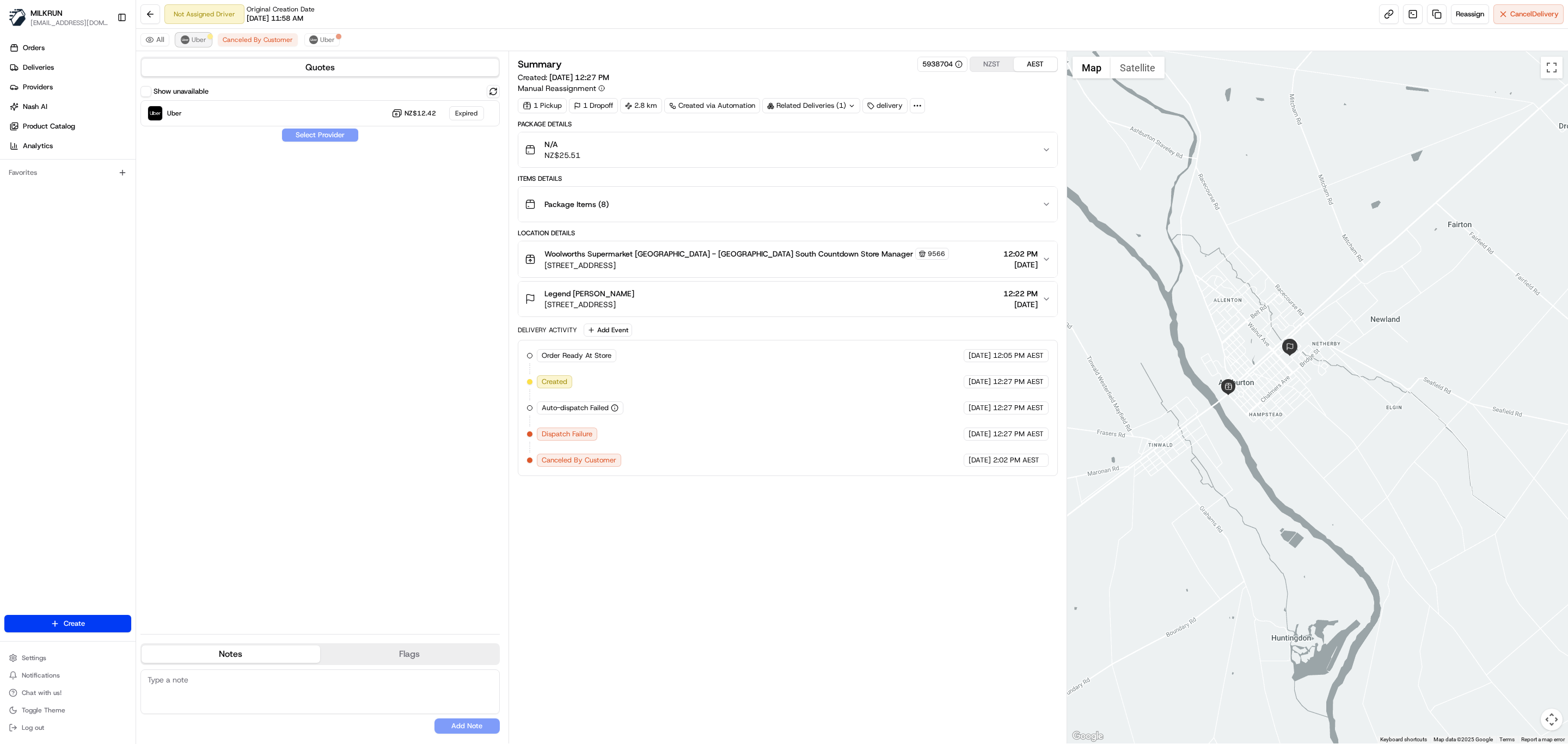
click at [190, 38] on button "Uber" at bounding box center [194, 39] width 36 height 13
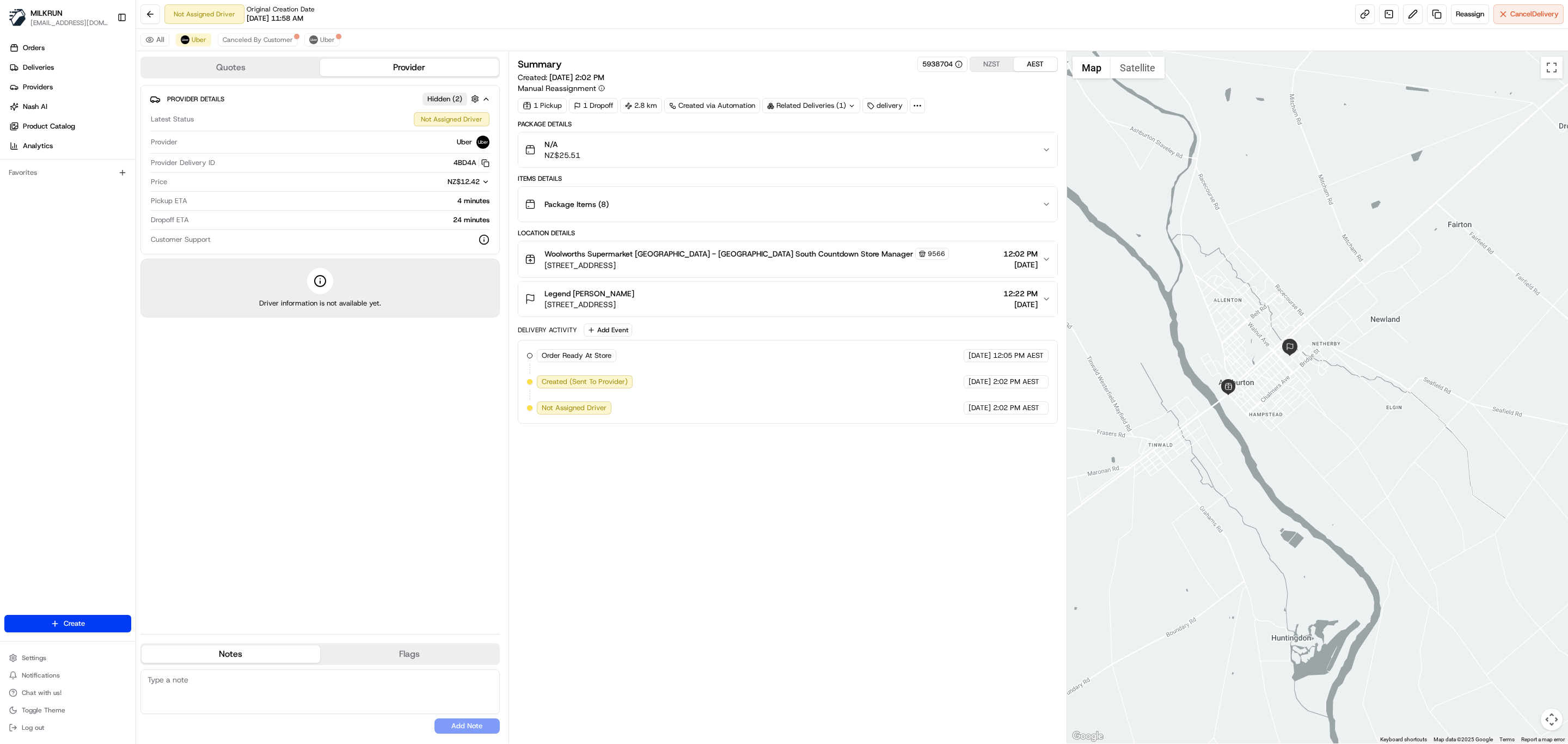
click at [696, 495] on div "Summary 5938704 NZST AEST Created: 19/08/2025 2:02 PM Manual Reassignment 1 Pic…" at bounding box center [788, 397] width 540 height 681
click at [1522, 17] on span "Cancel Delivery" at bounding box center [1534, 13] width 48 height 10
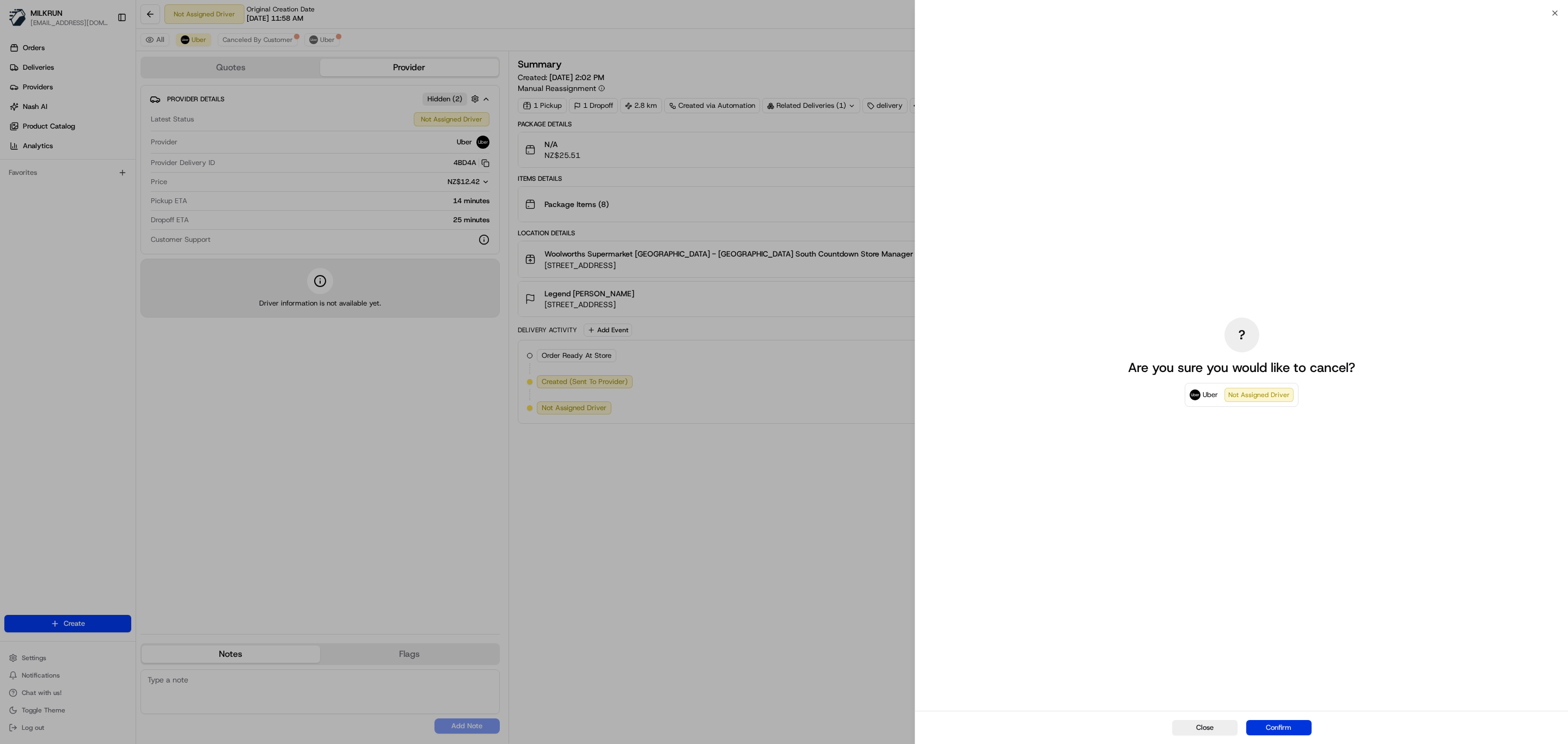
click at [1292, 727] on button "Confirm" at bounding box center [1278, 727] width 65 height 15
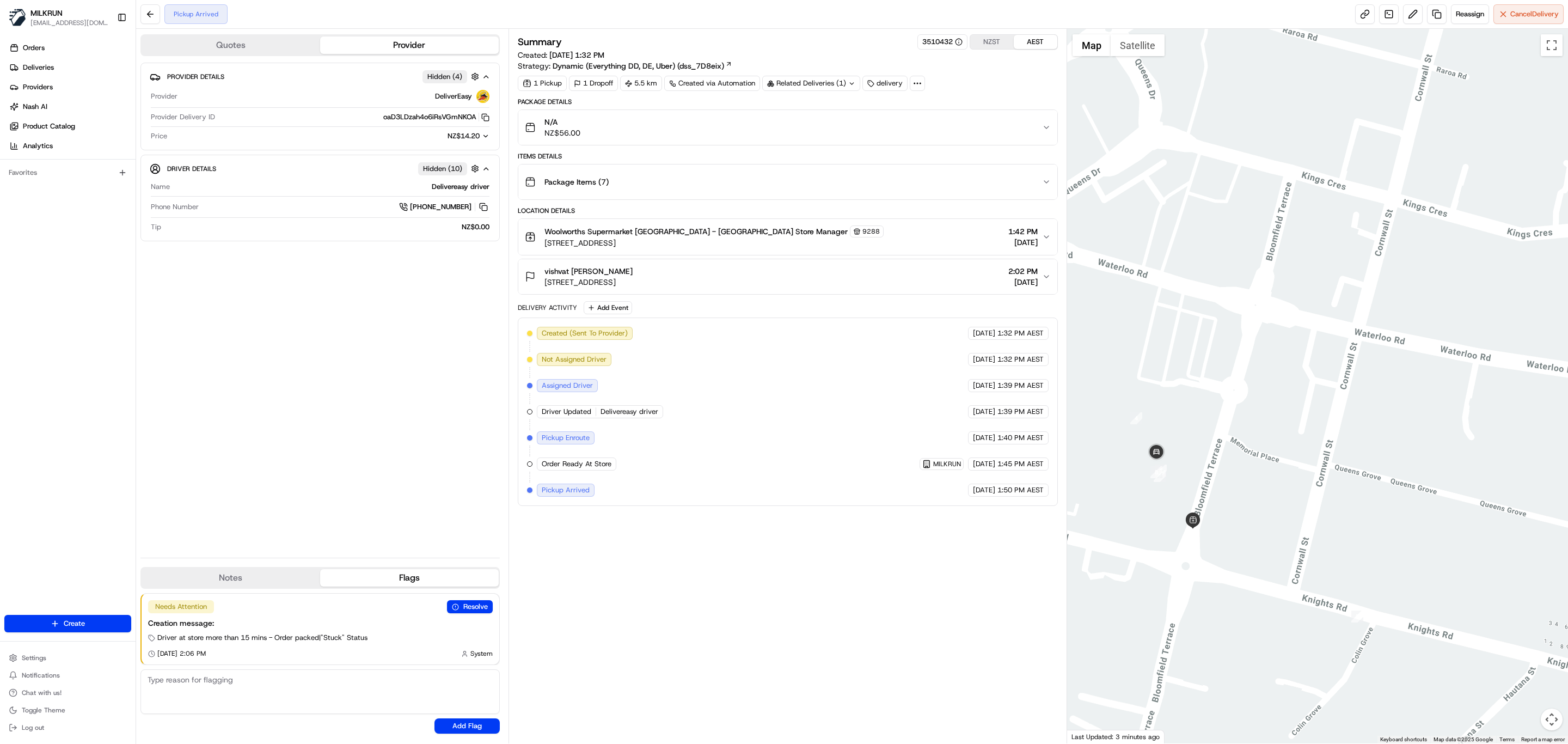
drag, startPoint x: 1147, startPoint y: 505, endPoint x: 1196, endPoint y: 490, distance: 51.2
click at [1196, 490] on div at bounding box center [1318, 385] width 502 height 714
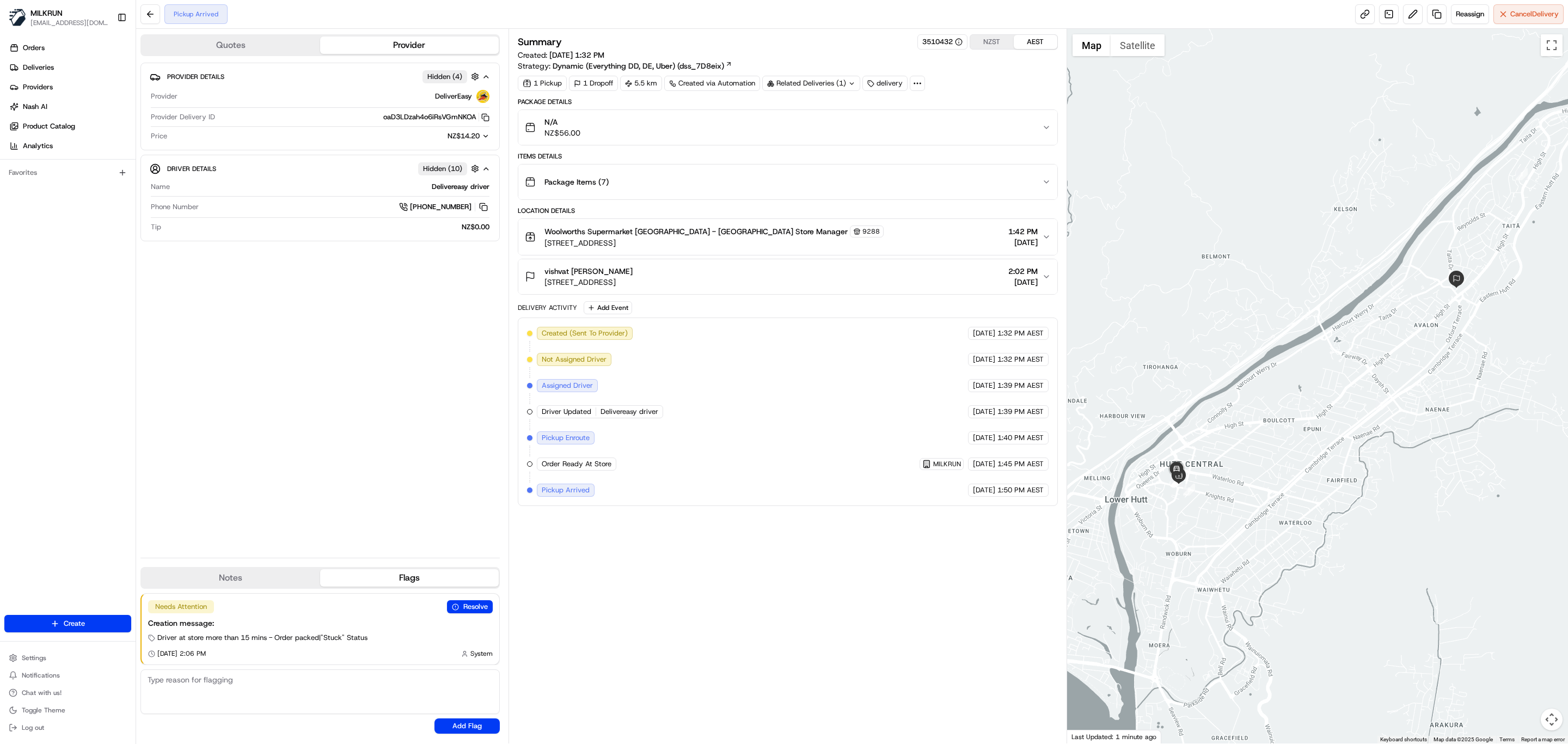
click at [1515, 25] on div "Pickup Arrived Reassign Cancel Delivery" at bounding box center [852, 14] width 1432 height 29
click at [1515, 21] on button "Cancel Delivery" at bounding box center [1528, 14] width 71 height 20
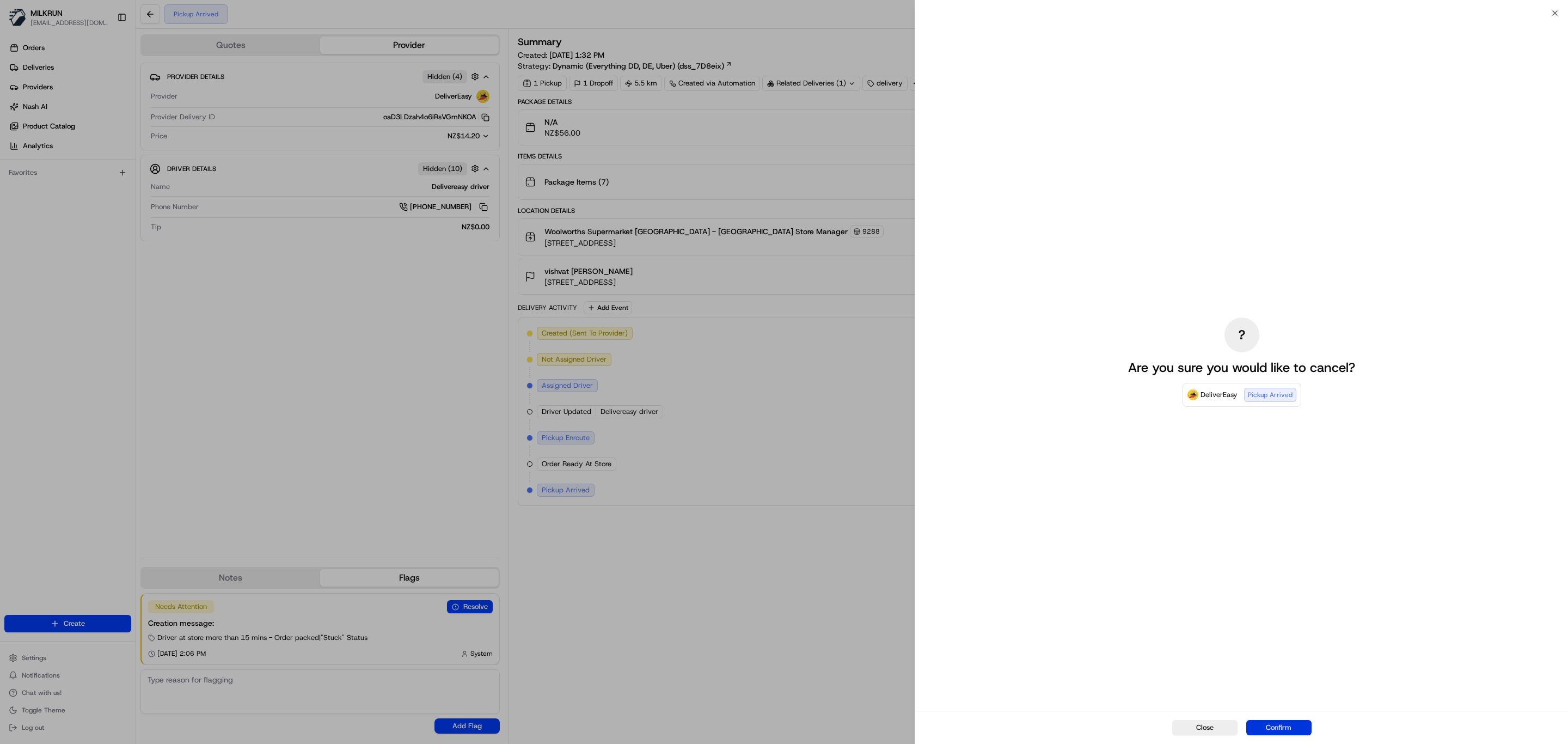
click at [1275, 724] on button "Confirm" at bounding box center [1278, 727] width 65 height 15
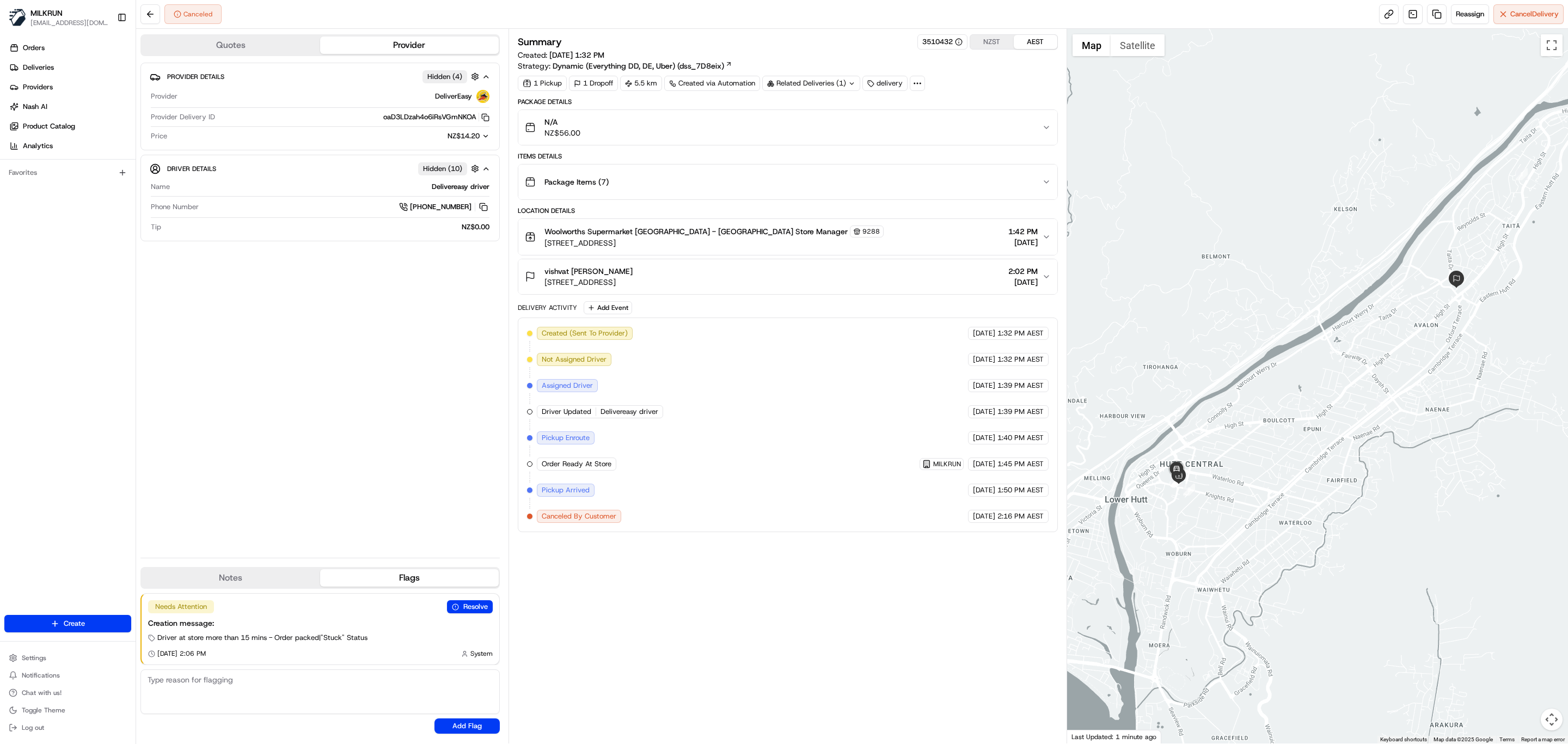
click at [704, 590] on div "Summary 3510432 NZST AEST Created: [DATE] 1:32 PM Strategy: Dynamic (Everything…" at bounding box center [788, 385] width 540 height 704
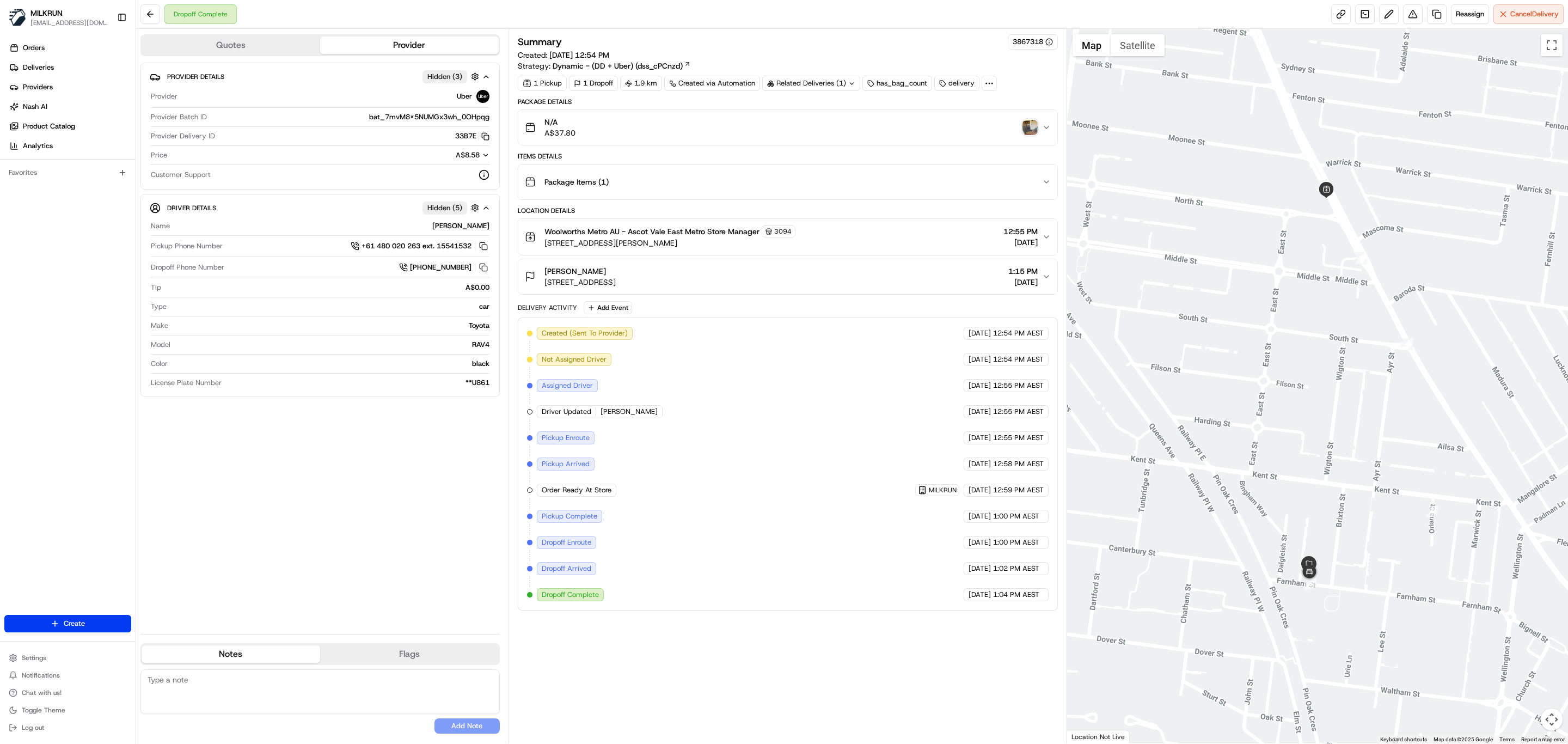
click at [1031, 124] on img "button" at bounding box center [1030, 127] width 15 height 15
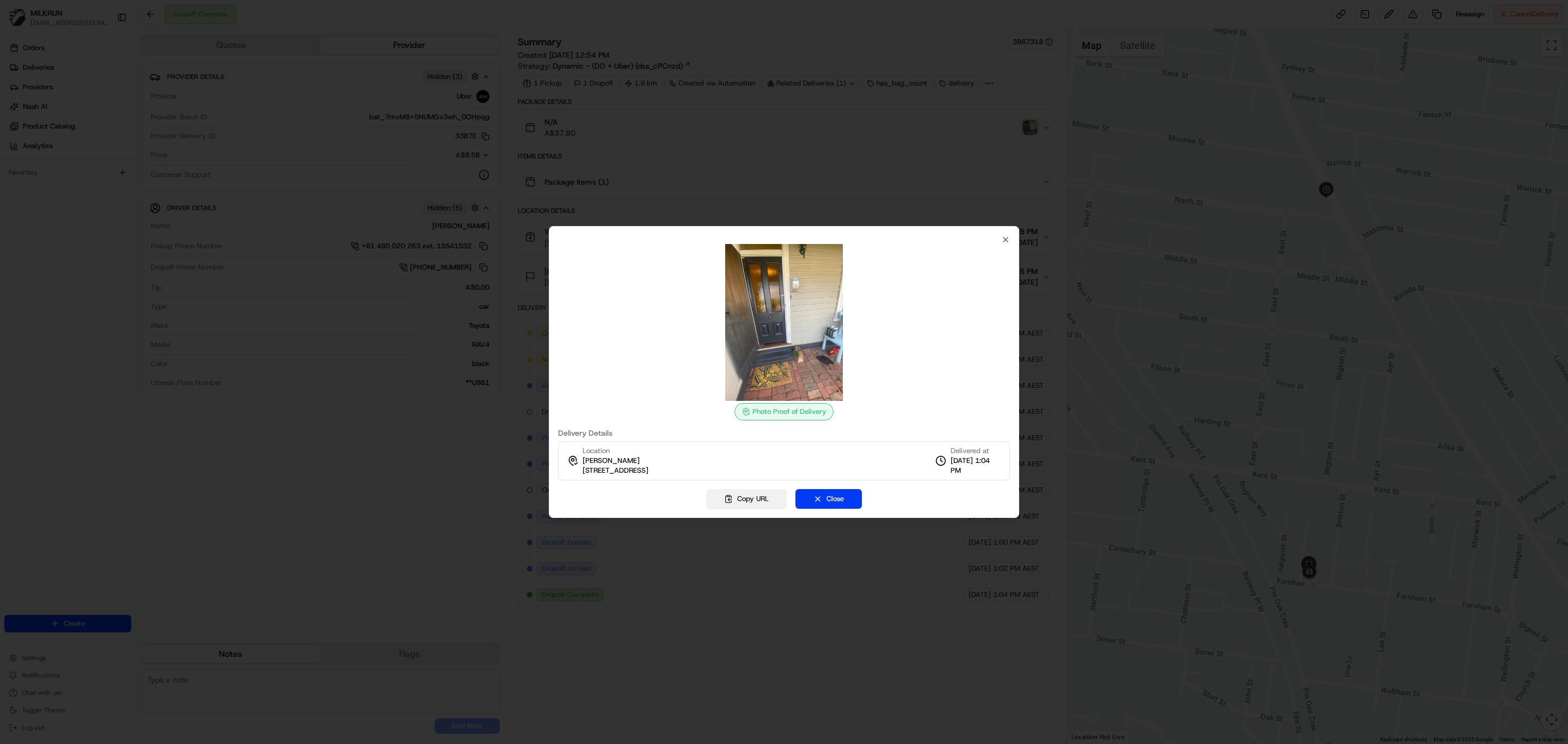
click at [744, 498] on button "Copy URL" at bounding box center [746, 499] width 80 height 20
click at [1007, 237] on icon "button" at bounding box center [1006, 240] width 9 height 9
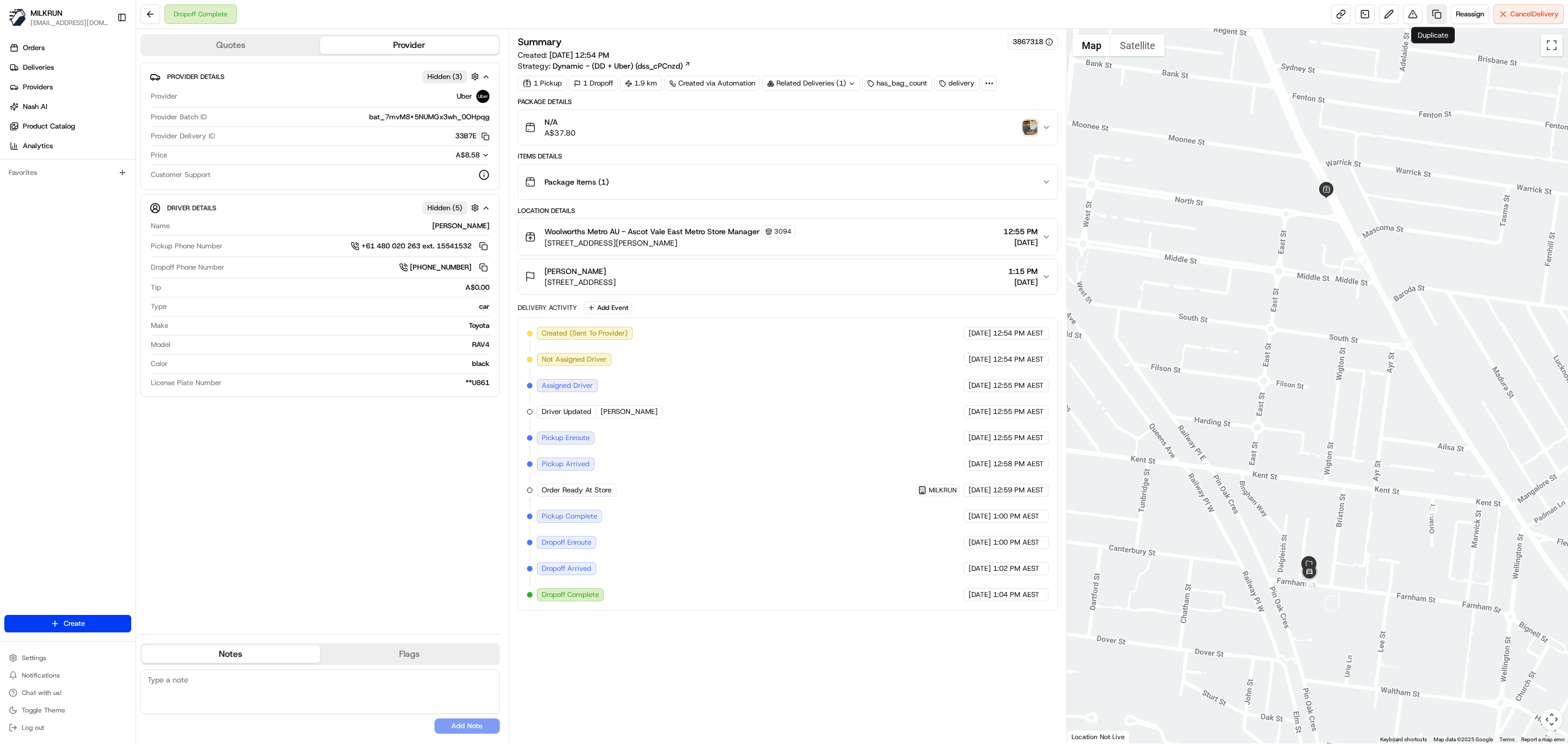
click at [1429, 12] on link at bounding box center [1437, 14] width 20 height 20
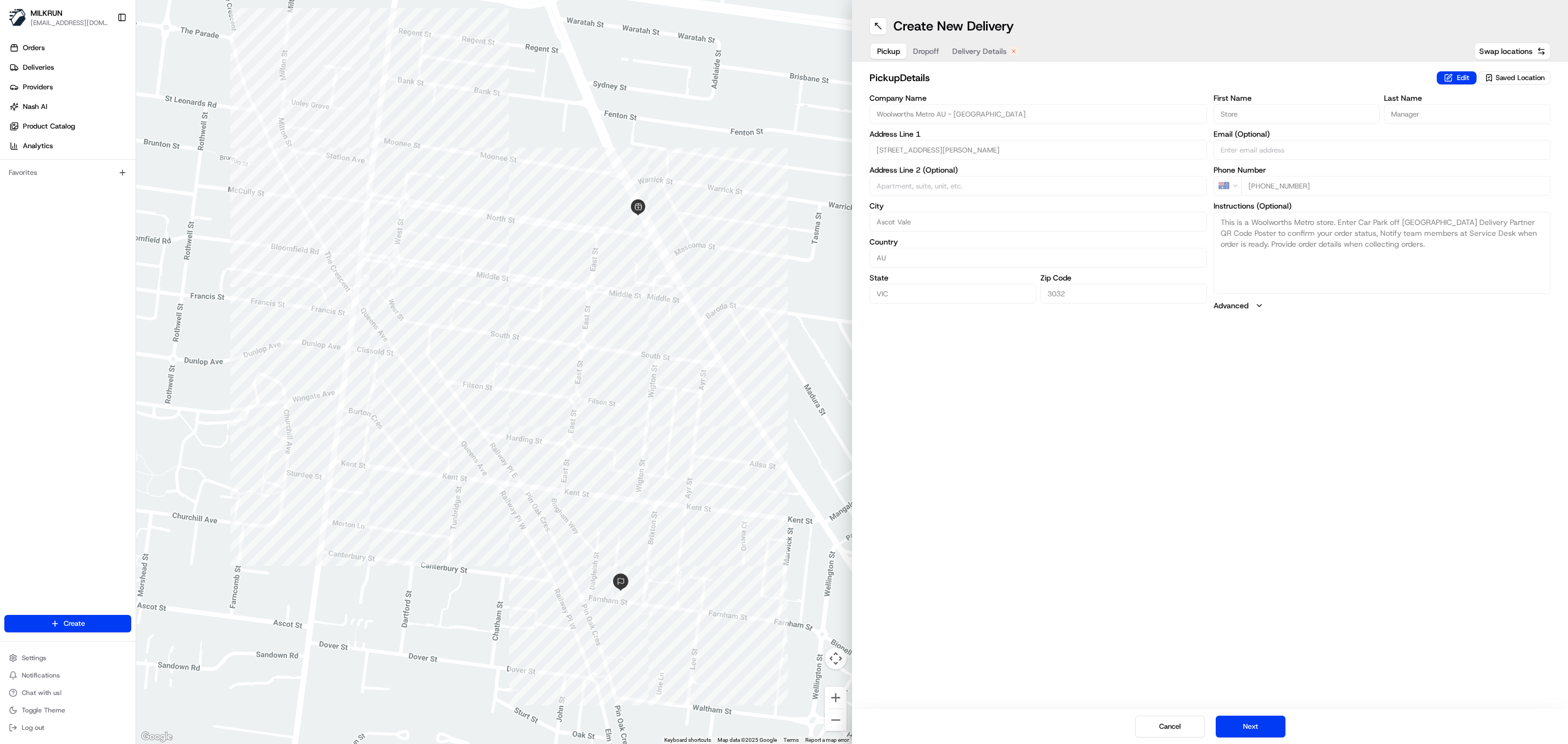
click at [973, 47] on span "Delivery Details" at bounding box center [979, 51] width 55 height 11
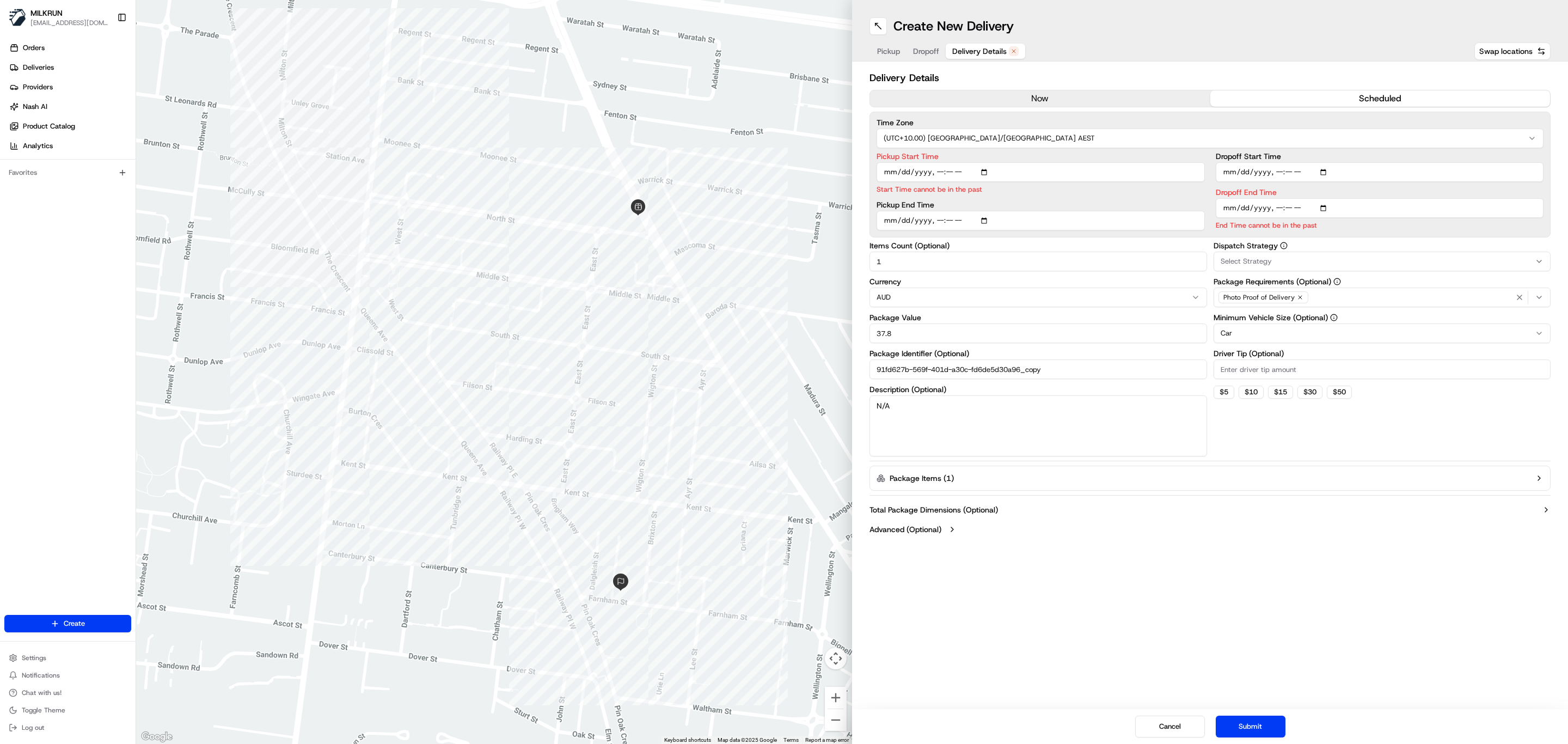
click at [1058, 99] on button "now" at bounding box center [1040, 98] width 341 height 16
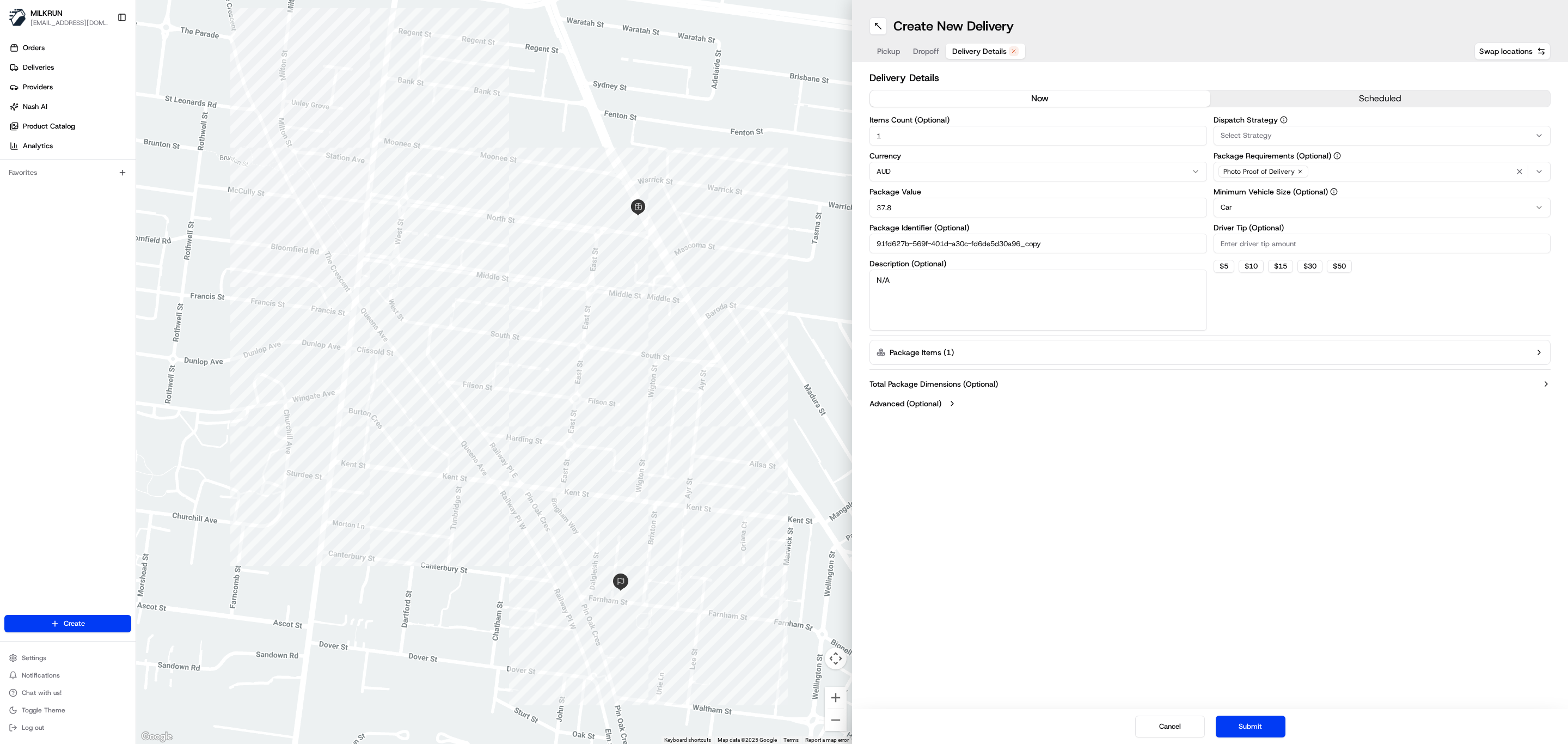
click at [1268, 726] on button "Submit" at bounding box center [1251, 726] width 70 height 21
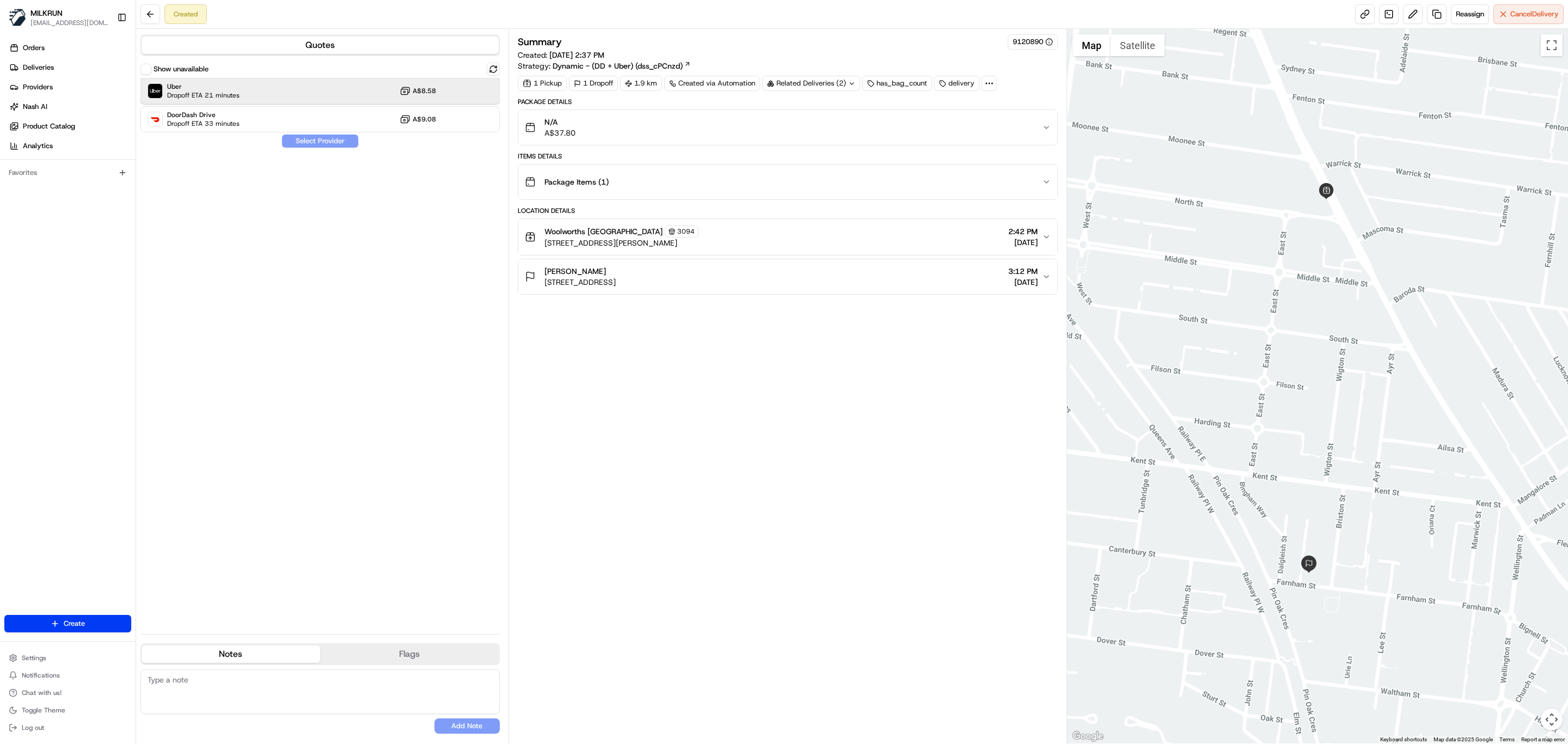
click at [237, 95] on span "Dropoff ETA 21 minutes" at bounding box center [203, 96] width 72 height 9
click at [332, 142] on button "Assign Provider" at bounding box center [320, 140] width 77 height 13
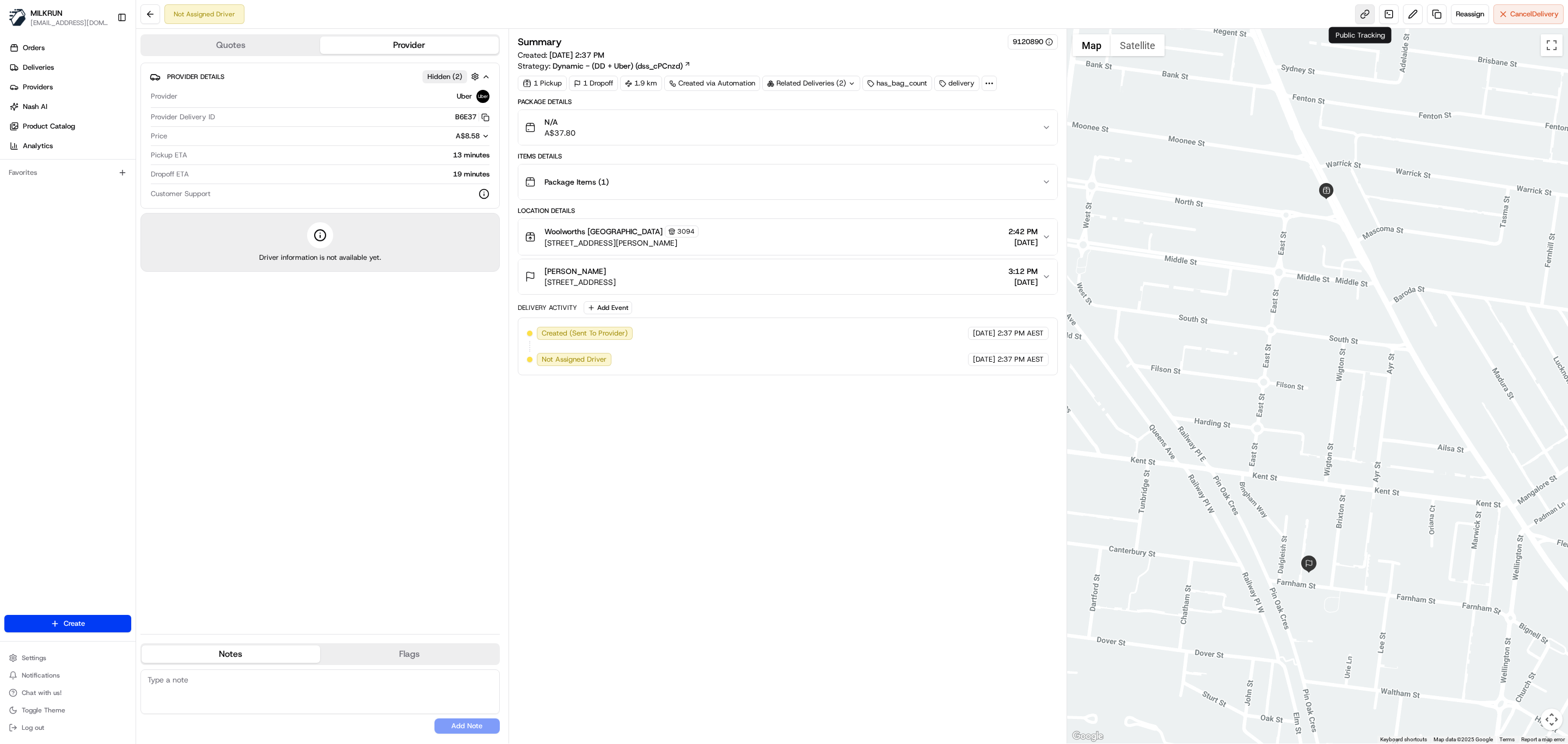
click at [1359, 19] on link at bounding box center [1365, 14] width 20 height 20
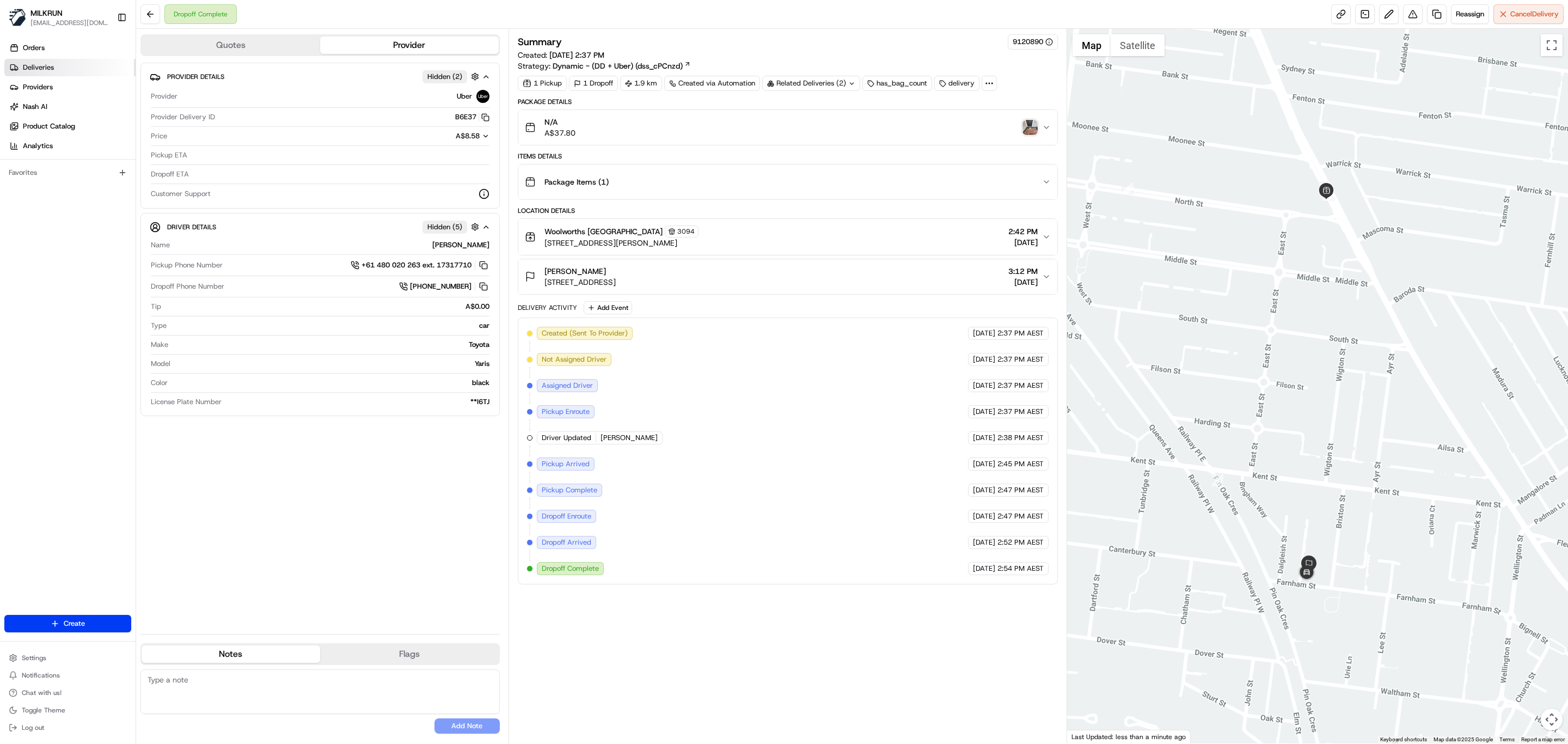
click at [46, 64] on span "Deliveries" at bounding box center [38, 67] width 31 height 10
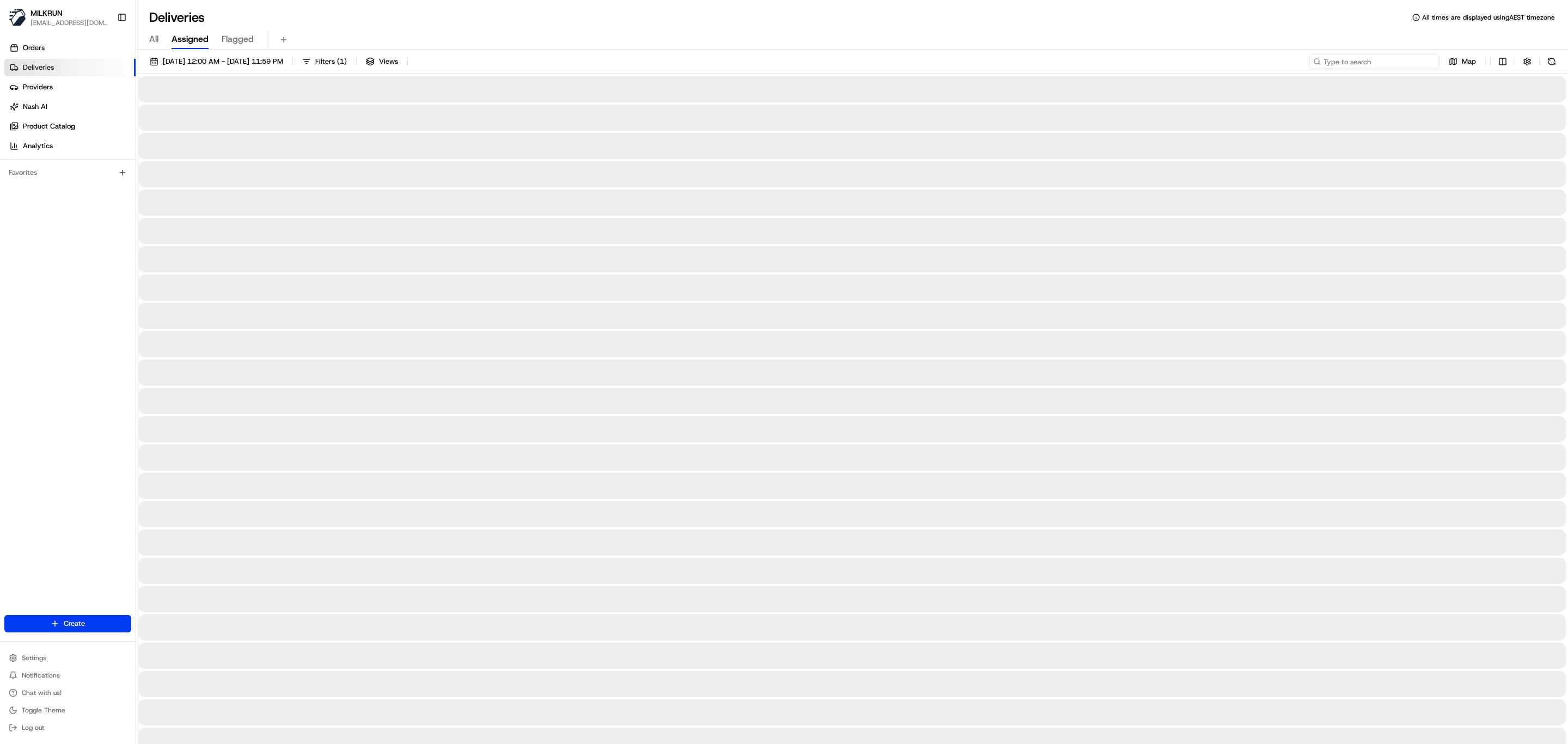
click at [1379, 57] on input at bounding box center [1374, 61] width 131 height 15
paste input "[PERSON_NAME] [PERSON_NAME]"
click at [1325, 61] on input "[PERSON_NAME] [PERSON_NAME]" at bounding box center [1374, 61] width 131 height 15
type input "[PERSON_NAME] [PERSON_NAME]"
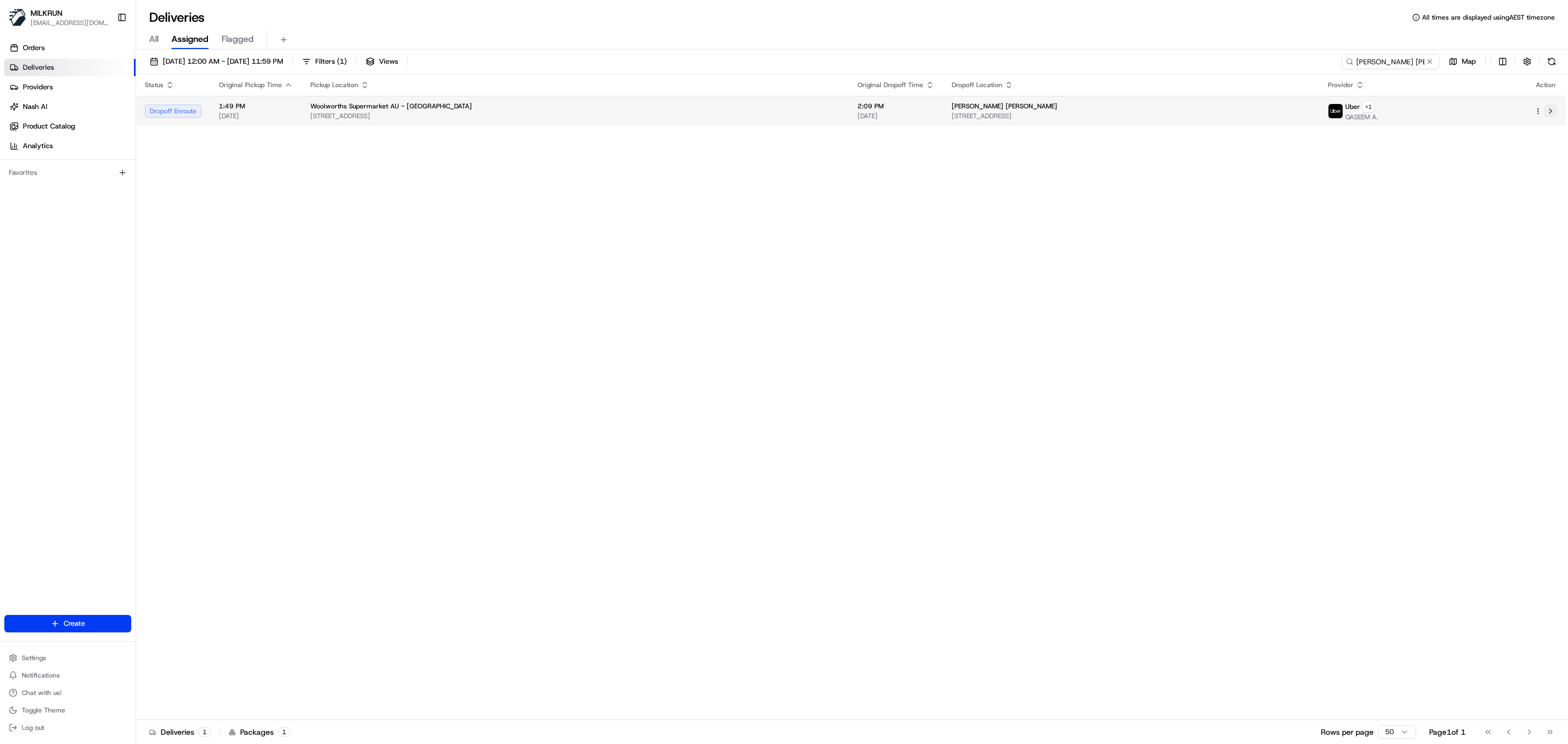
click at [1550, 112] on button at bounding box center [1550, 111] width 13 height 13
click at [1550, 111] on button at bounding box center [1550, 111] width 13 height 13
click at [771, 262] on div "Status Original Pickup Time Pickup Location Original Dropoff Time Dropoff Locat…" at bounding box center [850, 397] width 1429 height 646
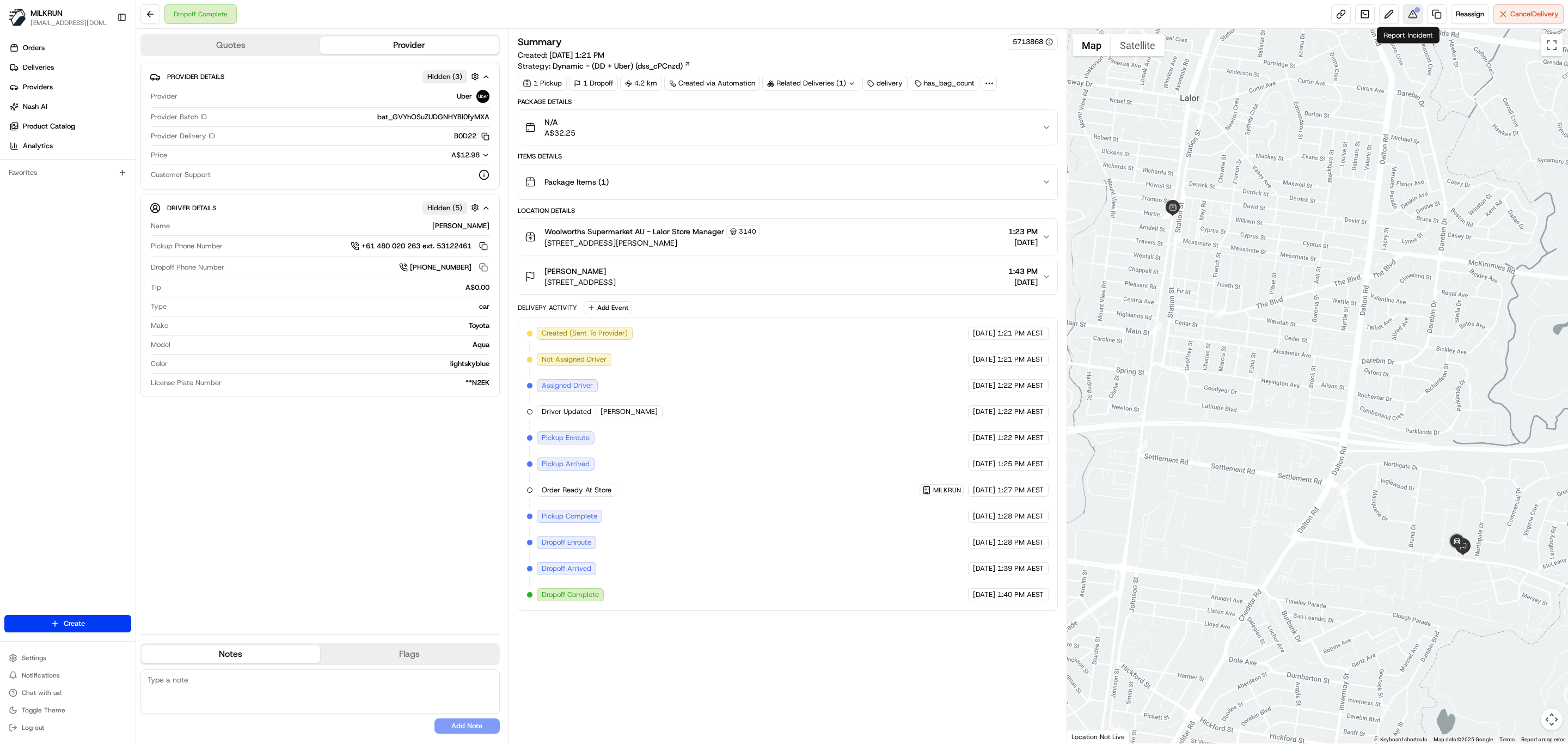
click at [1403, 20] on button at bounding box center [1412, 14] width 20 height 20
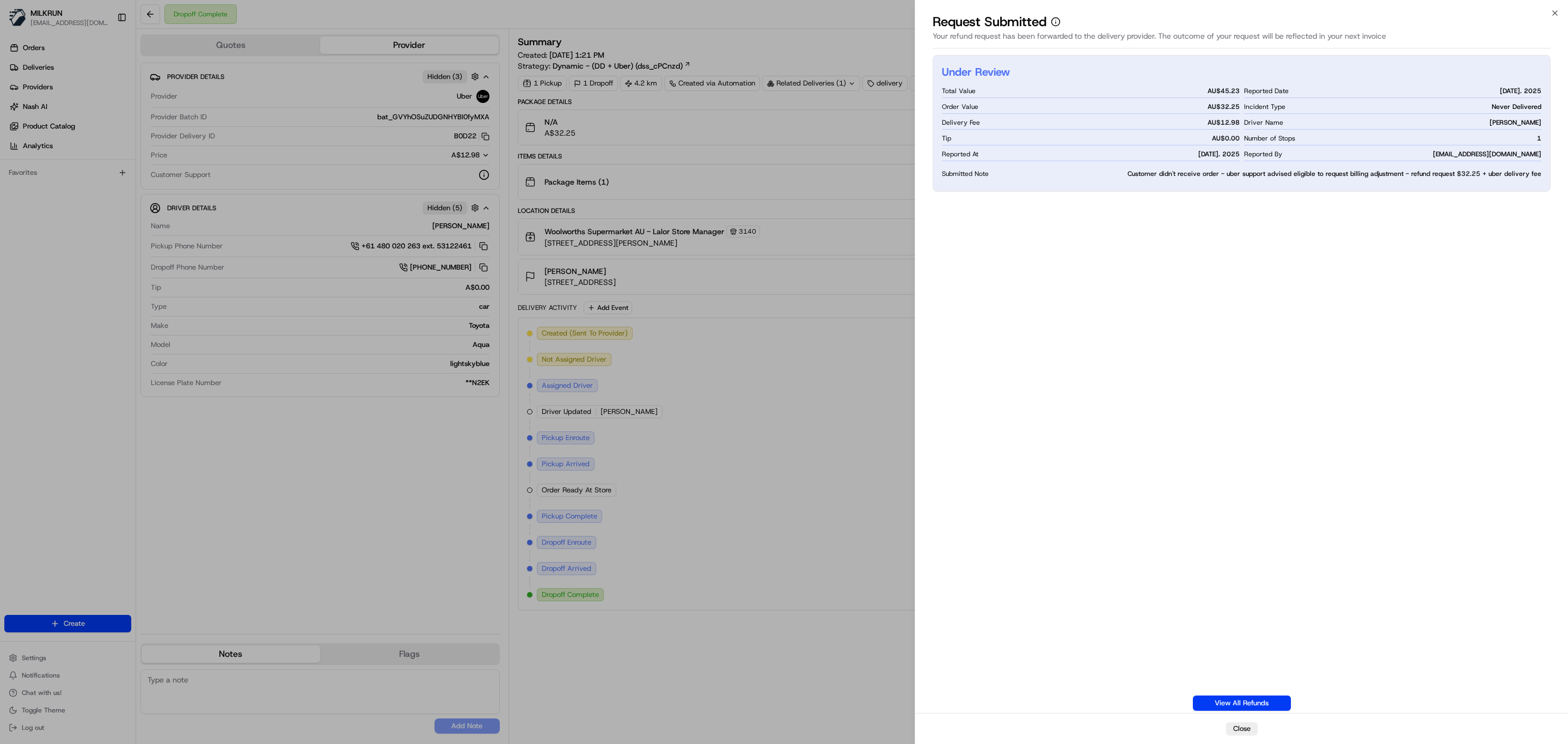
click at [1431, 241] on div "Under Review Total Value AU$ 45.23 Order Value AU$ 32.25 Delivery Fee AU$ 12.98…" at bounding box center [1241, 383] width 618 height 655
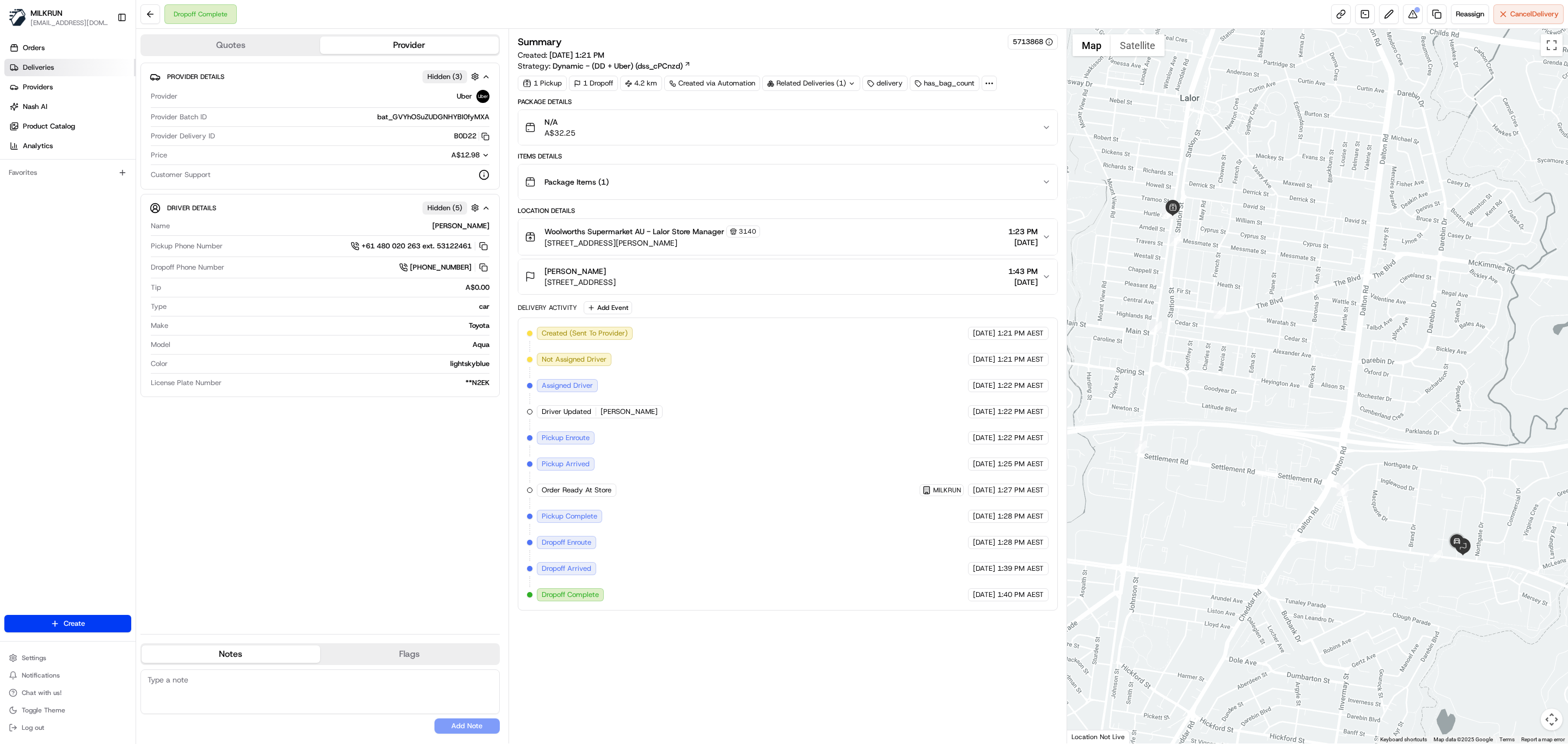
click at [49, 65] on span "Deliveries" at bounding box center [38, 67] width 31 height 10
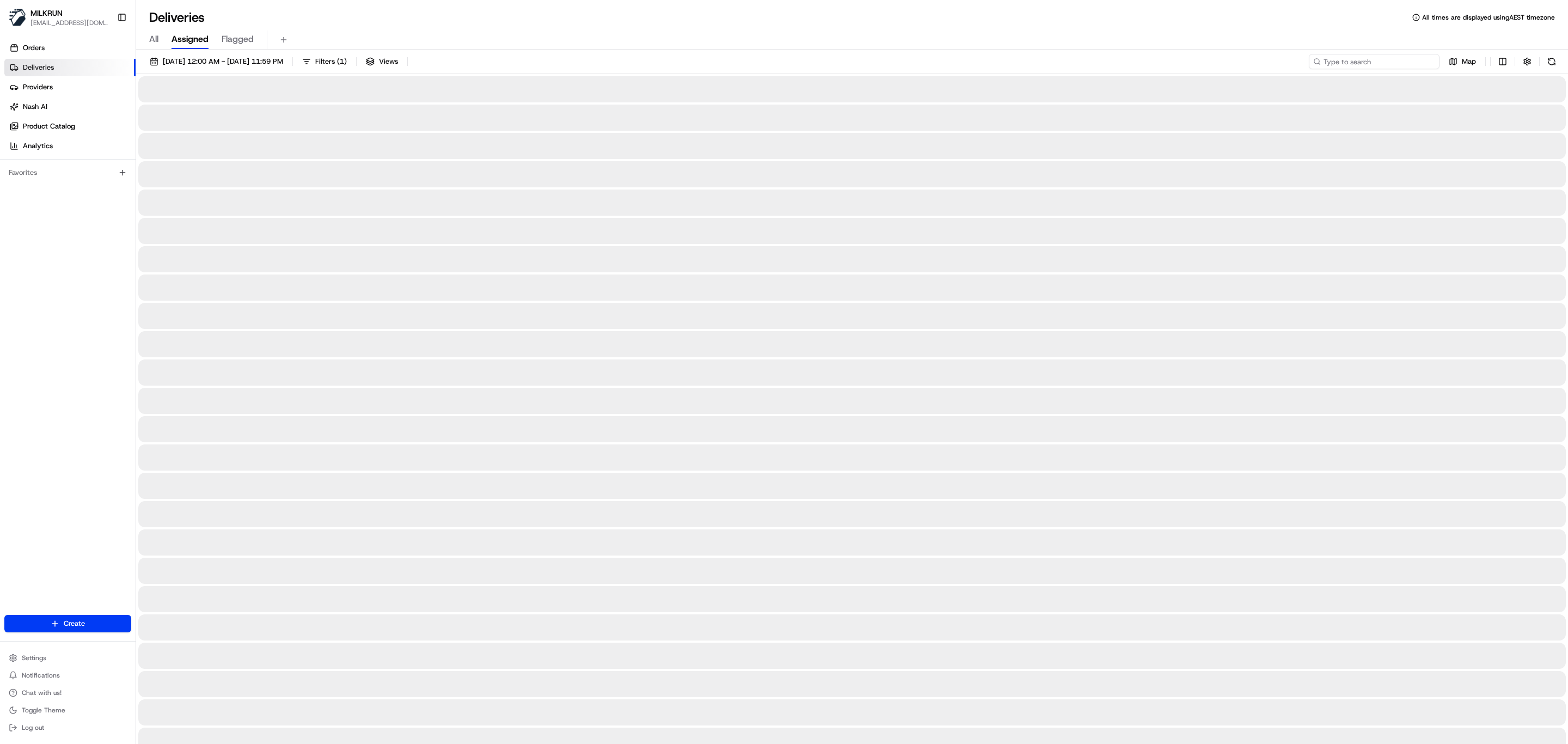
click at [1390, 55] on input at bounding box center [1374, 61] width 131 height 15
paste input "f0f47d04-a87f-45d8-8f4b-a7c211da1320"
type input "f0f47d04-a87f-45d8-8f4b-a7c211da1320"
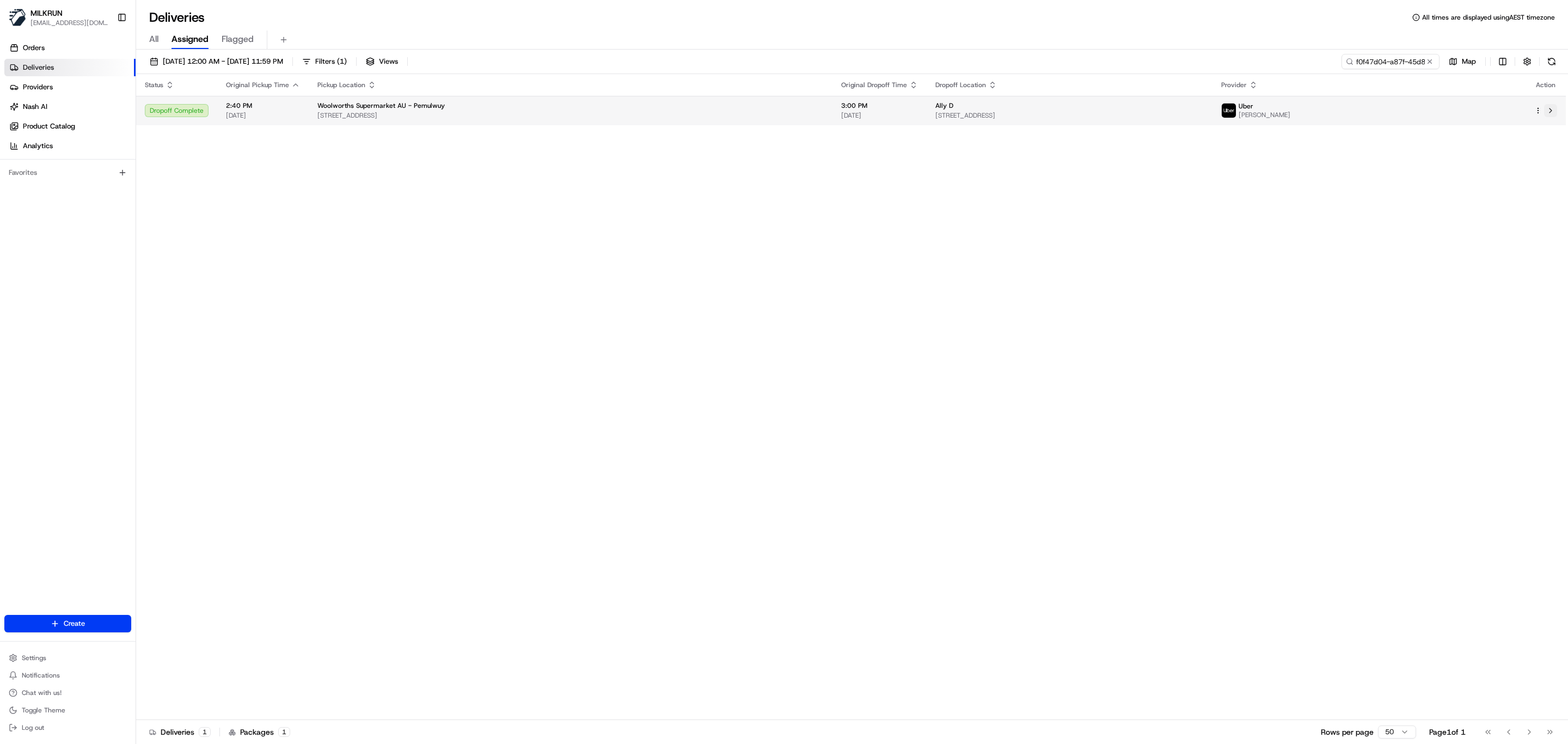
click at [1547, 109] on button at bounding box center [1550, 110] width 13 height 13
click at [1429, 61] on button at bounding box center [1429, 62] width 11 height 11
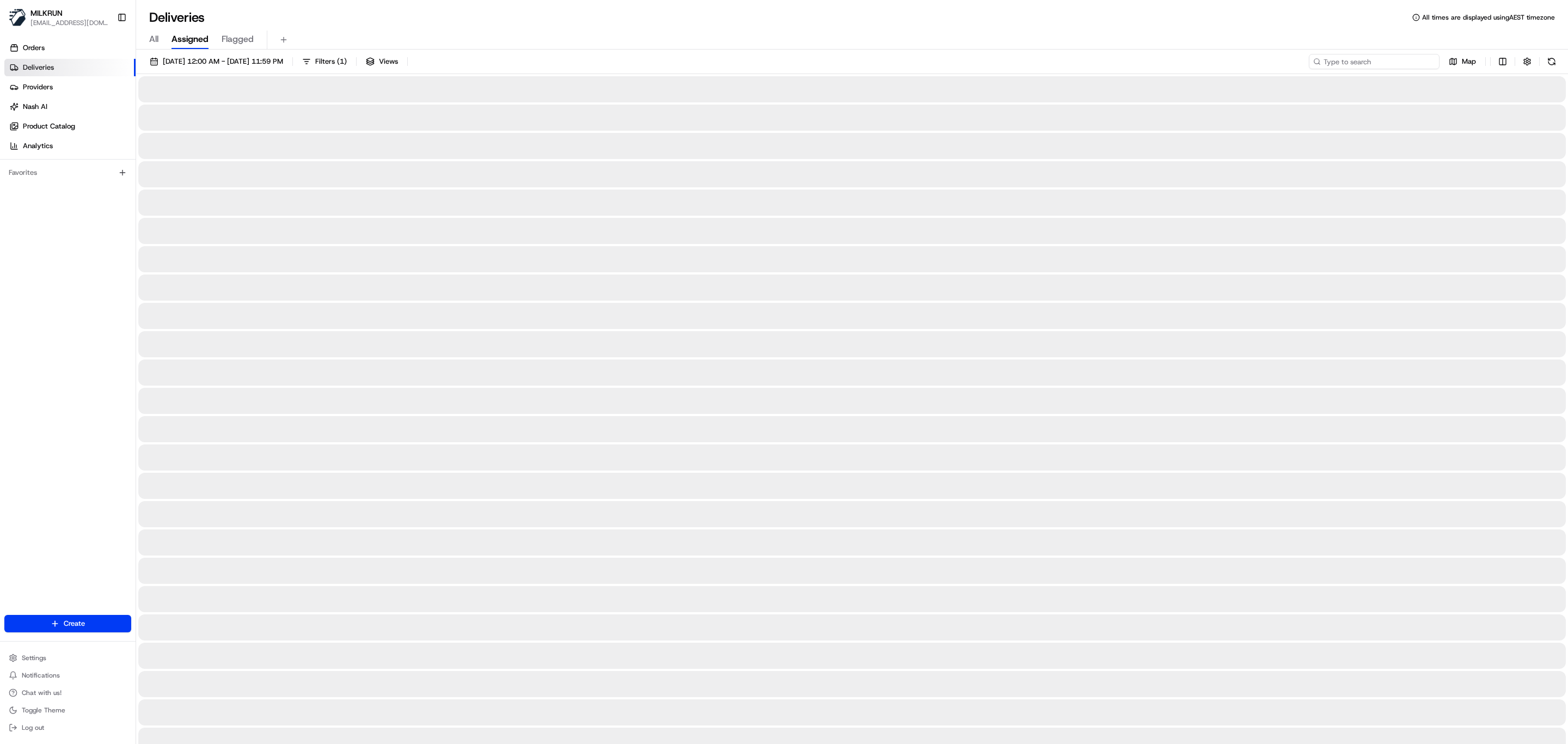
click at [1368, 55] on input at bounding box center [1374, 61] width 131 height 15
paste input "Muhammad S."
type input "Muhammad S."
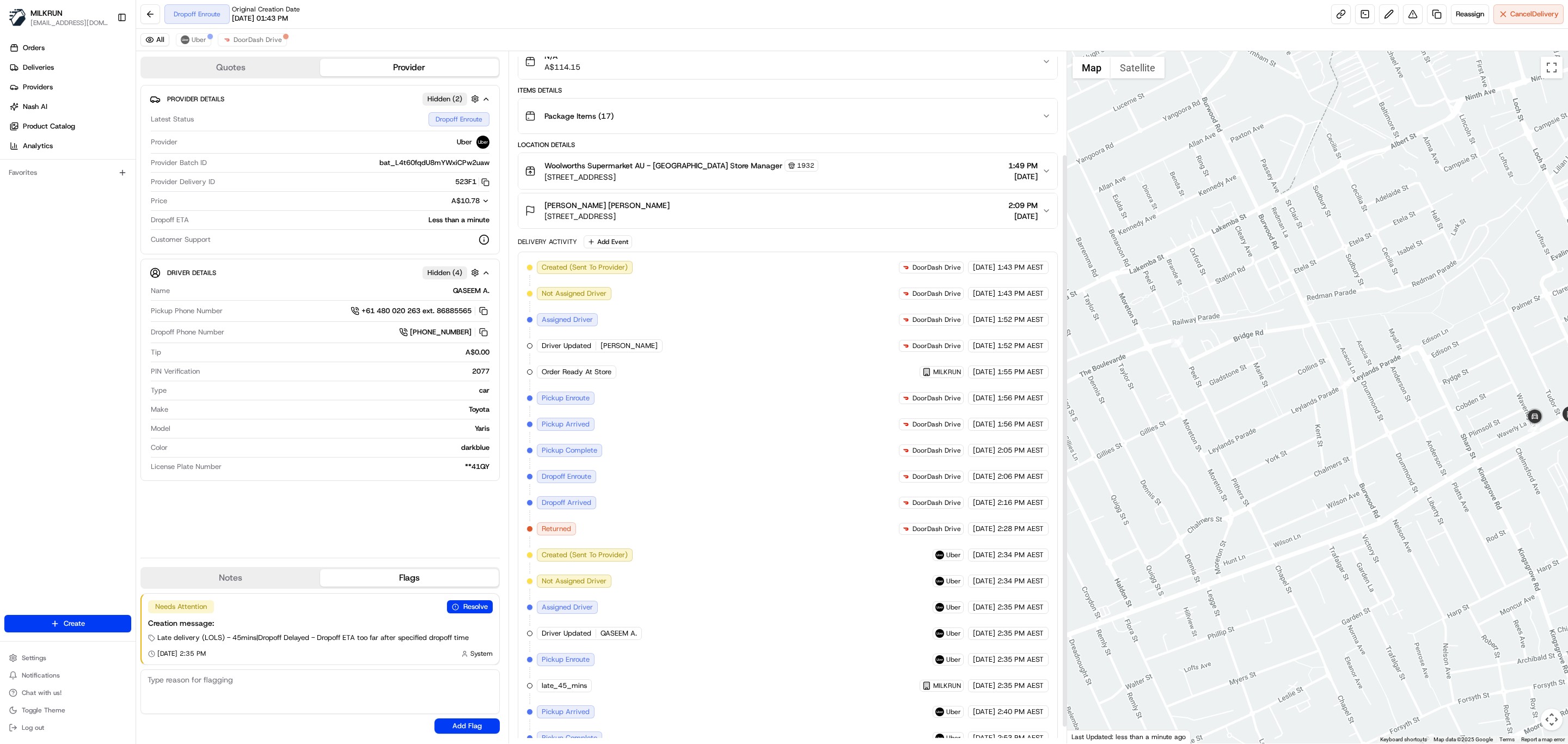
scroll to position [144, 0]
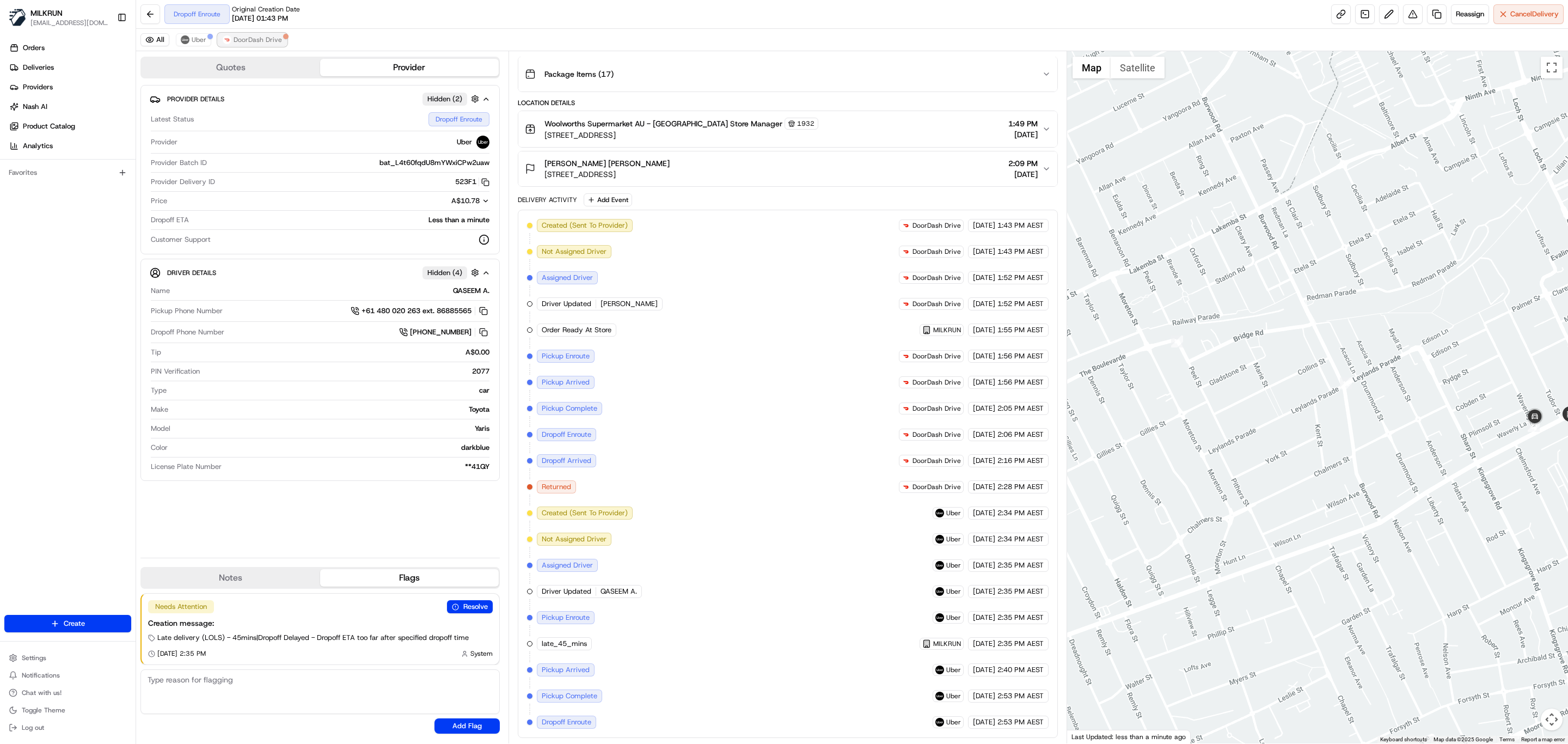
click at [266, 38] on span "DoorDash Drive" at bounding box center [257, 40] width 48 height 9
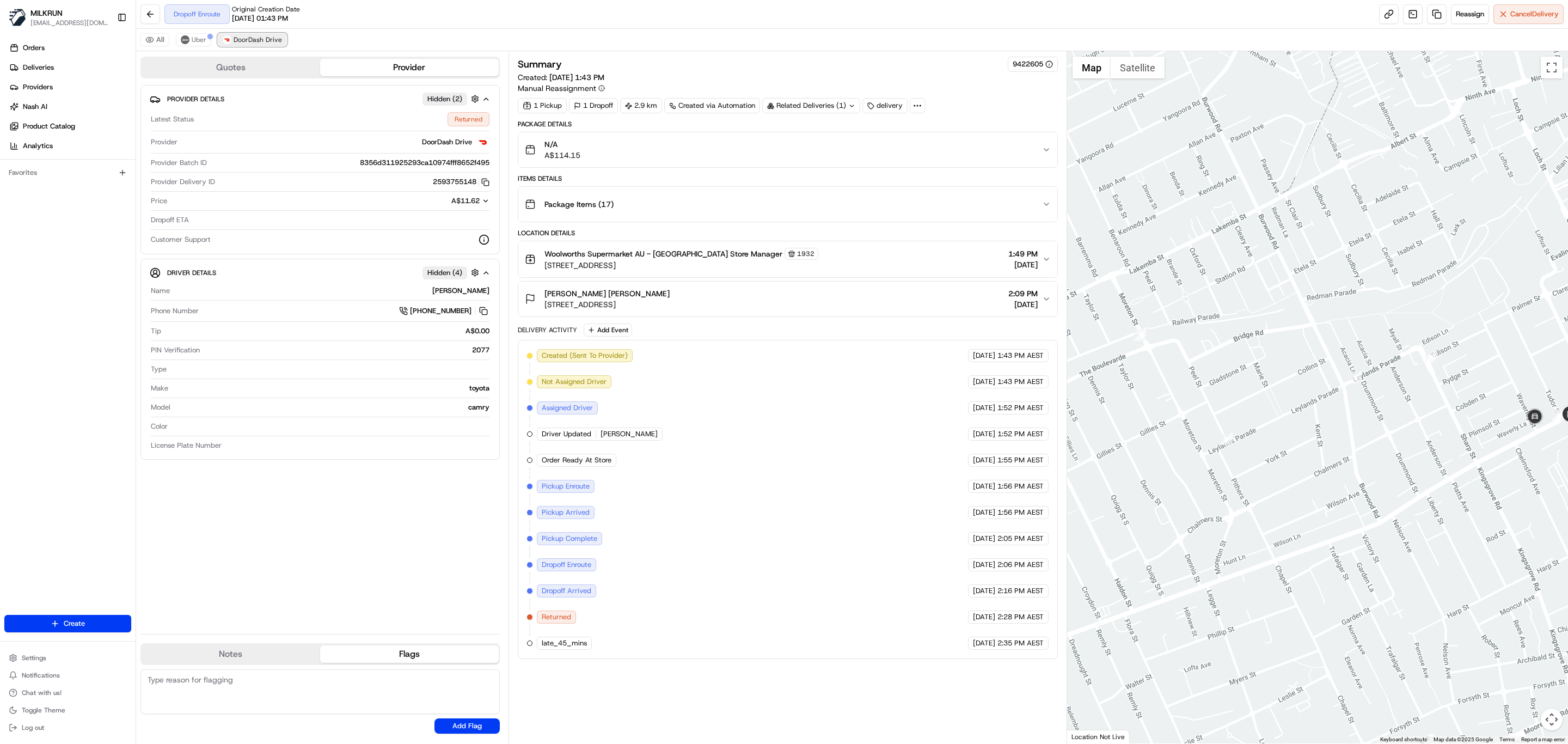
scroll to position [0, 0]
click at [193, 34] on button "Uber" at bounding box center [194, 39] width 36 height 13
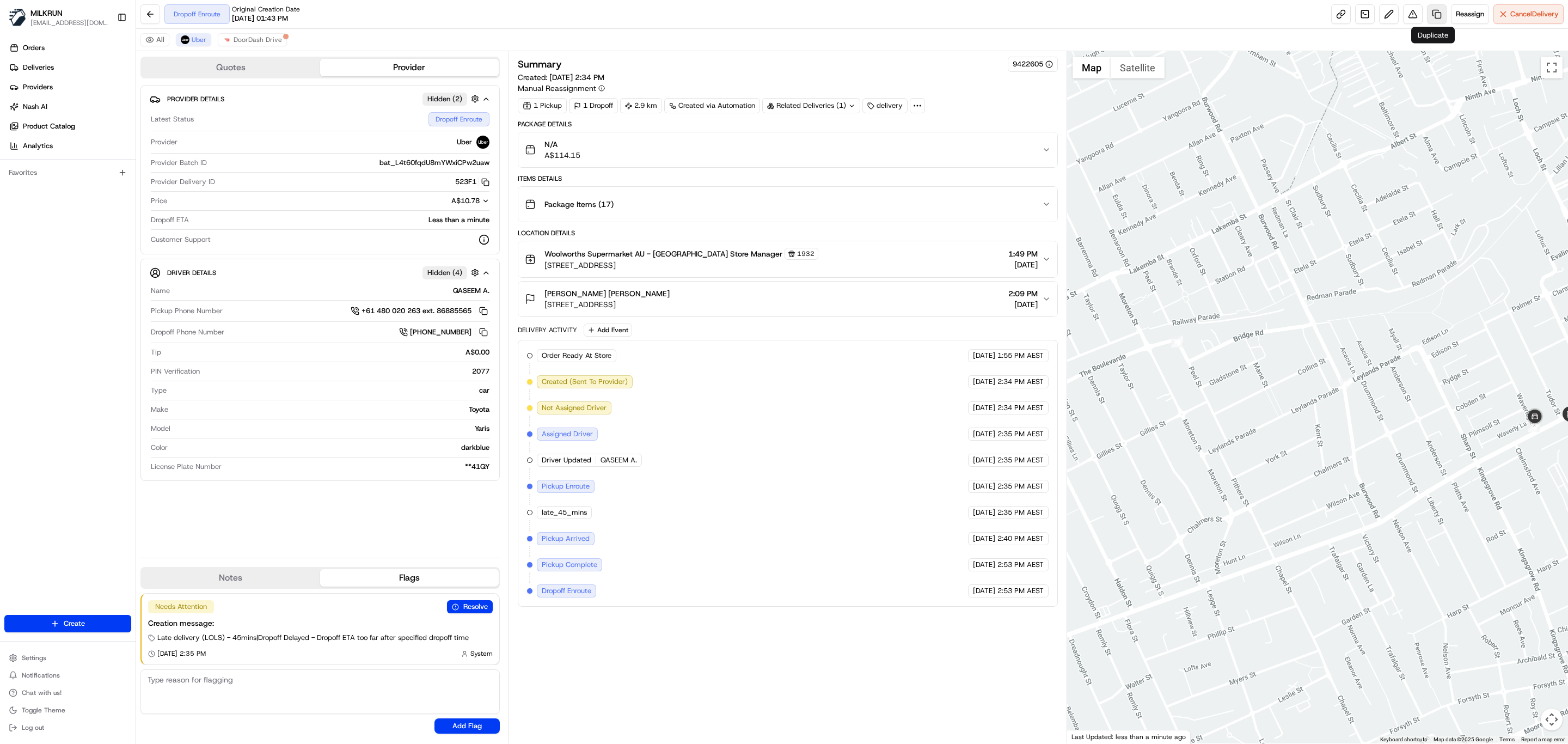
click at [1433, 12] on link at bounding box center [1437, 14] width 20 height 20
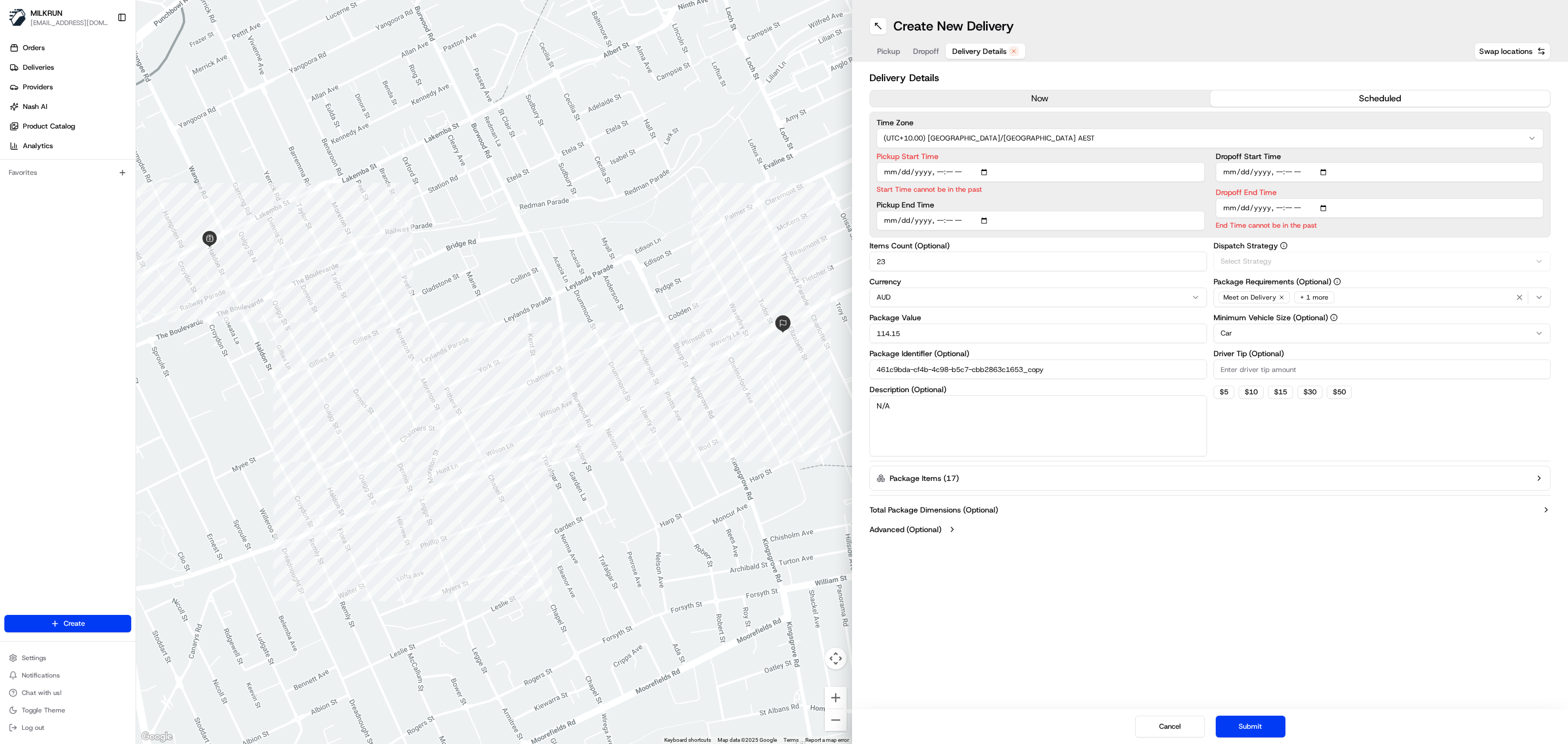
click at [969, 46] on span "Delivery Details" at bounding box center [979, 51] width 55 height 11
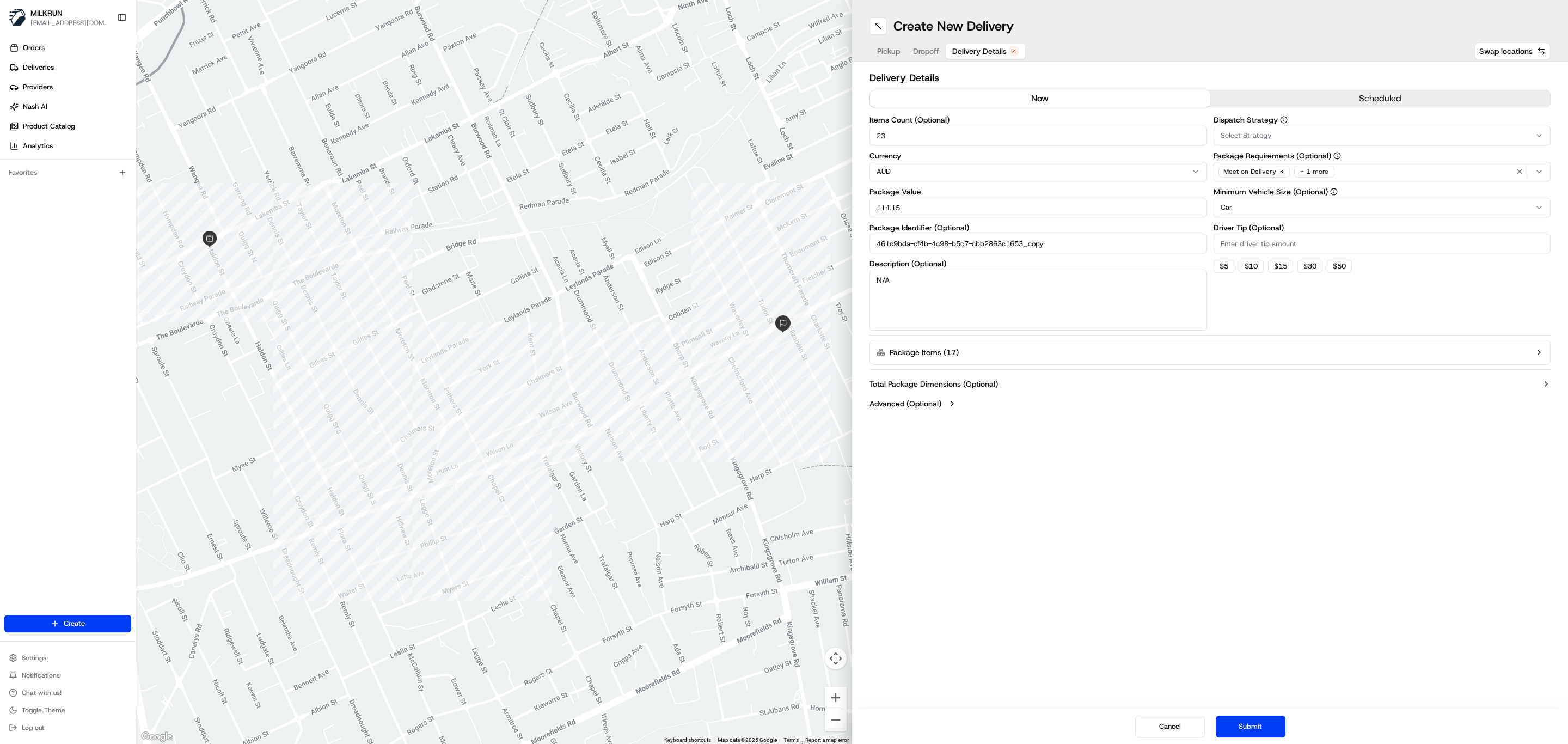
click at [967, 92] on button "now" at bounding box center [1040, 98] width 341 height 16
click at [1070, 103] on button "now" at bounding box center [1040, 98] width 341 height 16
click at [1258, 731] on button "Submit" at bounding box center [1251, 726] width 70 height 21
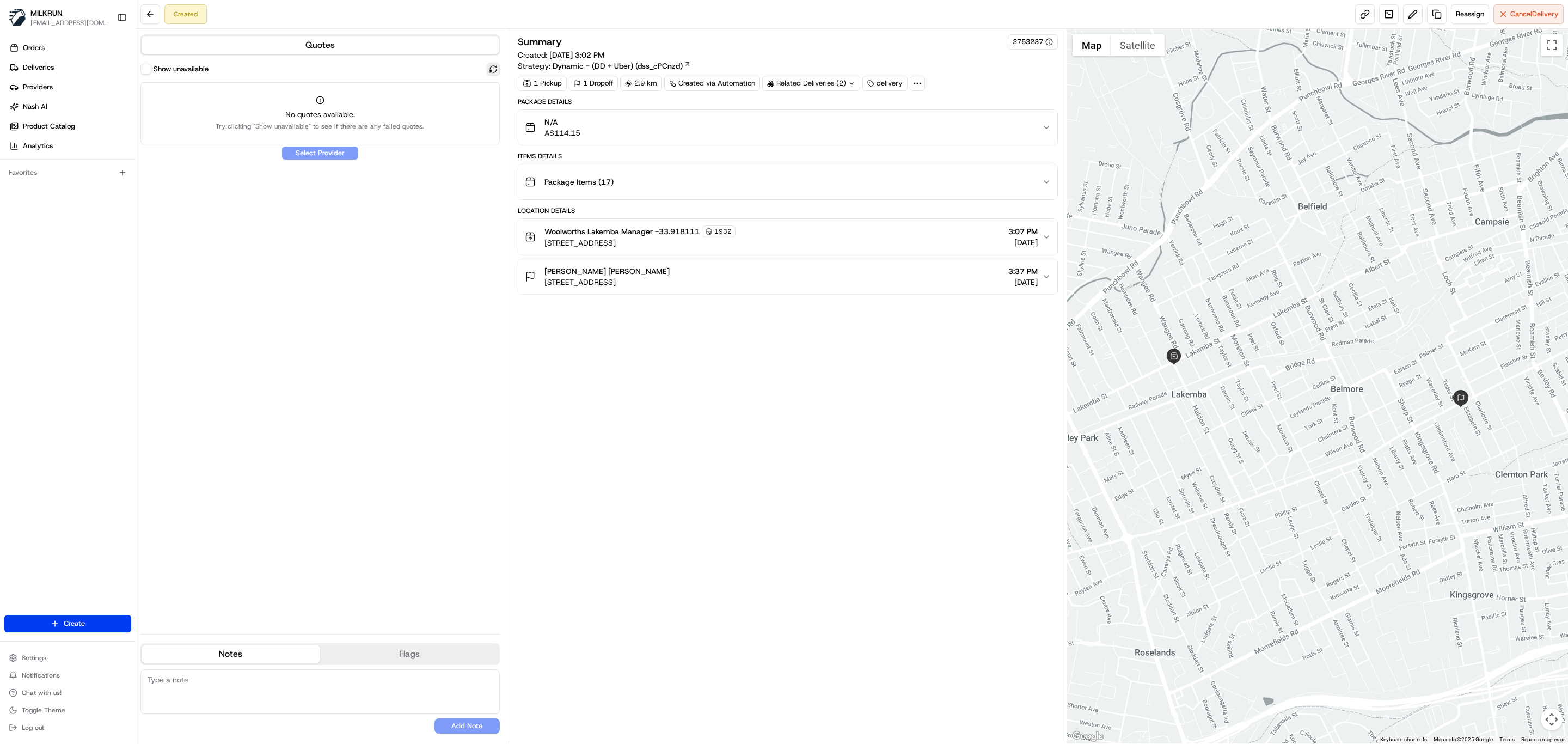
click at [491, 64] on button at bounding box center [493, 69] width 13 height 13
click at [665, 455] on div "Summary 2753237 Created: [DATE] 3:02 PM Strategy: Dynamic - (DD + Uber) (dss_cP…" at bounding box center [788, 385] width 540 height 704
click at [1516, 17] on span "Cancel Delivery" at bounding box center [1534, 13] width 48 height 10
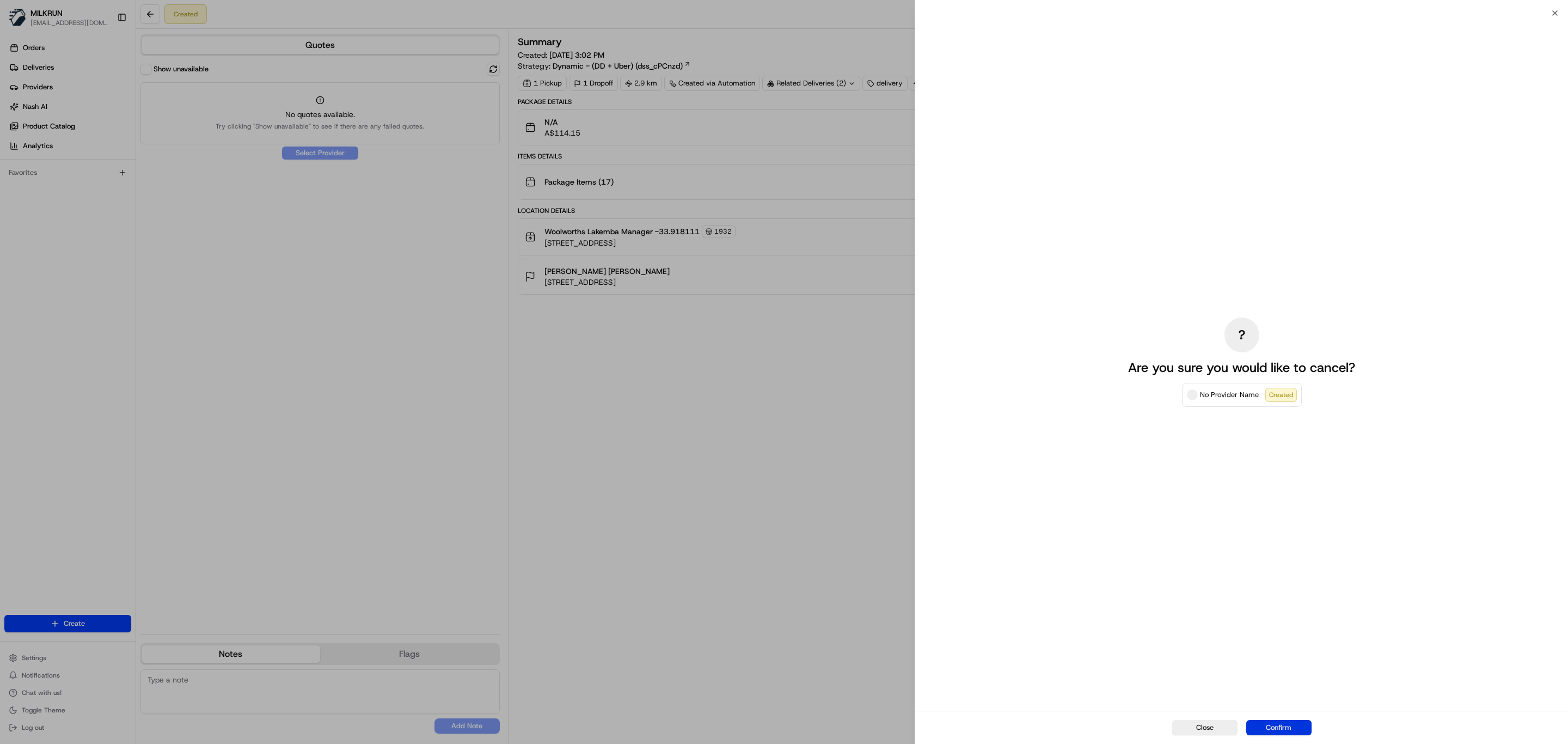
click at [1289, 727] on button "Confirm" at bounding box center [1278, 727] width 65 height 15
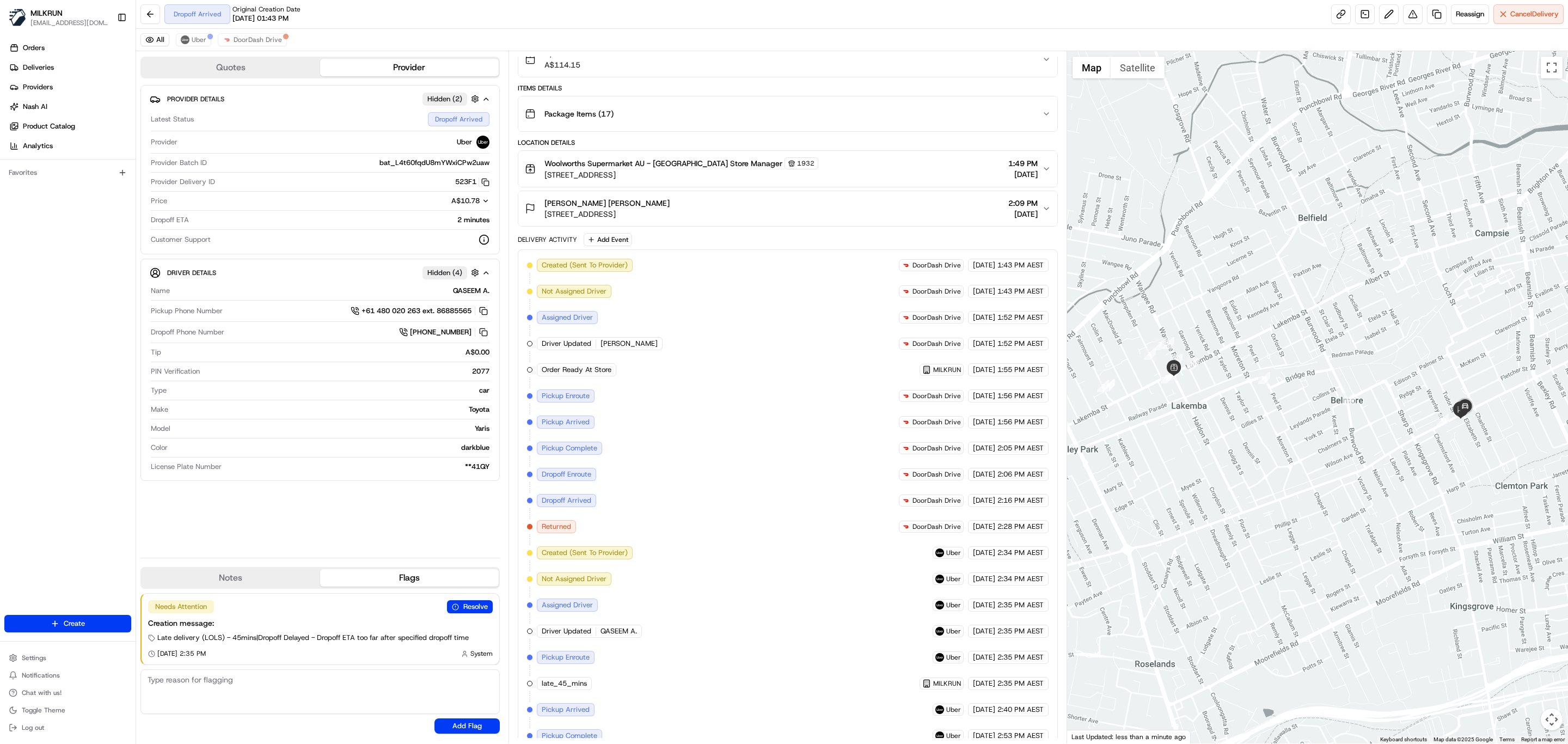
scroll to position [172, 0]
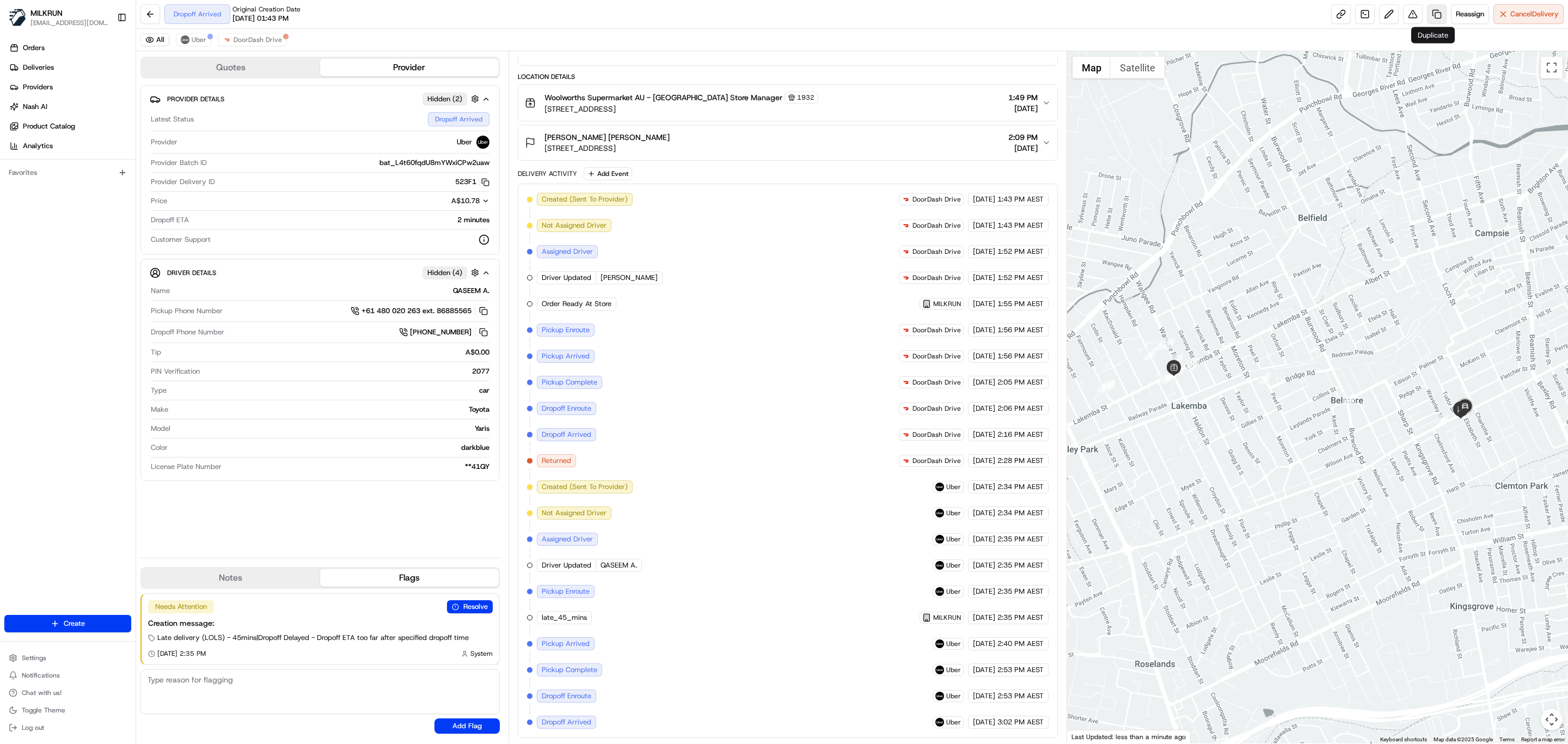
click at [1430, 12] on link at bounding box center [1437, 14] width 20 height 20
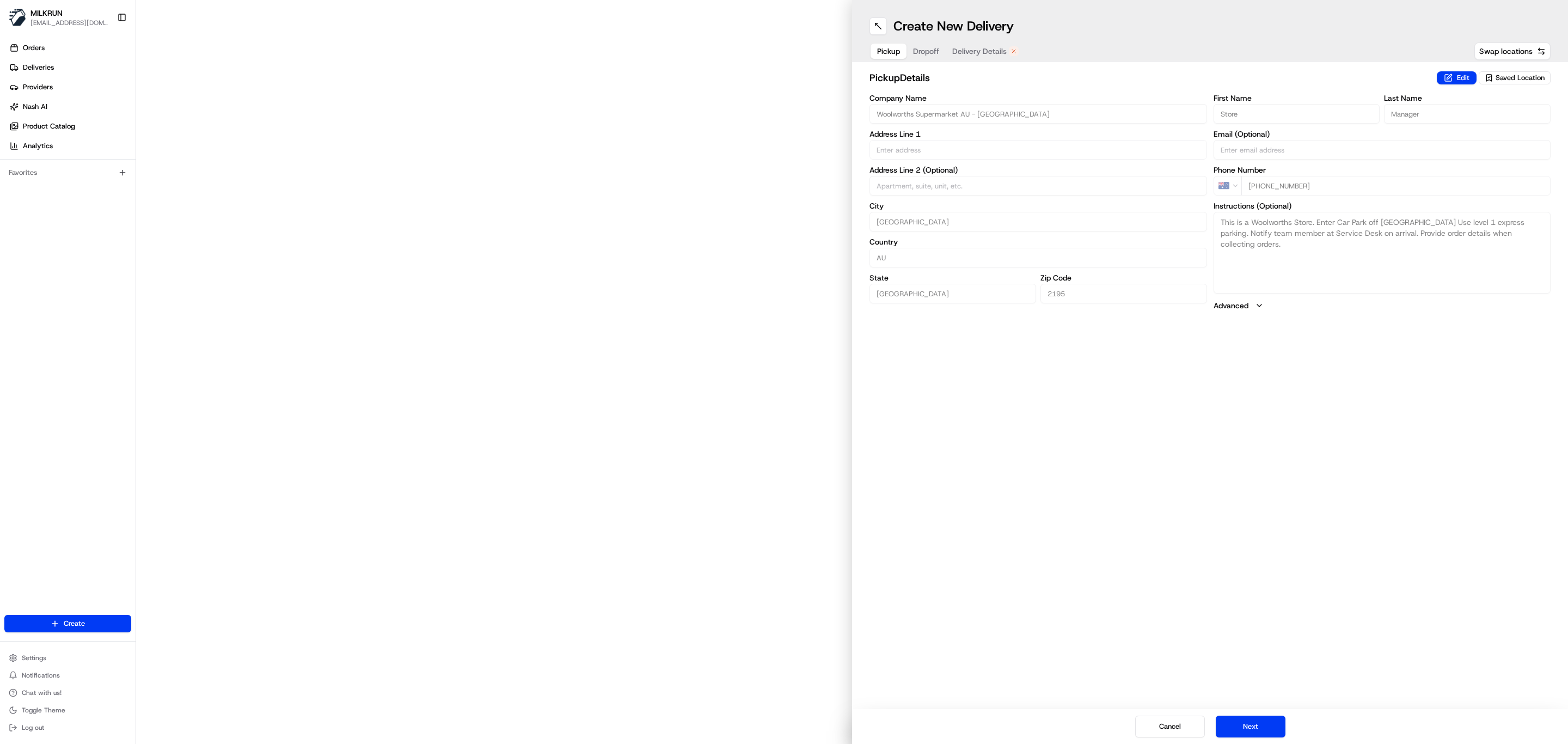
type input "2 - 26 Haldon St"
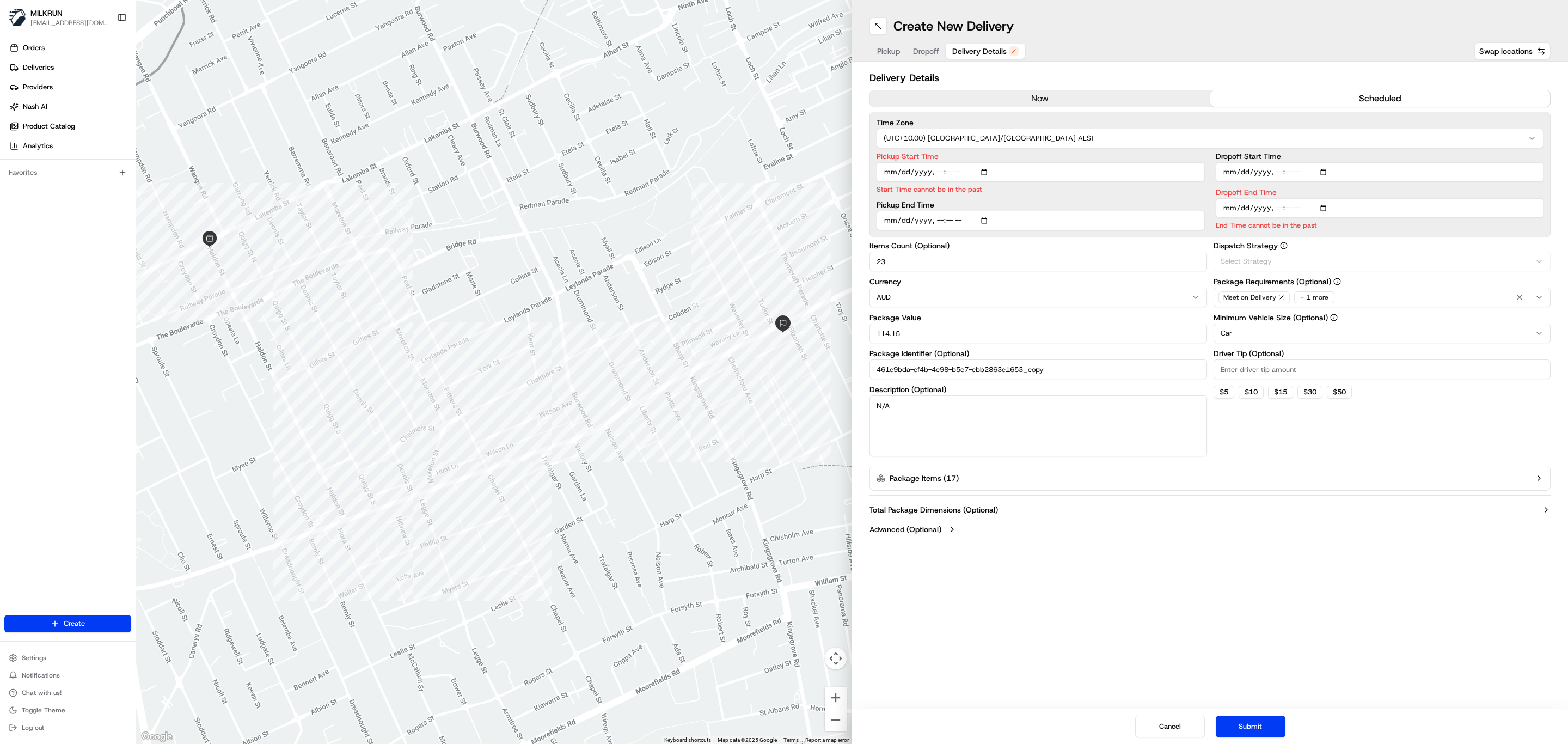
click at [977, 49] on span "Delivery Details" at bounding box center [979, 51] width 55 height 11
click at [1046, 97] on button "now" at bounding box center [1040, 98] width 341 height 16
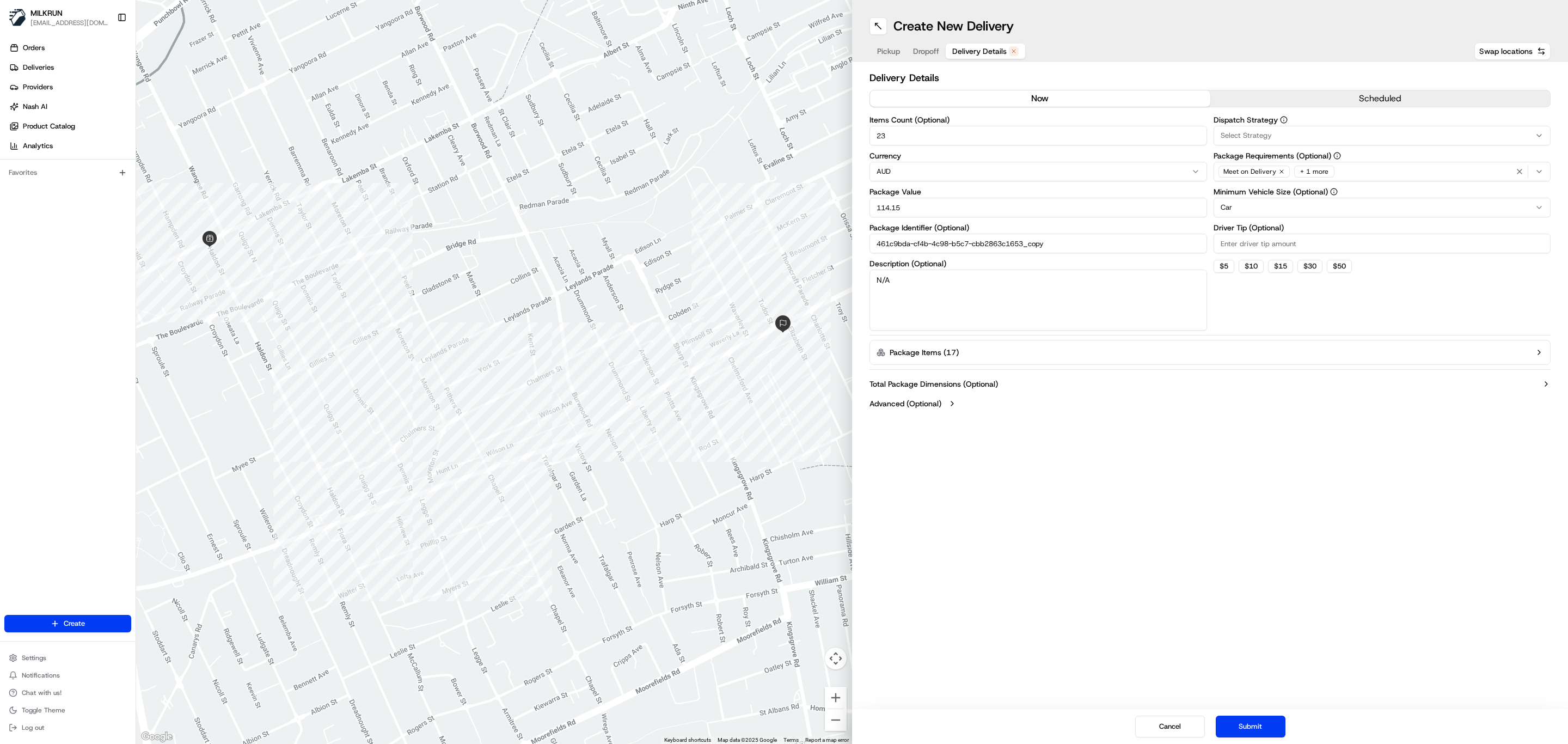
click at [888, 47] on span "Pickup" at bounding box center [889, 51] width 23 height 11
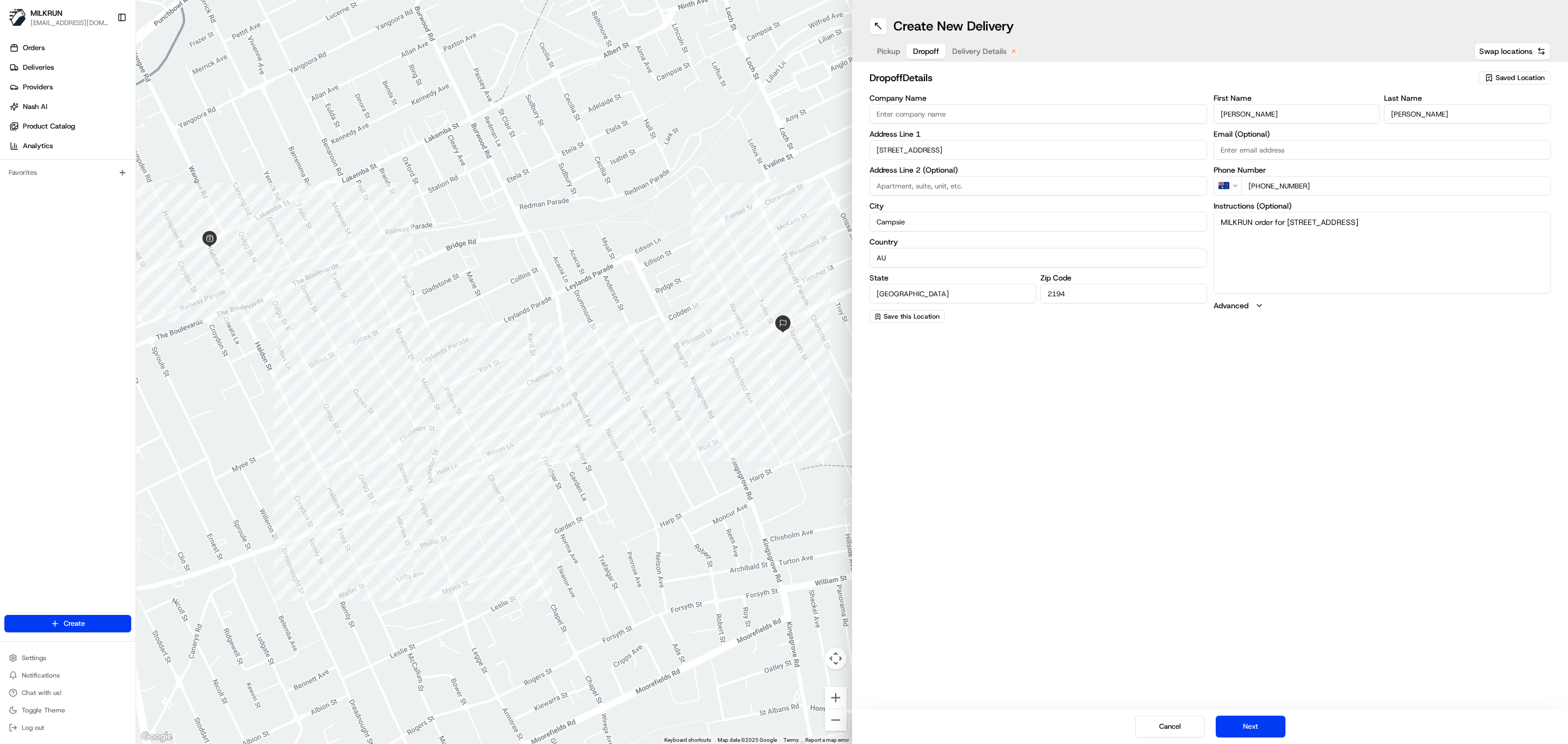
click at [916, 46] on span "Dropoff" at bounding box center [925, 51] width 26 height 11
click at [978, 49] on span "Delivery Details" at bounding box center [979, 51] width 55 height 11
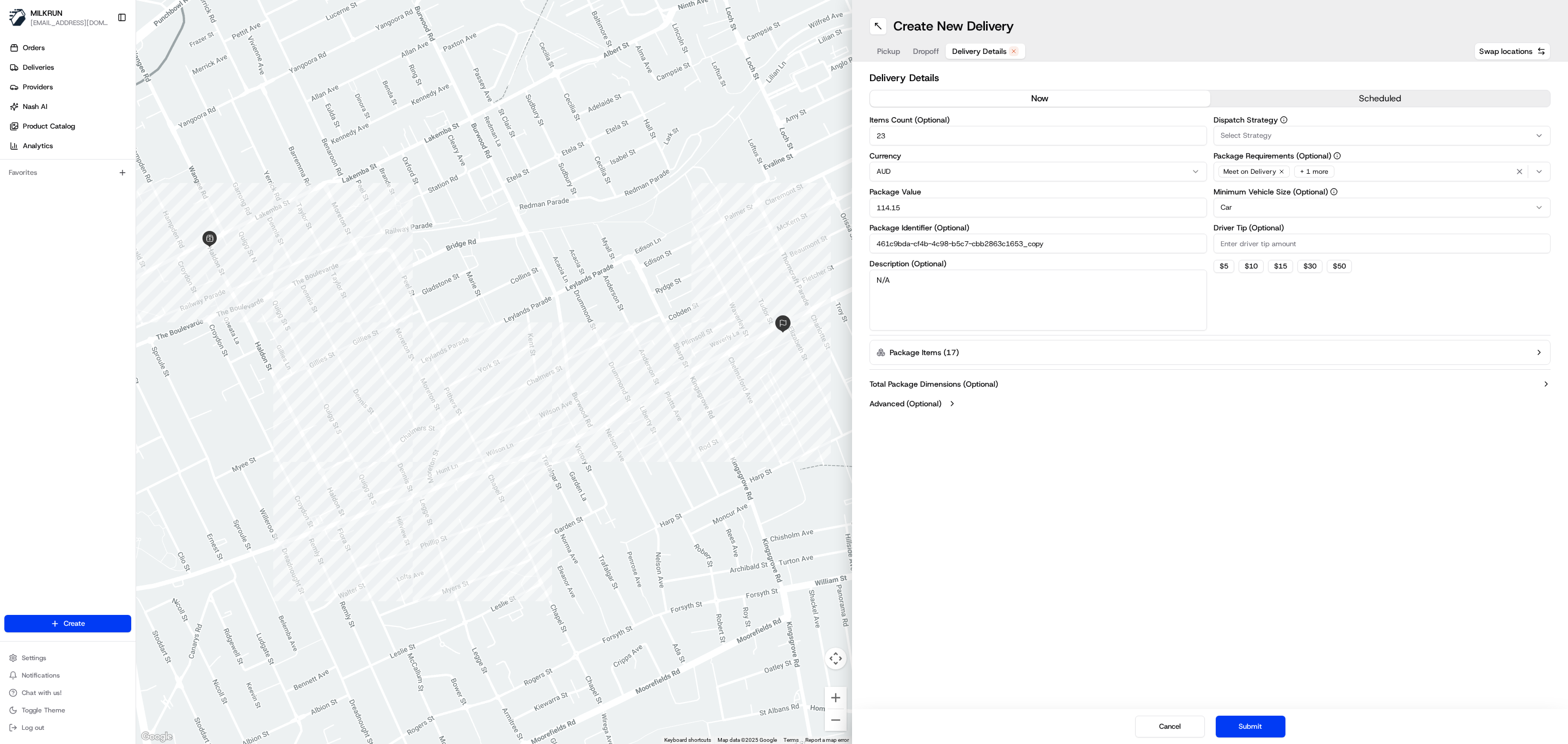
click at [1078, 244] on input "461c9bda-cf4b-4c98-b5c7-cbb2863c1653_copy" at bounding box center [1039, 243] width 338 height 20
type input "461c9bda-cf4b-4c98-b5c7-cbb2863c1653_copy1"
click at [1269, 715] on button "Submit" at bounding box center [1251, 726] width 70 height 21
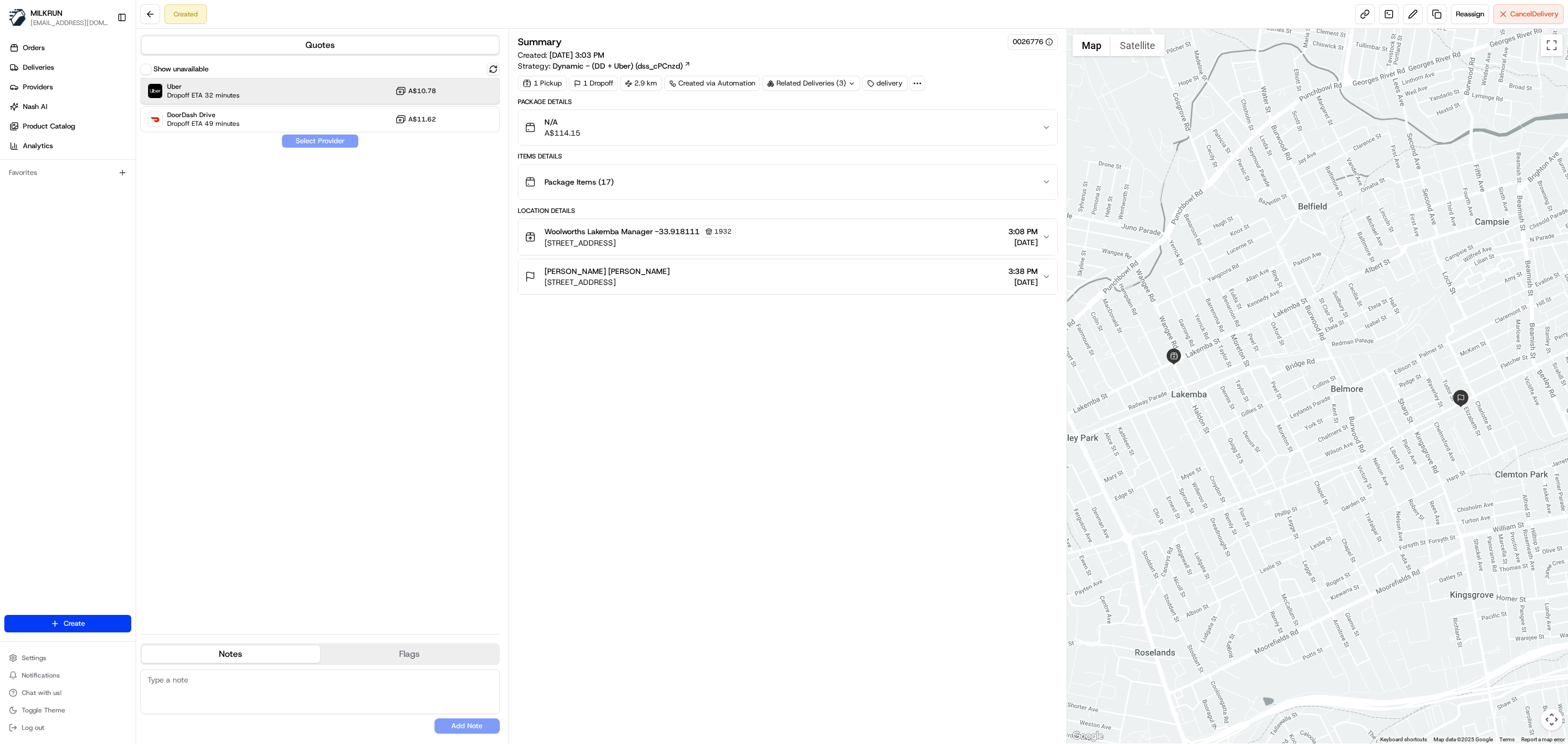
click at [249, 84] on div "Uber Dropoff ETA 32 minutes A$10.78" at bounding box center [320, 90] width 359 height 26
click at [324, 140] on button "Assign Provider" at bounding box center [320, 140] width 77 height 13
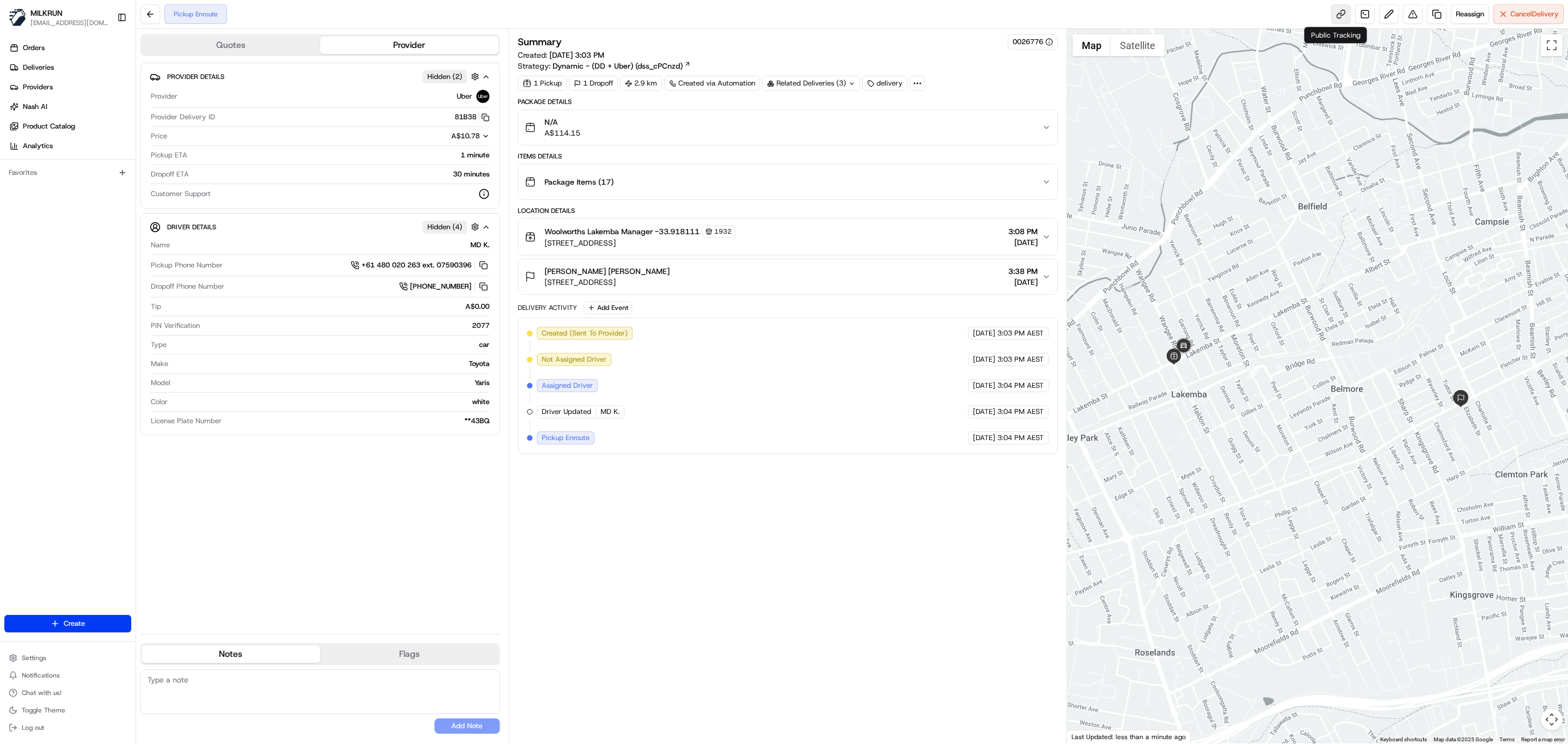
click at [1338, 13] on link at bounding box center [1341, 14] width 20 height 20
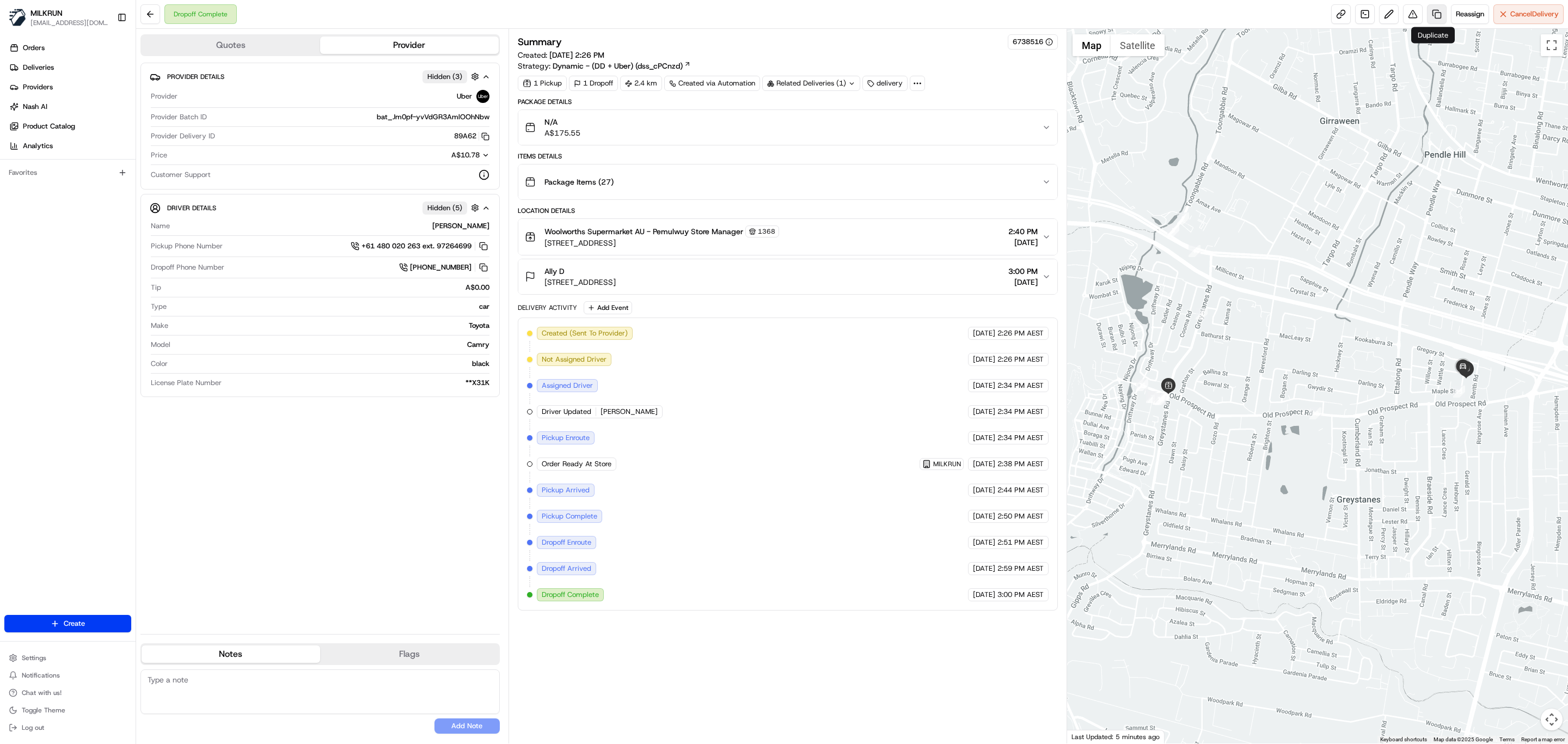
click at [1433, 13] on link at bounding box center [1437, 14] width 20 height 20
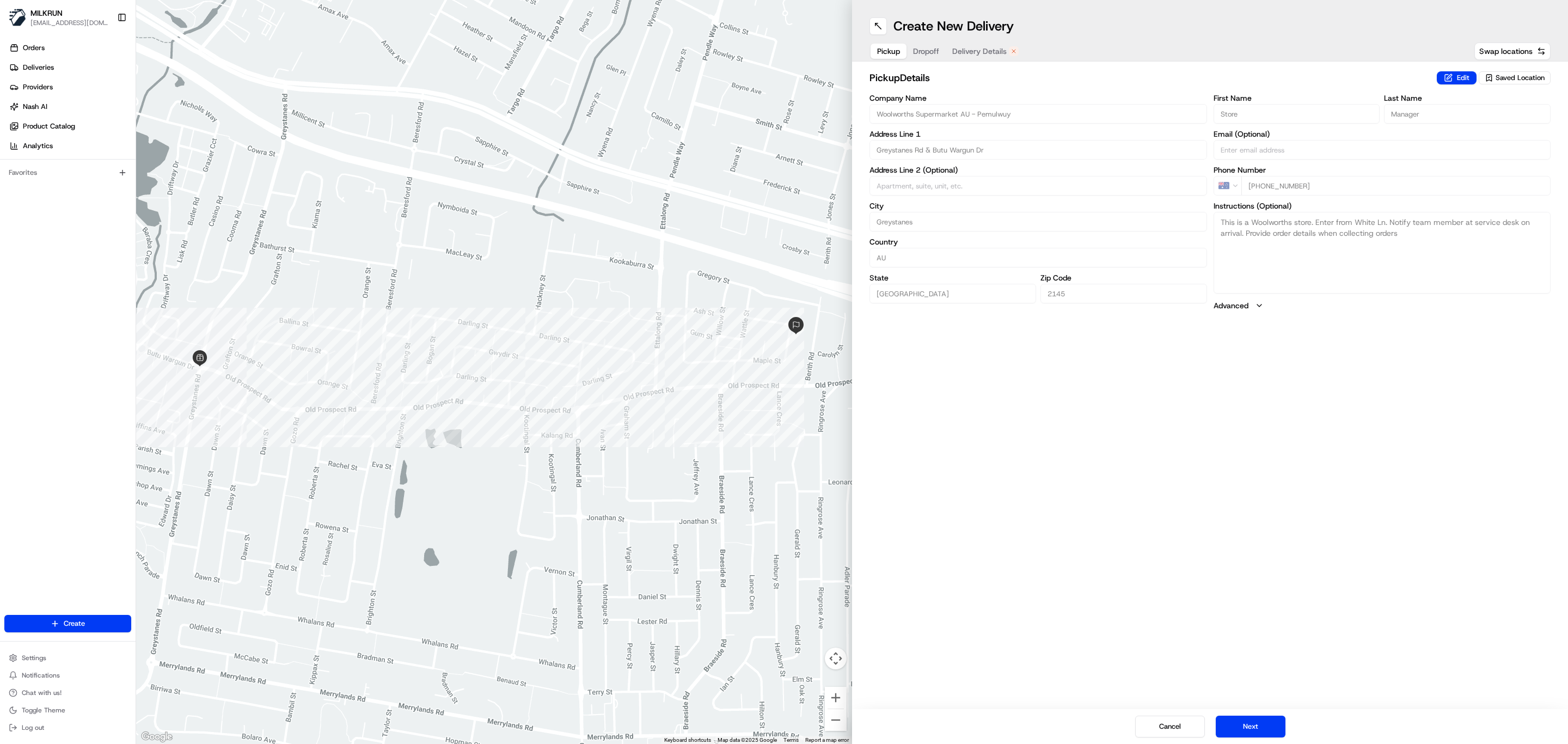
click at [975, 49] on span "Delivery Details" at bounding box center [979, 51] width 55 height 11
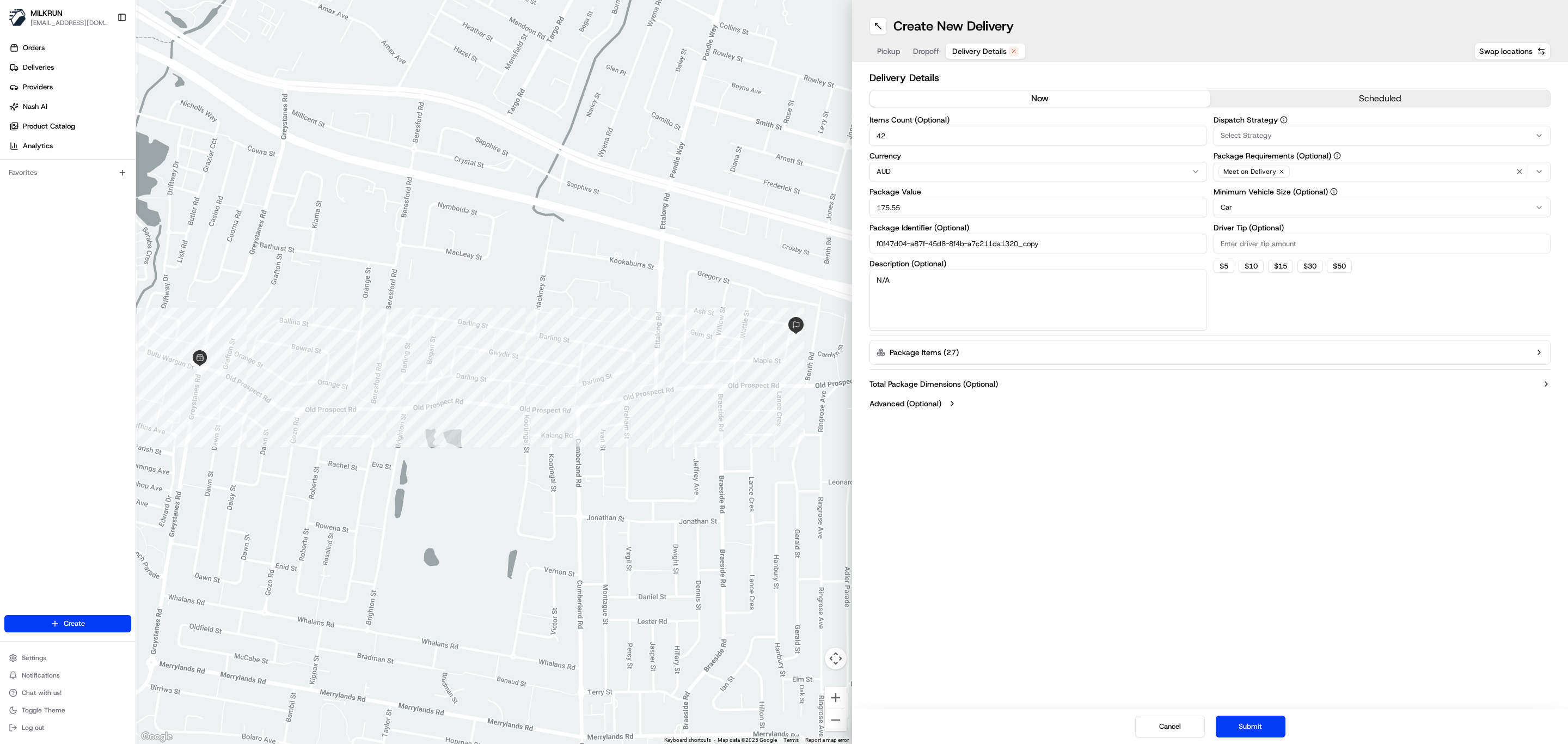
click at [948, 102] on button "now" at bounding box center [1040, 98] width 341 height 16
click at [1265, 725] on button "Submit" at bounding box center [1251, 726] width 70 height 21
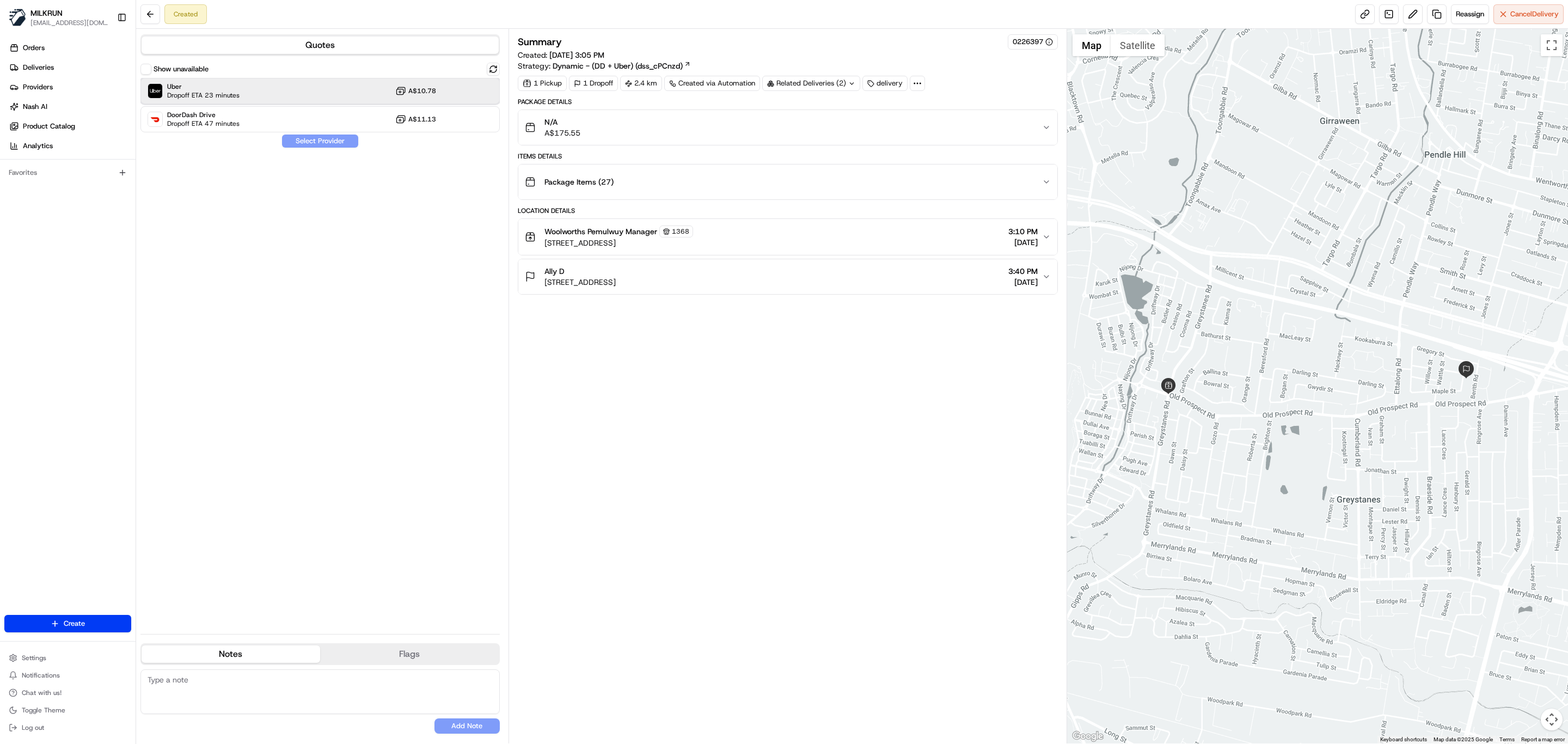
click at [189, 87] on span "Uber" at bounding box center [203, 87] width 72 height 9
click at [328, 138] on button "Assign Provider" at bounding box center [320, 140] width 77 height 13
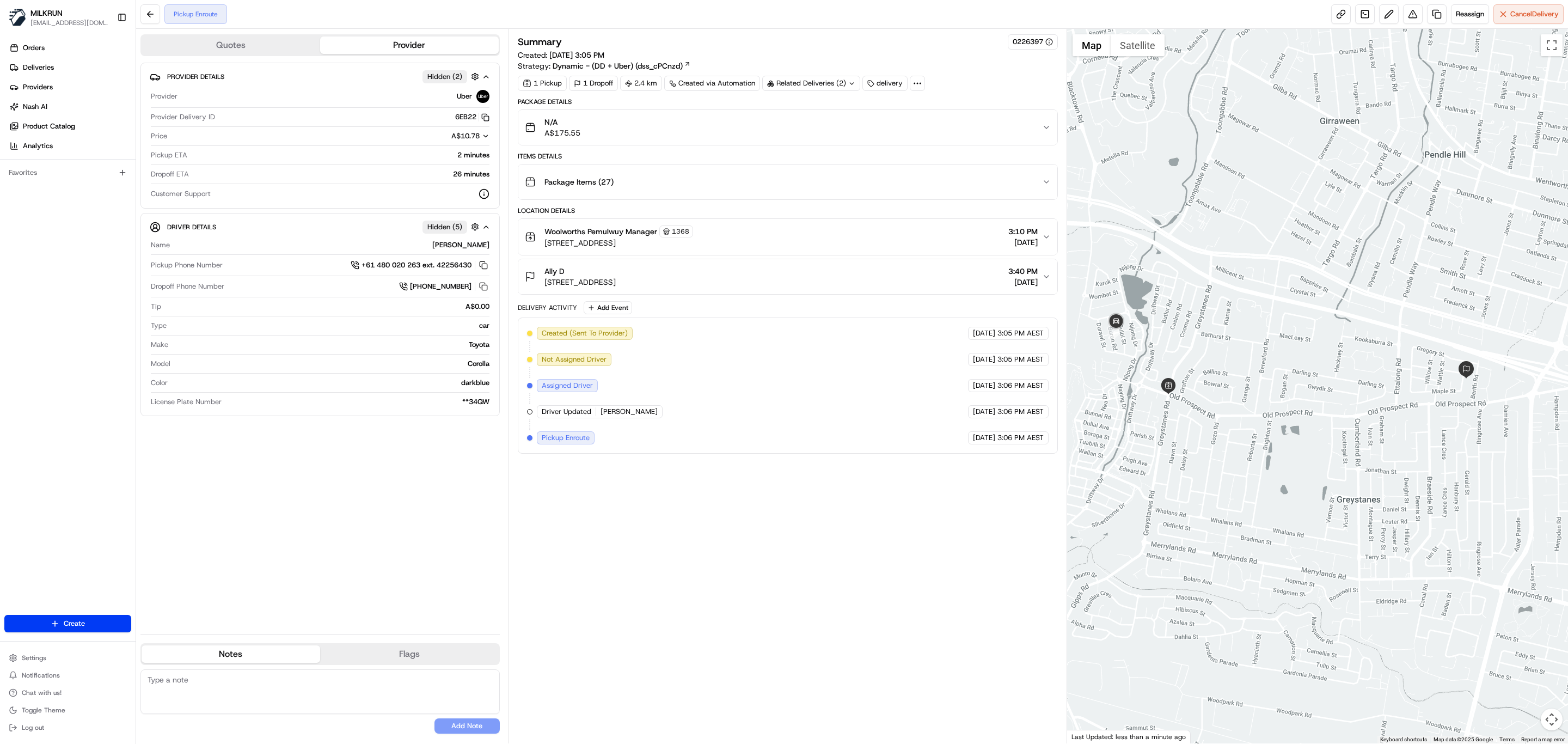
click at [730, 524] on div "Summary 0226397 Created: [DATE] 3:05 PM Strategy: Dynamic - (DD + Uber) (dss_cP…" at bounding box center [788, 385] width 540 height 704
click at [1336, 17] on link at bounding box center [1341, 14] width 20 height 20
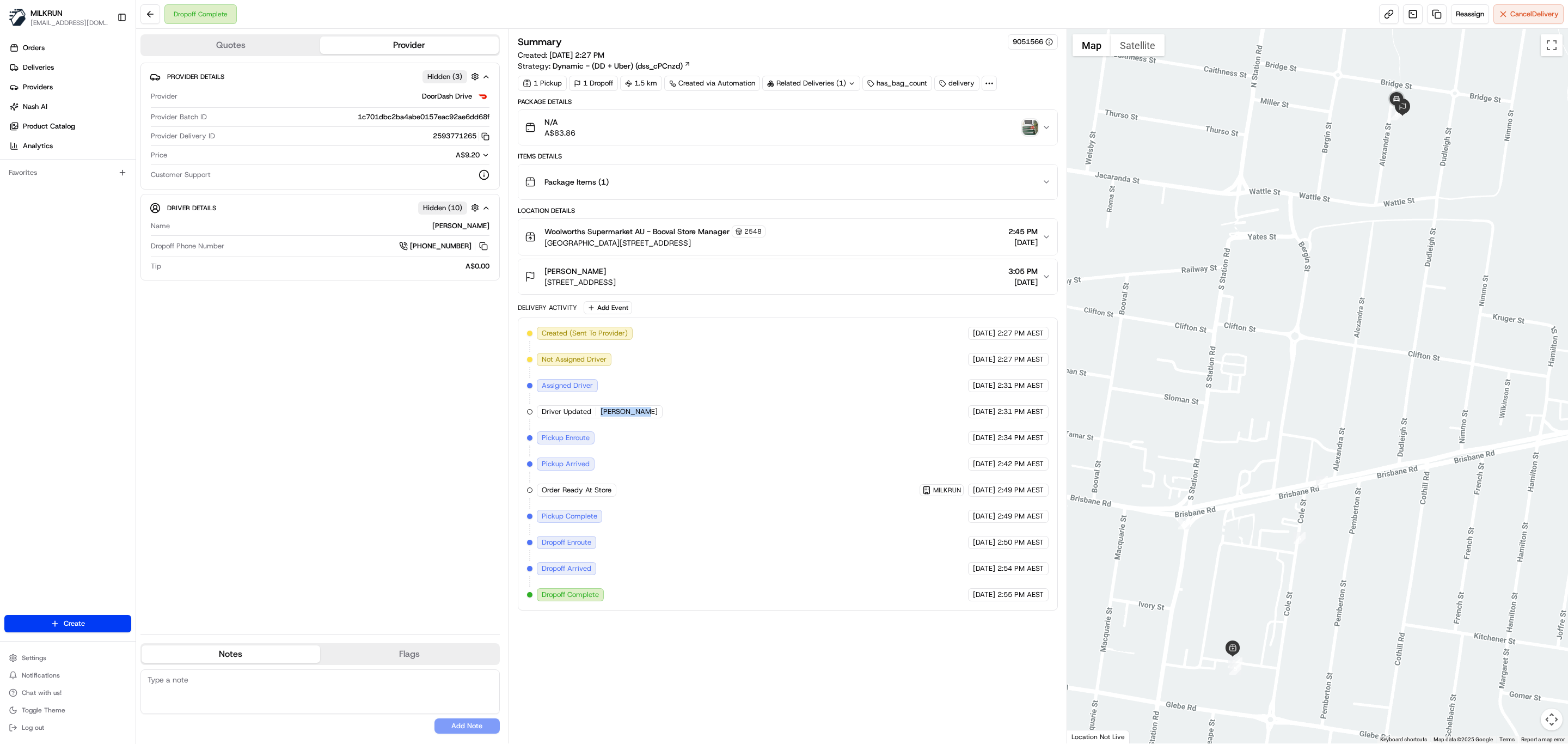
drag, startPoint x: 648, startPoint y: 417, endPoint x: 598, endPoint y: 417, distance: 50.0
click at [598, 417] on div "Driver Updated [PERSON_NAME]" at bounding box center [599, 411] width 126 height 13
copy span "[PERSON_NAME]"
click at [645, 417] on span "[PERSON_NAME]" at bounding box center [629, 411] width 57 height 10
drag, startPoint x: 649, startPoint y: 421, endPoint x: 601, endPoint y: 420, distance: 48.0
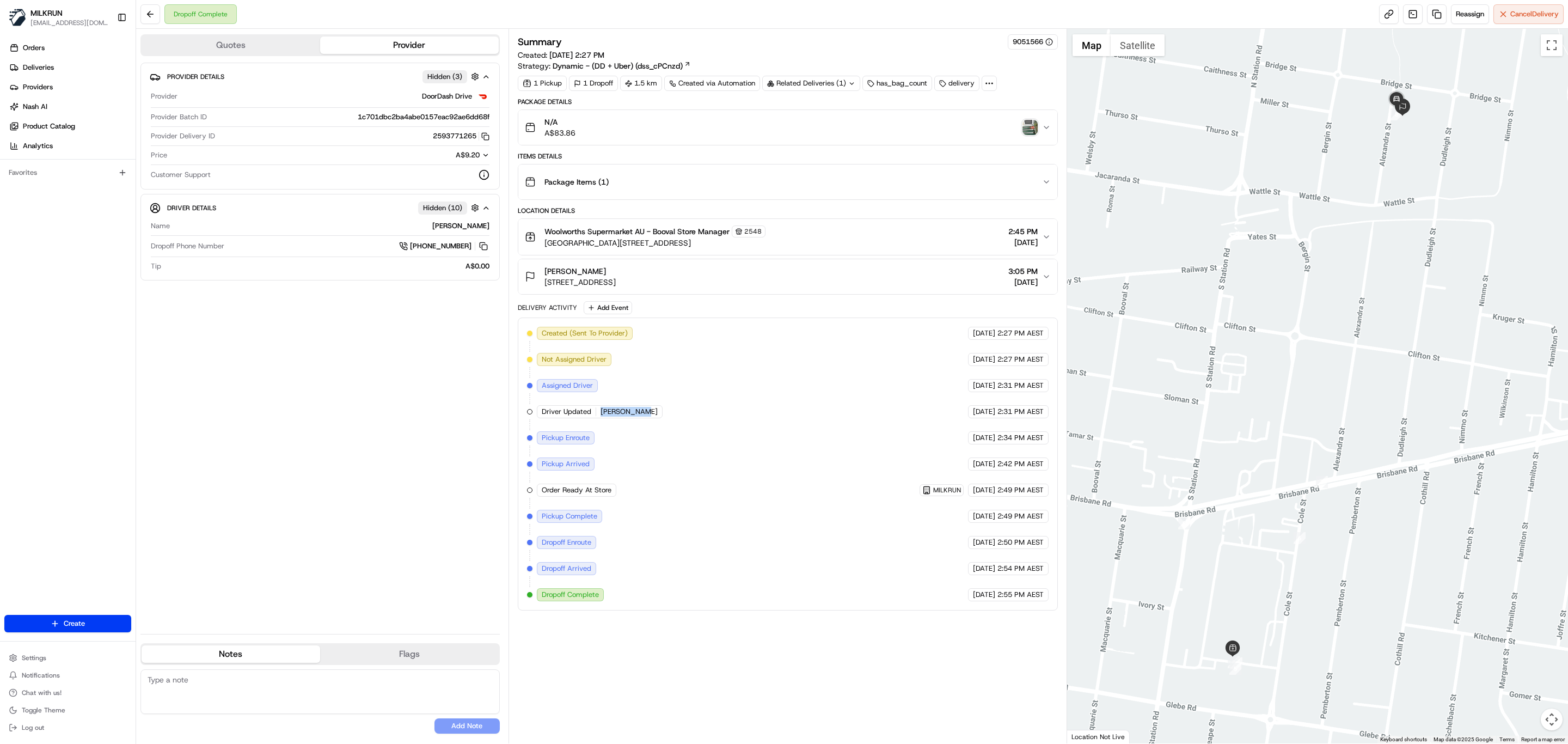
click at [601, 418] on div "Driver Updated [PERSON_NAME]" at bounding box center [599, 411] width 126 height 13
copy span "[PERSON_NAME]"
click at [298, 379] on div "Provider Details Hidden ( 3 ) Provider DoorDash Drive Provider Batch ID 1c701db…" at bounding box center [320, 343] width 359 height 562
click at [486, 139] on icon "button" at bounding box center [485, 136] width 8 height 8
click at [1027, 126] on img "button" at bounding box center [1030, 127] width 15 height 15
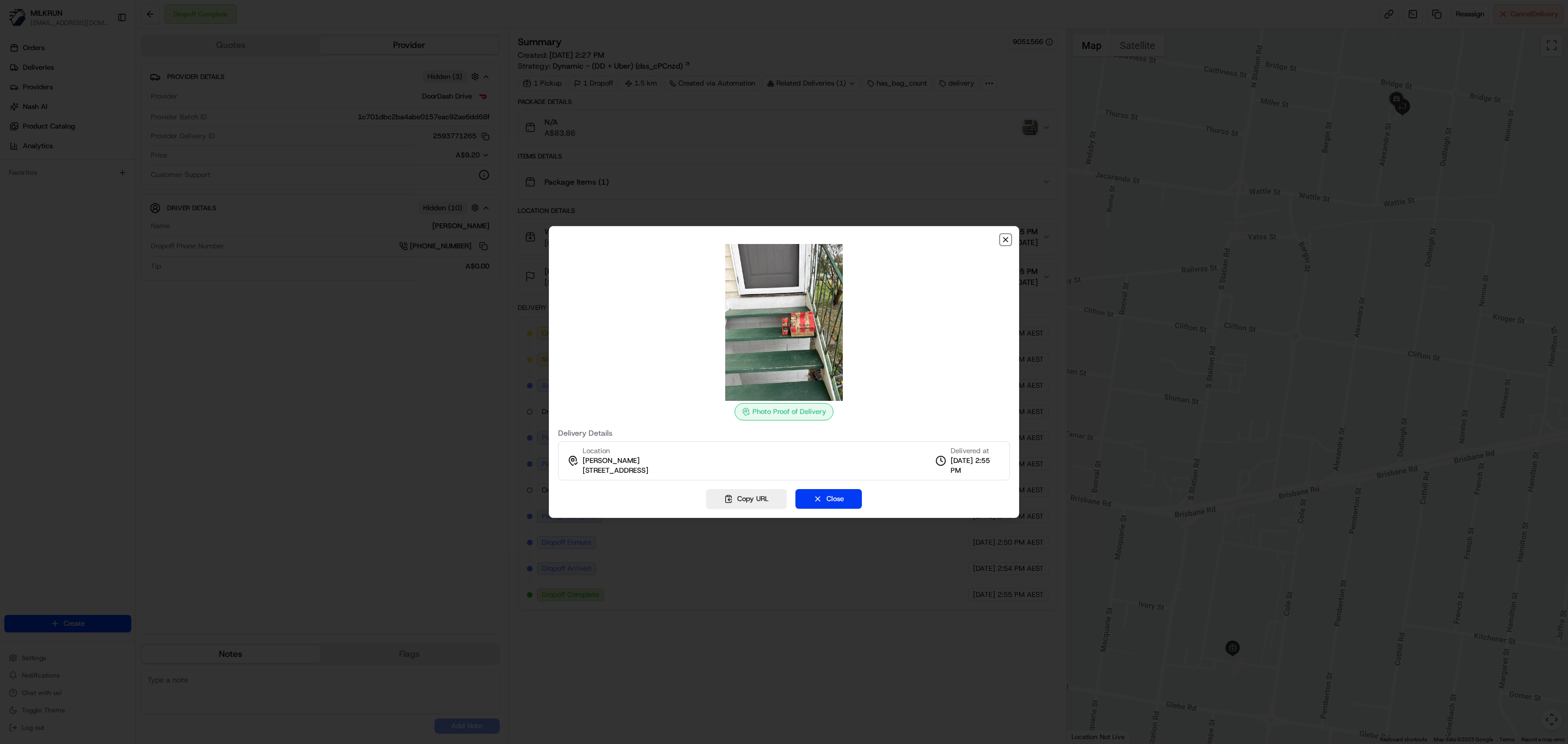
click at [1001, 241] on icon "button" at bounding box center [1006, 240] width 9 height 9
